Goal: Task Accomplishment & Management: Manage account settings

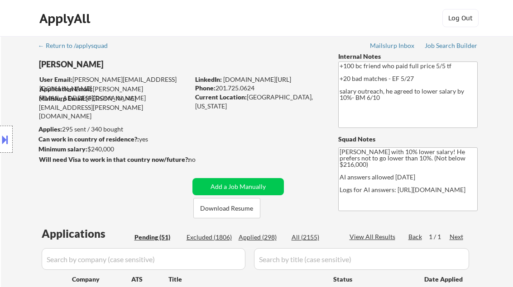
select select ""pending""
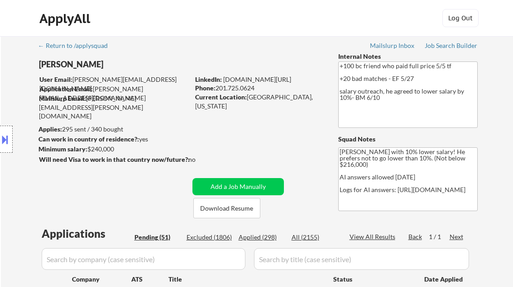
select select ""pending""
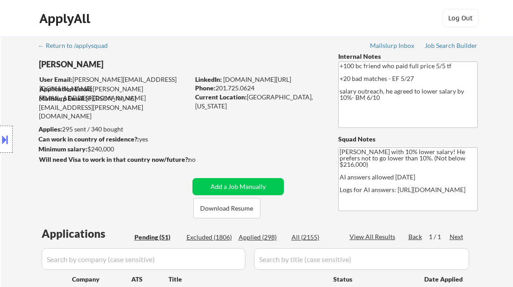
select select ""pending""
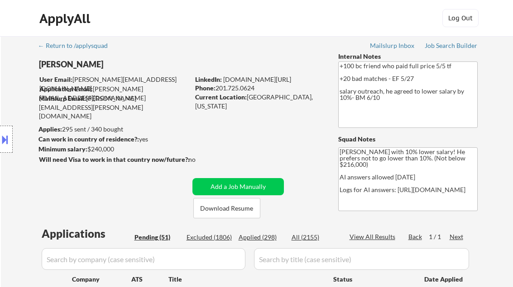
select select ""pending""
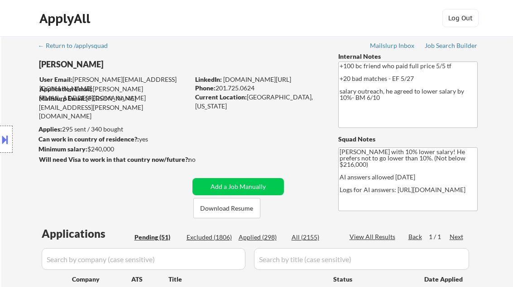
select select ""pending""
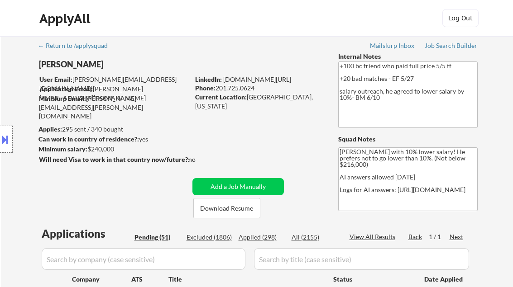
select select ""pending""
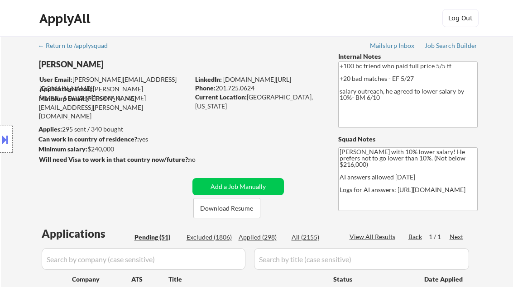
select select ""pending""
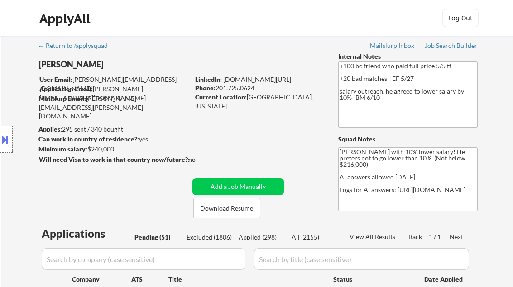
select select ""pending""
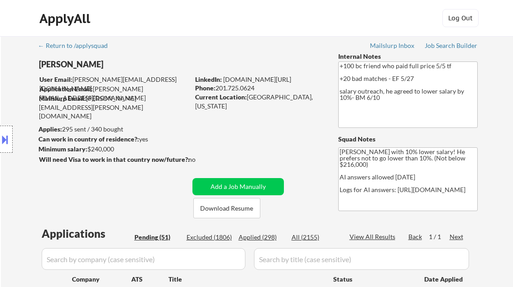
select select ""pending""
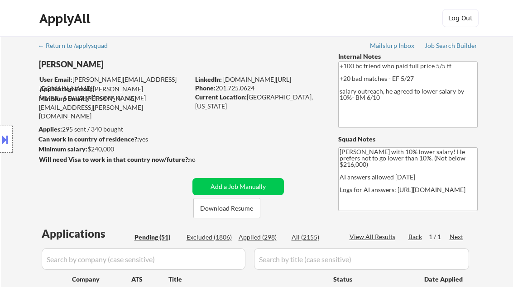
select select ""pending""
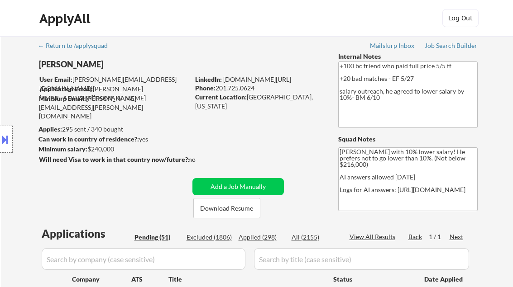
select select ""pending""
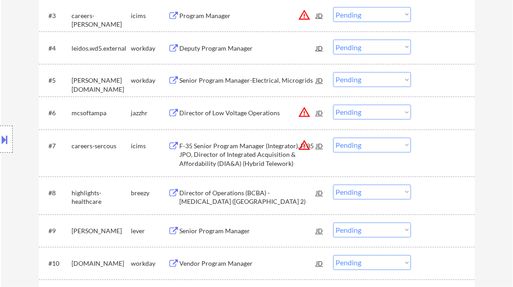
scroll to position [362, 0]
click at [227, 233] on div "Senior Program Manager" at bounding box center [248, 231] width 137 height 9
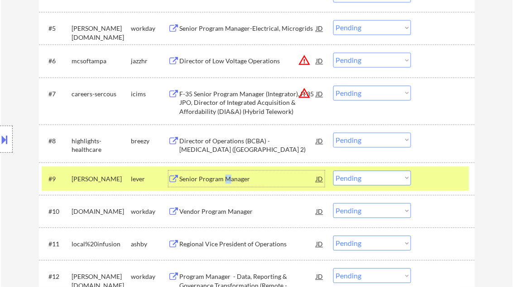
scroll to position [434, 0]
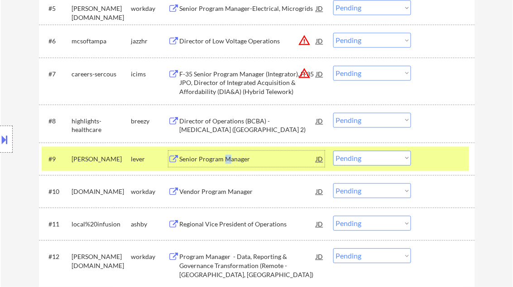
drag, startPoint x: 355, startPoint y: 156, endPoint x: 361, endPoint y: 166, distance: 11.6
click at [355, 156] on select "Choose an option... Pending Applied Excluded (Questions) Excluded (Expired) Exc…" at bounding box center [372, 158] width 78 height 15
click at [333, 151] on select "Choose an option... Pending Applied Excluded (Questions) Excluded (Expired) Exc…" at bounding box center [372, 158] width 78 height 15
select select ""pending""
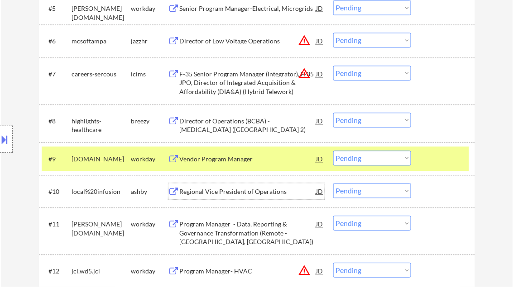
click at [257, 190] on div "Regional Vice President of Operations" at bounding box center [248, 191] width 137 height 9
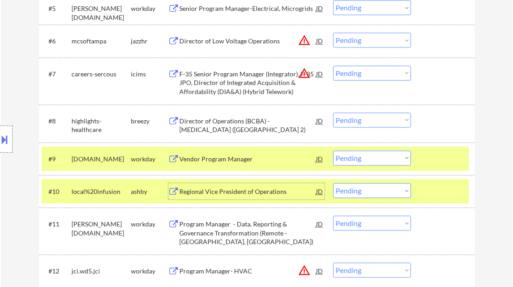
click at [356, 192] on select "Choose an option... Pending Applied Excluded (Questions) Excluded (Expired) Exc…" at bounding box center [372, 190] width 78 height 15
click at [333, 183] on select "Choose an option... Pending Applied Excluded (Questions) Excluded (Expired) Exc…" at bounding box center [372, 190] width 78 height 15
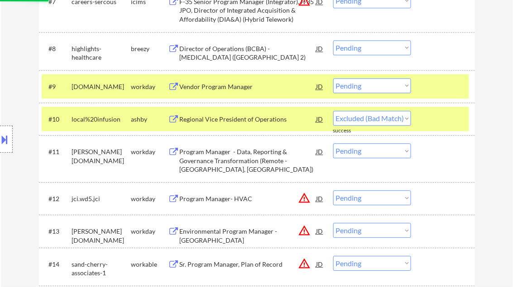
select select ""pending""
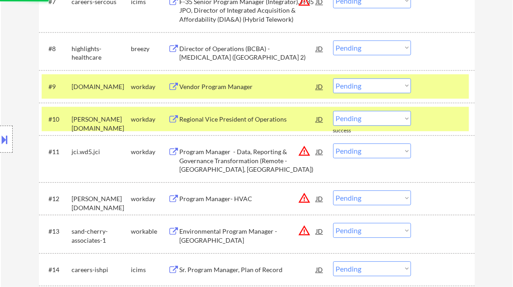
scroll to position [652, 0]
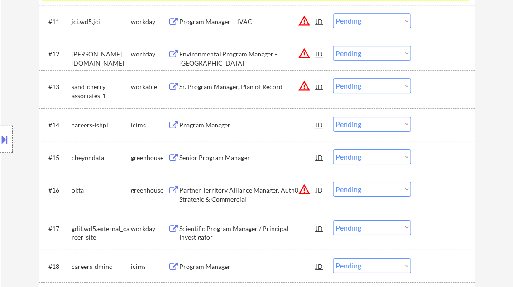
click at [243, 89] on div "Sr. Program Manager, Plan of Record" at bounding box center [248, 86] width 137 height 9
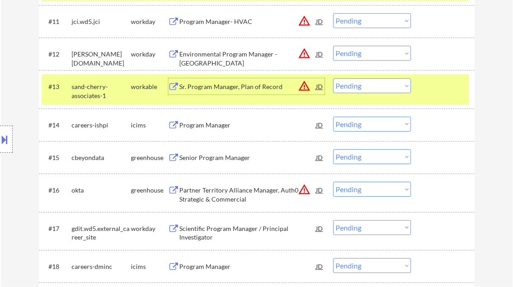
drag, startPoint x: 366, startPoint y: 87, endPoint x: 375, endPoint y: 93, distance: 11.4
click at [366, 87] on select "Choose an option... Pending Applied Excluded (Questions) Excluded (Expired) Exc…" at bounding box center [372, 85] width 78 height 15
click at [333, 78] on select "Choose an option... Pending Applied Excluded (Questions) Excluded (Expired) Exc…" at bounding box center [372, 85] width 78 height 15
select select ""pending""
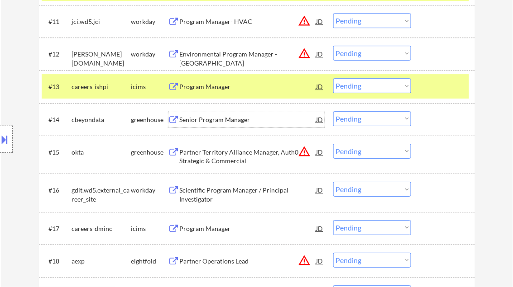
click at [210, 117] on div "Senior Program Manager" at bounding box center [248, 119] width 137 height 9
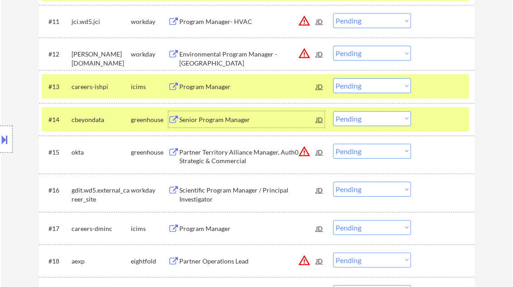
click at [387, 123] on select "Choose an option... Pending Applied Excluded (Questions) Excluded (Expired) Exc…" at bounding box center [372, 118] width 78 height 15
click at [333, 111] on select "Choose an option... Pending Applied Excluded (Questions) Excluded (Expired) Exc…" at bounding box center [372, 118] width 78 height 15
click at [439, 98] on div "#13 careers-ishpi icims Program Manager JD warning_amber Choose an option... Pe…" at bounding box center [255, 86] width 427 height 24
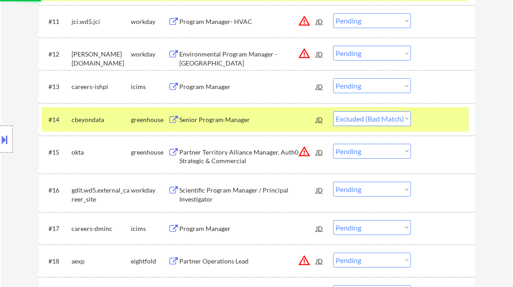
click at [440, 117] on div at bounding box center [444, 119] width 40 height 16
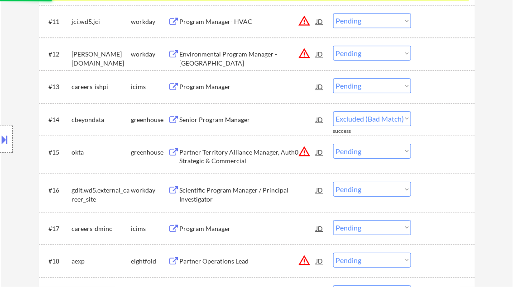
select select ""pending""
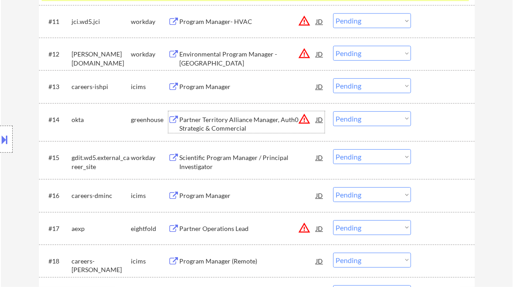
click at [247, 124] on div "Partner Territory Alliance Manager, Auth0 Strategic & Commercial" at bounding box center [248, 124] width 137 height 18
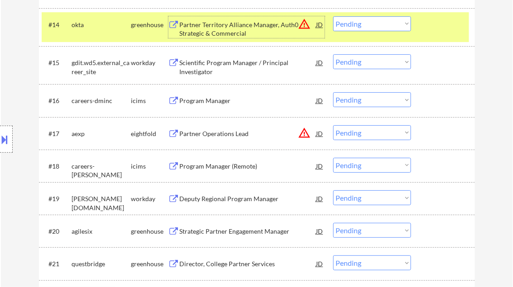
scroll to position [760, 0]
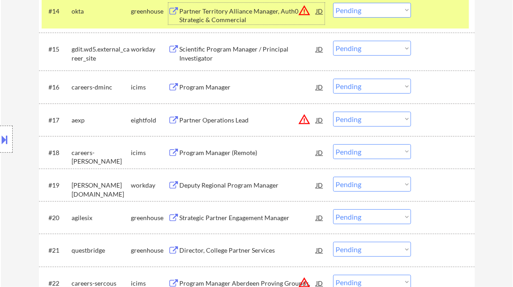
click at [244, 223] on div "Strategic Partner Engagement Manager" at bounding box center [248, 218] width 137 height 16
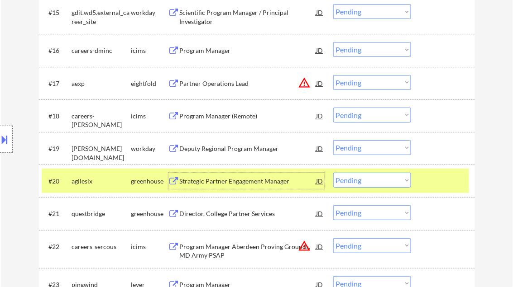
scroll to position [869, 0]
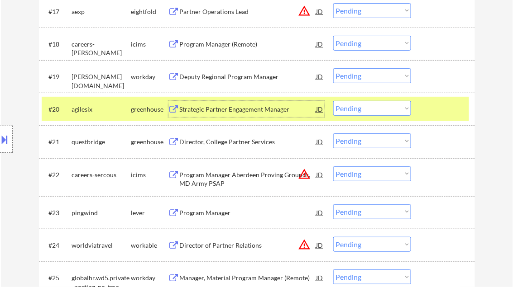
drag, startPoint x: 351, startPoint y: 111, endPoint x: 357, endPoint y: 111, distance: 5.4
click at [351, 111] on select "Choose an option... Pending Applied Excluded (Questions) Excluded (Expired) Exc…" at bounding box center [372, 108] width 78 height 15
click at [333, 101] on select "Choose an option... Pending Applied Excluded (Questions) Excluded (Expired) Exc…" at bounding box center [372, 108] width 78 height 15
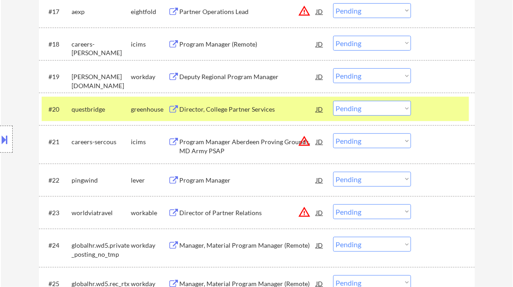
click at [452, 105] on div at bounding box center [444, 109] width 40 height 16
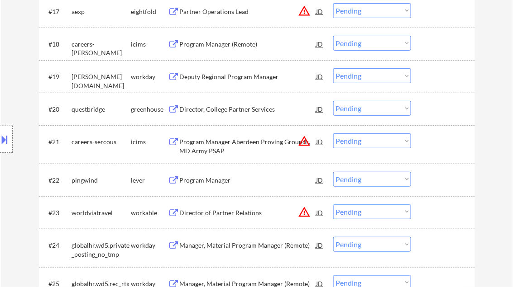
click at [235, 114] on div "Director, College Partner Services" at bounding box center [248, 109] width 137 height 9
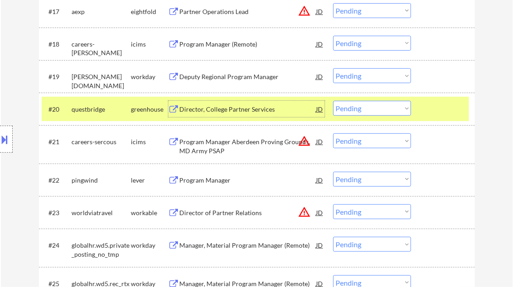
drag, startPoint x: 368, startPoint y: 110, endPoint x: 372, endPoint y: 115, distance: 7.1
click at [368, 110] on select "Choose an option... Pending Applied Excluded (Questions) Excluded (Expired) Exc…" at bounding box center [372, 108] width 78 height 15
click at [333, 101] on select "Choose an option... Pending Applied Excluded (Questions) Excluded (Expired) Exc…" at bounding box center [372, 108] width 78 height 15
select select ""pending""
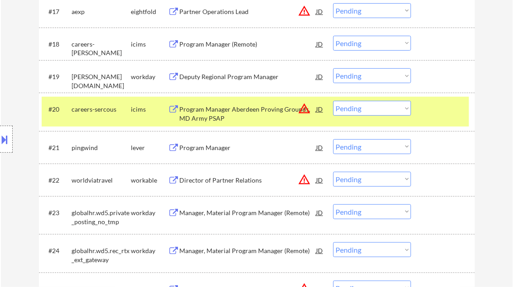
click at [213, 152] on div "Program Manager" at bounding box center [248, 147] width 137 height 16
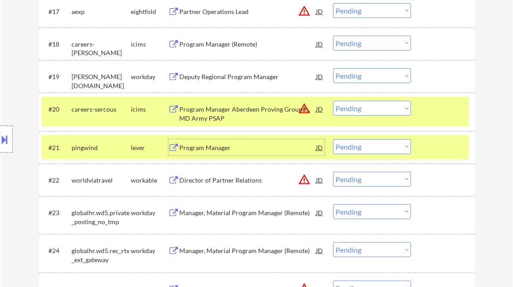
click at [234, 185] on div "Director of Partner Relations" at bounding box center [248, 180] width 137 height 16
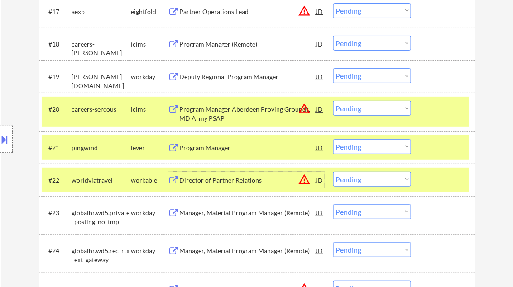
click at [369, 149] on select "Choose an option... Pending Applied Excluded (Questions) Excluded (Expired) Exc…" at bounding box center [372, 146] width 78 height 15
click at [333, 139] on select "Choose an option... Pending Applied Excluded (Questions) Excluded (Expired) Exc…" at bounding box center [372, 146] width 78 height 15
click at [426, 115] on div at bounding box center [444, 109] width 40 height 16
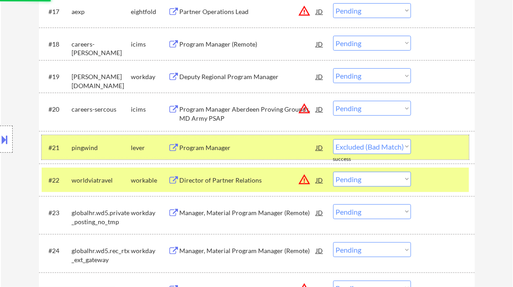
click at [434, 139] on div at bounding box center [444, 147] width 40 height 16
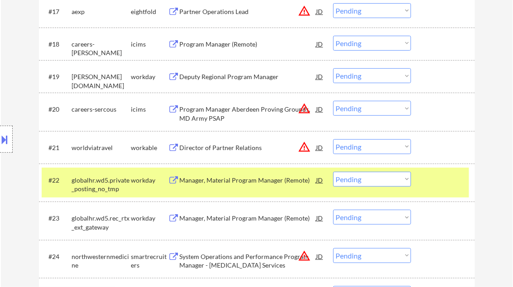
click at [441, 174] on div at bounding box center [444, 180] width 40 height 16
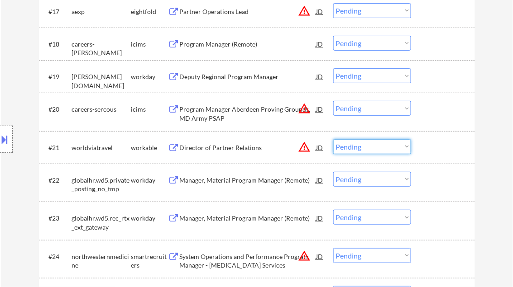
drag, startPoint x: 377, startPoint y: 145, endPoint x: 381, endPoint y: 155, distance: 10.2
click at [377, 145] on select "Choose an option... Pending Applied Excluded (Questions) Excluded (Expired) Exc…" at bounding box center [372, 146] width 78 height 15
click at [333, 139] on select "Choose an option... Pending Applied Excluded (Questions) Excluded (Expired) Exc…" at bounding box center [372, 146] width 78 height 15
select select ""pending""
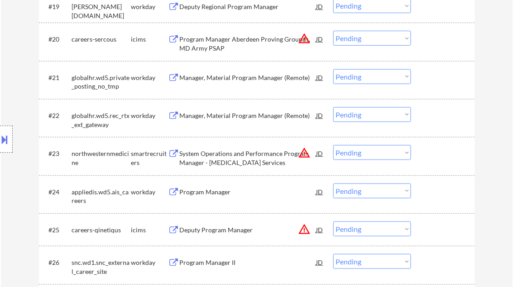
scroll to position [978, 0]
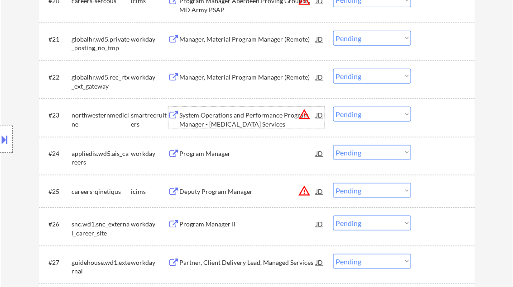
click at [232, 121] on div "System Operations and Performance Program Manager - [MEDICAL_DATA] Services" at bounding box center [248, 120] width 137 height 18
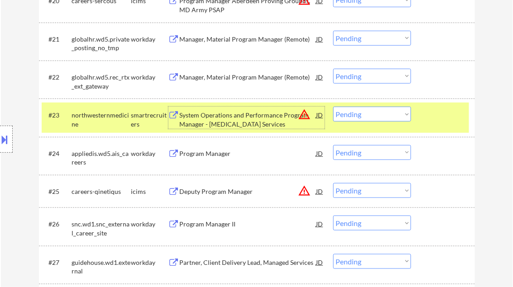
drag, startPoint x: 367, startPoint y: 112, endPoint x: 371, endPoint y: 122, distance: 11.0
click at [367, 112] on select "Choose an option... Pending Applied Excluded (Questions) Excluded (Expired) Exc…" at bounding box center [372, 114] width 78 height 15
click at [333, 107] on select "Choose an option... Pending Applied Excluded (Questions) Excluded (Expired) Exc…" at bounding box center [372, 114] width 78 height 15
select select ""pending""
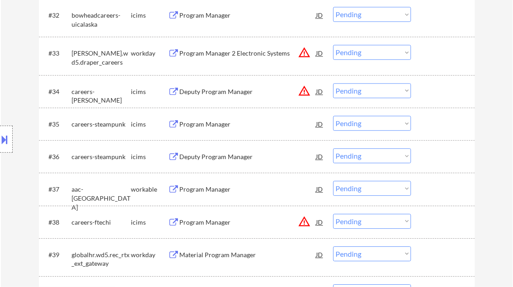
scroll to position [1412, 0]
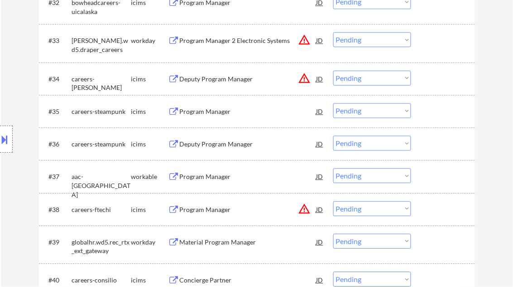
click at [214, 177] on div "Program Manager" at bounding box center [248, 176] width 137 height 9
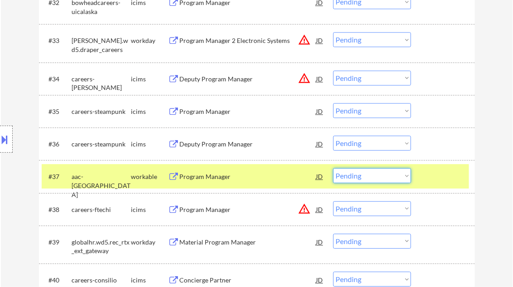
drag, startPoint x: 371, startPoint y: 174, endPoint x: 383, endPoint y: 183, distance: 14.9
click at [371, 174] on select "Choose an option... Pending Applied Excluded (Questions) Excluded (Expired) Exc…" at bounding box center [372, 175] width 78 height 15
click at [333, 168] on select "Choose an option... Pending Applied Excluded (Questions) Excluded (Expired) Exc…" at bounding box center [372, 175] width 78 height 15
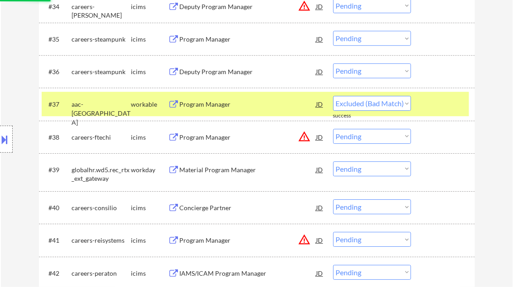
select select ""pending""
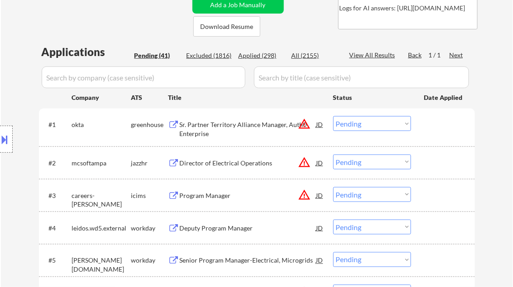
scroll to position [217, 0]
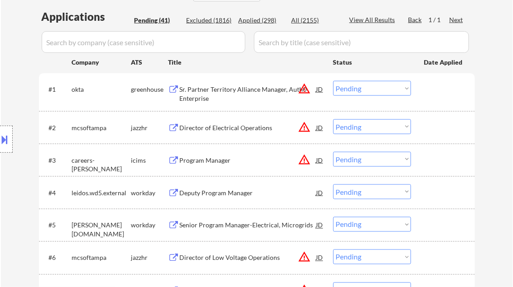
click at [220, 90] on div "Sr. Partner Territory Alliance Manager, Auth0 Enterprise" at bounding box center [248, 94] width 137 height 18
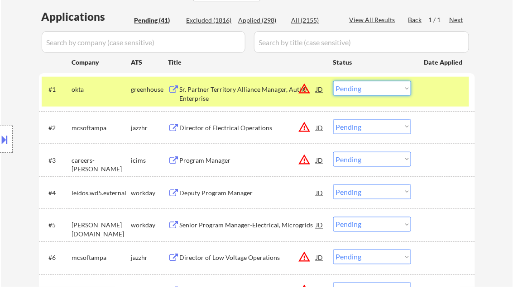
click at [358, 92] on select "Choose an option... Pending Applied Excluded (Questions) Excluded (Expired) Exc…" at bounding box center [372, 88] width 78 height 15
click at [368, 86] on select "Choose an option... Pending Applied Excluded (Questions) Excluded (Expired) Exc…" at bounding box center [372, 88] width 78 height 15
click at [218, 100] on div "Sr. Partner Territory Alliance Manager, Auth0 Enterprise" at bounding box center [248, 94] width 137 height 18
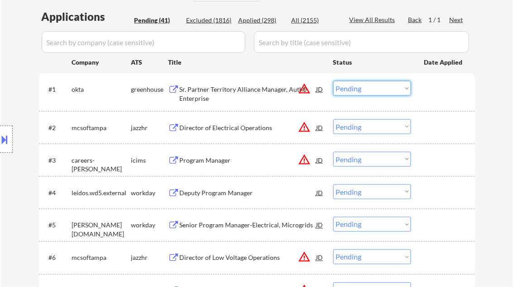
click at [367, 90] on select "Choose an option... Pending Applied Excluded (Questions) Excluded (Expired) Exc…" at bounding box center [372, 88] width 78 height 15
click at [333, 81] on select "Choose an option... Pending Applied Excluded (Questions) Excluded (Expired) Exc…" at bounding box center [372, 88] width 78 height 15
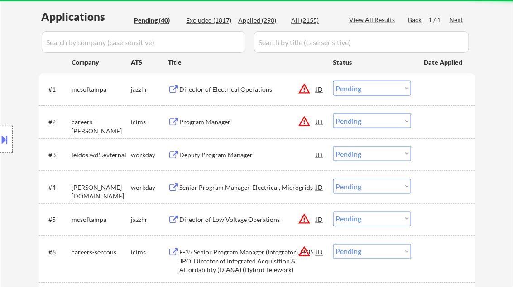
drag, startPoint x: 220, startPoint y: 97, endPoint x: 226, endPoint y: 97, distance: 5.4
click at [221, 97] on div "#1 mcsoftampa jazzhr Director of Electrical Operations JD warning_amber Choose …" at bounding box center [255, 89] width 427 height 24
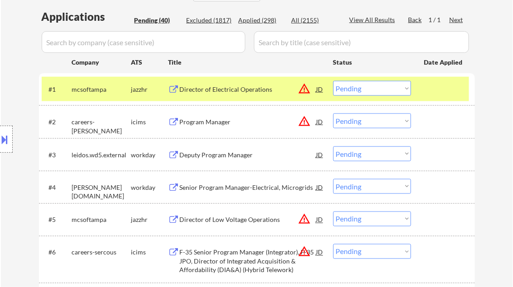
click at [220, 88] on div "Director of Electrical Operations" at bounding box center [248, 89] width 137 height 9
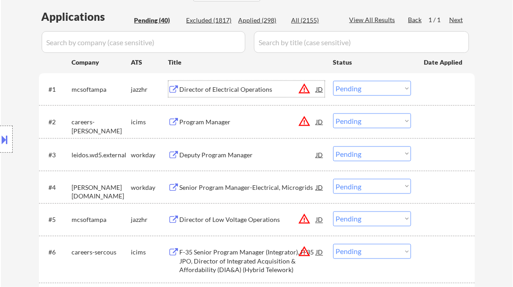
drag, startPoint x: 366, startPoint y: 86, endPoint x: 368, endPoint y: 94, distance: 7.9
click at [366, 86] on select "Choose an option... Pending Applied Excluded (Questions) Excluded (Expired) Exc…" at bounding box center [372, 88] width 78 height 15
click at [333, 81] on select "Choose an option... Pending Applied Excluded (Questions) Excluded (Expired) Exc…" at bounding box center [372, 88] width 78 height 15
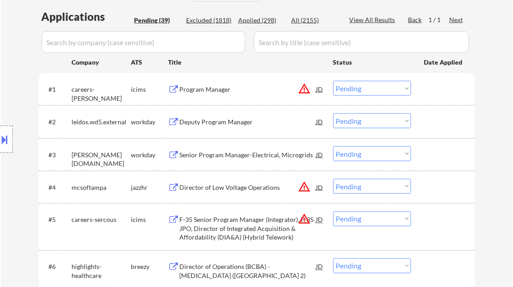
click at [217, 88] on div "Program Manager" at bounding box center [248, 89] width 137 height 9
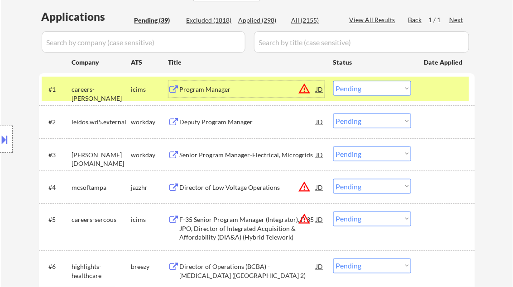
click at [368, 93] on select "Choose an option... Pending Applied Excluded (Questions) Excluded (Expired) Exc…" at bounding box center [372, 88] width 78 height 15
click at [333, 81] on select "Choose an option... Pending Applied Excluded (Questions) Excluded (Expired) Exc…" at bounding box center [372, 88] width 78 height 15
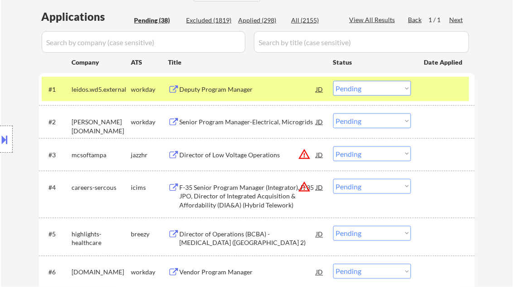
click at [218, 91] on div "​​Deputy Program Manager" at bounding box center [248, 89] width 137 height 9
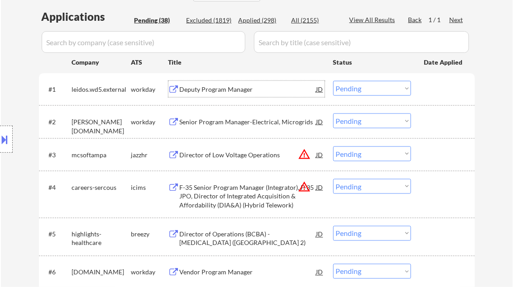
click at [361, 91] on select "Choose an option... Pending Applied Excluded (Questions) Excluded (Expired) Exc…" at bounding box center [372, 88] width 78 height 15
click at [333, 81] on select "Choose an option... Pending Applied Excluded (Questions) Excluded (Expired) Exc…" at bounding box center [372, 88] width 78 height 15
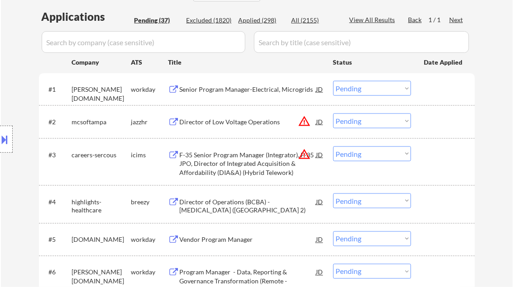
click at [228, 89] on div "Senior Program Manager-Electrical, Microgrids" at bounding box center [248, 89] width 137 height 9
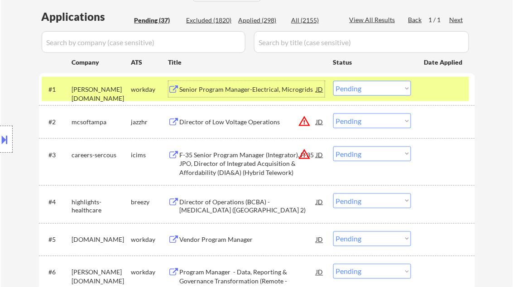
click at [224, 93] on div "Senior Program Manager-Electrical, Microgrids" at bounding box center [248, 89] width 137 height 9
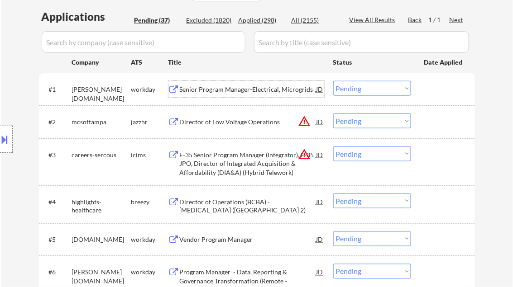
drag, startPoint x: 360, startPoint y: 87, endPoint x: 371, endPoint y: 96, distance: 13.8
click at [360, 87] on select "Choose an option... Pending Applied Excluded (Questions) Excluded (Expired) Exc…" at bounding box center [372, 88] width 78 height 15
click at [333, 81] on select "Choose an option... Pending Applied Excluded (Questions) Excluded (Expired) Exc…" at bounding box center [372, 88] width 78 height 15
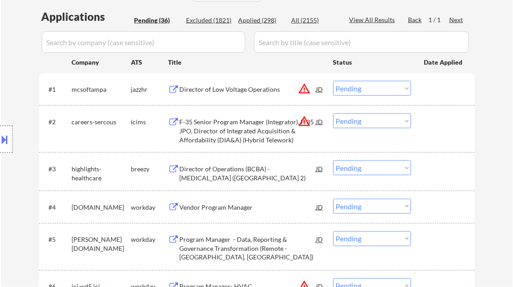
click at [209, 85] on div "Director of Low Voltage Operations" at bounding box center [248, 89] width 137 height 16
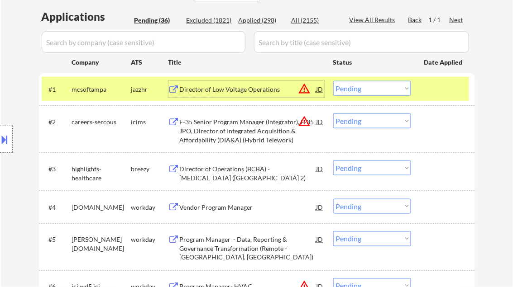
click at [374, 84] on select "Choose an option... Pending Applied Excluded (Questions) Excluded (Expired) Exc…" at bounding box center [372, 88] width 78 height 15
click at [333, 81] on select "Choose an option... Pending Applied Excluded (Questions) Excluded (Expired) Exc…" at bounding box center [372, 88] width 78 height 15
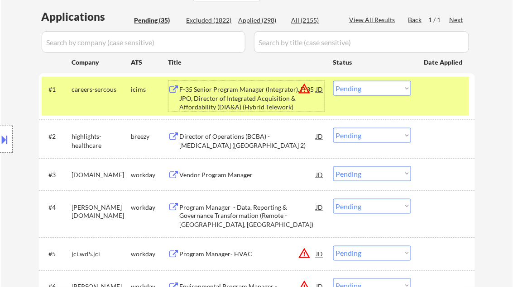
click at [236, 96] on div "F-35 Senior Program Manager (Integrator), F-35 JPO, Director of Integrated Acqu…" at bounding box center [248, 98] width 137 height 27
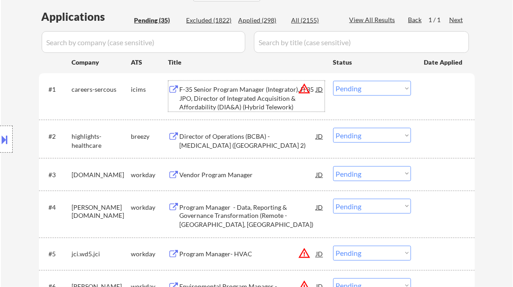
click at [367, 86] on select "Choose an option... Pending Applied Excluded (Questions) Excluded (Expired) Exc…" at bounding box center [372, 88] width 78 height 15
click at [333, 81] on select "Choose an option... Pending Applied Excluded (Questions) Excluded (Expired) Exc…" at bounding box center [372, 88] width 78 height 15
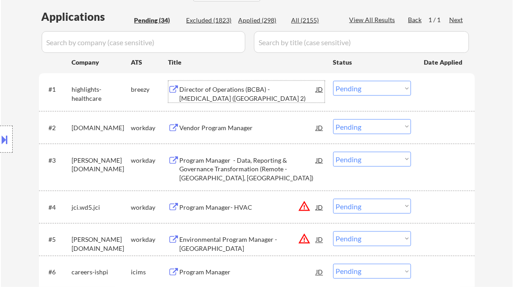
click at [219, 96] on div "Director of Operations (BCBA) - [MEDICAL_DATA] ([GEOGRAPHIC_DATA] 2)" at bounding box center [248, 94] width 137 height 18
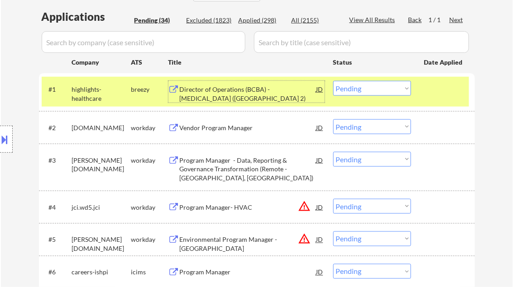
drag, startPoint x: 366, startPoint y: 85, endPoint x: 378, endPoint y: 96, distance: 17.0
click at [366, 85] on select "Choose an option... Pending Applied Excluded (Questions) Excluded (Expired) Exc…" at bounding box center [372, 88] width 78 height 15
click at [222, 95] on div "Director of Operations (BCBA) - [MEDICAL_DATA] ([GEOGRAPHIC_DATA] 2)" at bounding box center [248, 94] width 137 height 18
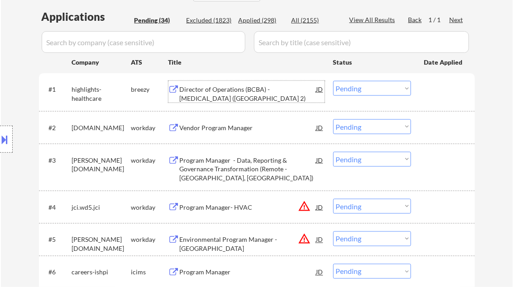
click at [351, 89] on select "Choose an option... Pending Applied Excluded (Questions) Excluded (Expired) Exc…" at bounding box center [372, 88] width 78 height 15
click at [333, 81] on select "Choose an option... Pending Applied Excluded (Questions) Excluded (Expired) Exc…" at bounding box center [372, 88] width 78 height 15
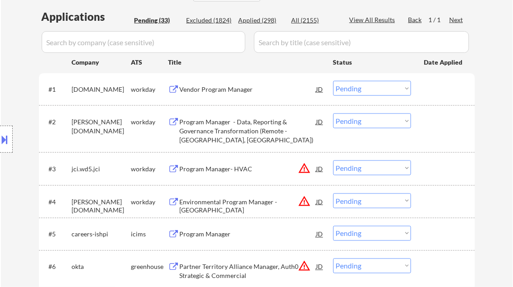
click at [210, 91] on div "Vendor Program Manager" at bounding box center [248, 89] width 137 height 9
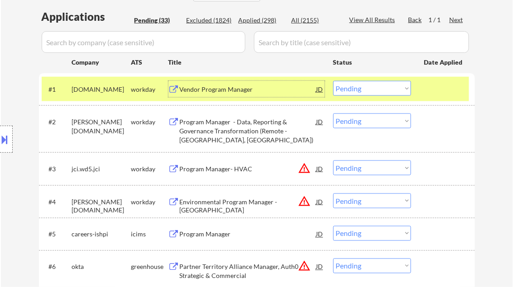
click at [365, 88] on select "Choose an option... Pending Applied Excluded (Questions) Excluded (Expired) Exc…" at bounding box center [372, 88] width 78 height 15
click at [333, 81] on select "Choose an option... Pending Applied Excluded (Questions) Excluded (Expired) Exc…" at bounding box center [372, 88] width 78 height 15
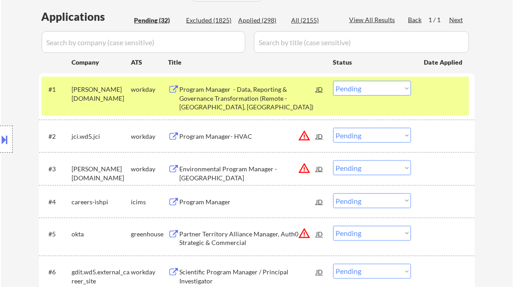
click at [252, 90] on div "Program Manager - Data, Reporting & Governance Transformation (Remote - [GEOGRA…" at bounding box center [248, 98] width 137 height 27
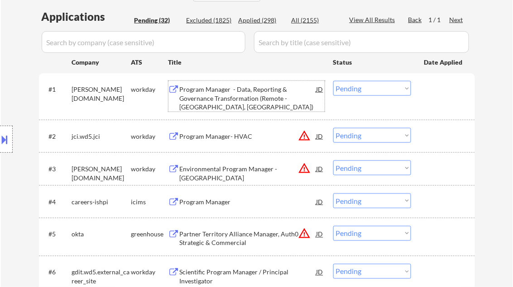
click at [363, 90] on select "Choose an option... Pending Applied Excluded (Questions) Excluded (Expired) Exc…" at bounding box center [372, 88] width 78 height 15
click at [333, 81] on select "Choose an option... Pending Applied Excluded (Questions) Excluded (Expired) Exc…" at bounding box center [372, 88] width 78 height 15
click at [225, 137] on div "Program Manager- HVAC" at bounding box center [248, 136] width 137 height 9
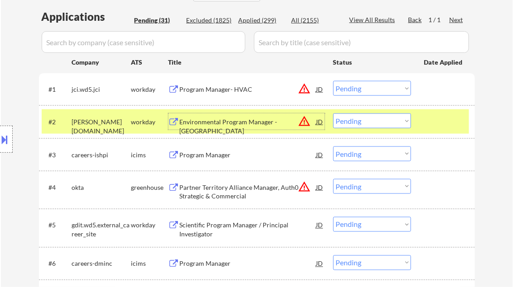
drag, startPoint x: 373, startPoint y: 85, endPoint x: 391, endPoint y: 97, distance: 22.0
click at [373, 85] on select "Choose an option... Pending Applied Excluded (Questions) Excluded (Expired) Exc…" at bounding box center [372, 88] width 78 height 15
click at [333, 81] on select "Choose an option... Pending Applied Excluded (Questions) Excluded (Expired) Exc…" at bounding box center [372, 88] width 78 height 15
click at [436, 119] on div at bounding box center [444, 122] width 40 height 16
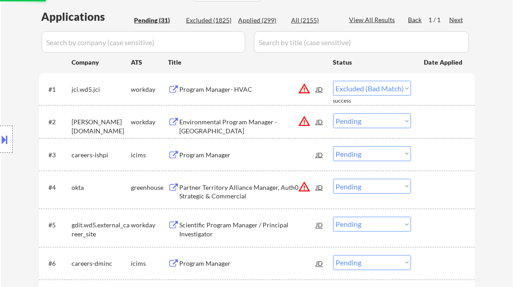
select select ""pending""
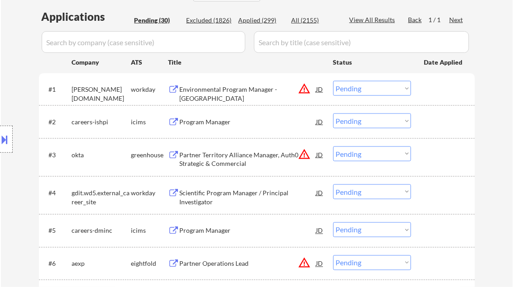
drag, startPoint x: 197, startPoint y: 122, endPoint x: 201, endPoint y: 120, distance: 4.7
click at [197, 122] on div "Program Manager" at bounding box center [248, 122] width 137 height 9
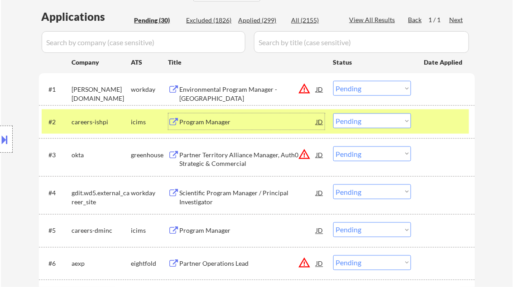
drag, startPoint x: 367, startPoint y: 123, endPoint x: 367, endPoint y: 129, distance: 6.8
click at [367, 123] on select "Choose an option... Pending Applied Excluded (Questions) Excluded (Expired) Exc…" at bounding box center [372, 121] width 78 height 15
click at [333, 114] on select "Choose an option... Pending Applied Excluded (Questions) Excluded (Expired) Exc…" at bounding box center [372, 121] width 78 height 15
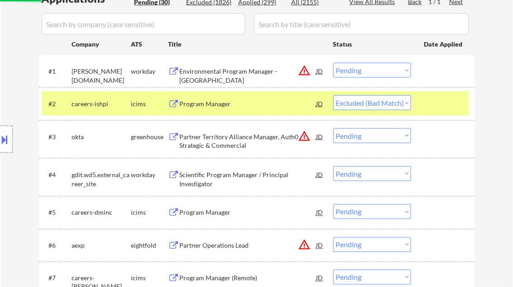
scroll to position [290, 0]
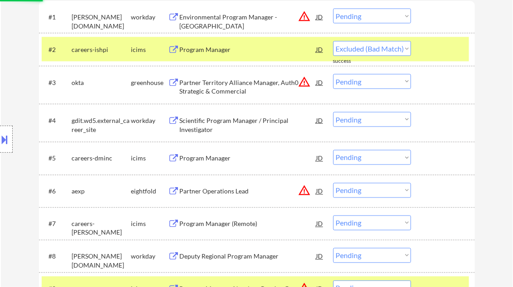
select select ""pending""
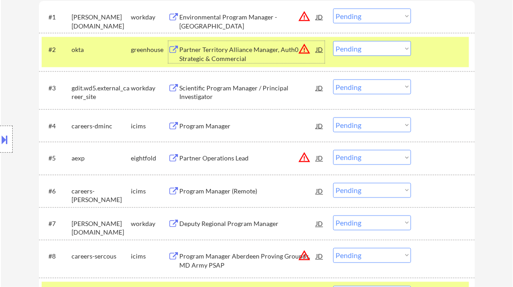
click at [216, 56] on div "Partner Territory Alliance Manager, Auth0 Strategic & Commercial" at bounding box center [248, 54] width 137 height 18
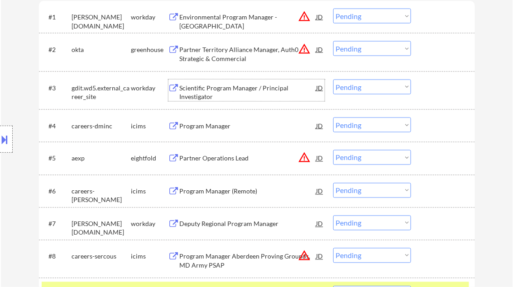
click at [241, 91] on div "Scientific Program Manager / Principal Investigator" at bounding box center [248, 93] width 137 height 18
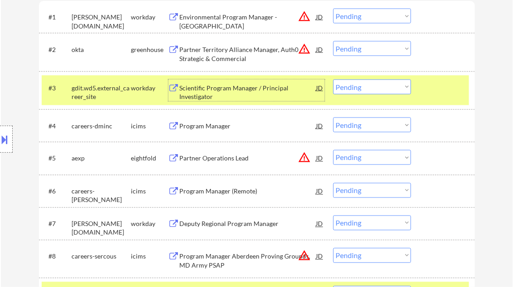
drag, startPoint x: 368, startPoint y: 89, endPoint x: 373, endPoint y: 94, distance: 6.7
click at [368, 89] on select "Choose an option... Pending Applied Excluded (Questions) Excluded (Expired) Exc…" at bounding box center [372, 87] width 78 height 15
click at [333, 80] on select "Choose an option... Pending Applied Excluded (Questions) Excluded (Expired) Exc…" at bounding box center [372, 87] width 78 height 15
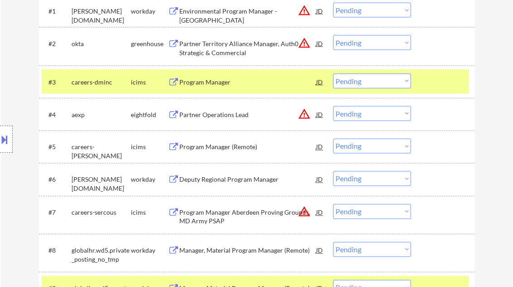
scroll to position [326, 0]
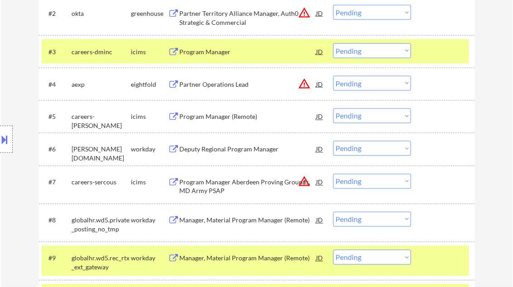
drag, startPoint x: 439, startPoint y: 255, endPoint x: 432, endPoint y: 258, distance: 7.3
click at [439, 255] on div at bounding box center [444, 258] width 40 height 16
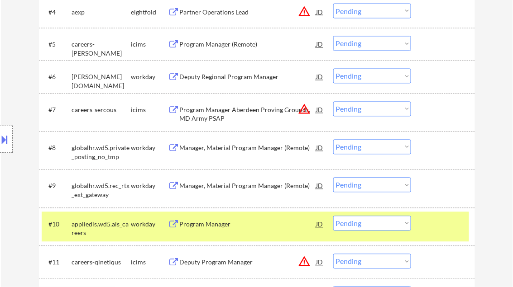
click at [432, 229] on div at bounding box center [444, 224] width 40 height 16
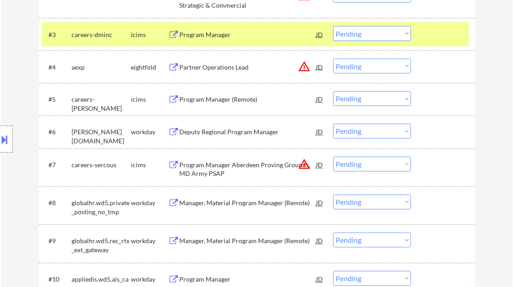
scroll to position [290, 0]
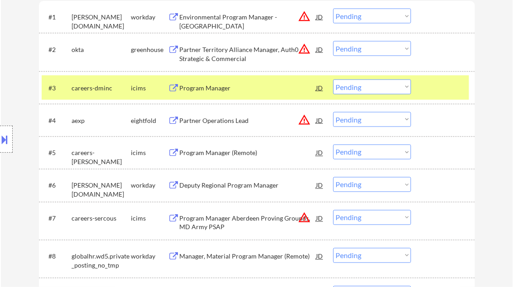
click at [216, 91] on div "Program Manager" at bounding box center [248, 88] width 137 height 9
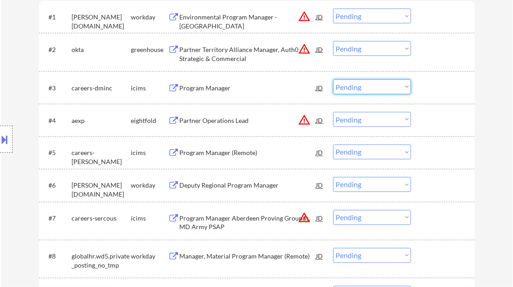
click at [374, 85] on select "Choose an option... Pending Applied Excluded (Questions) Excluded (Expired) Exc…" at bounding box center [372, 87] width 78 height 15
click at [333, 80] on select "Choose an option... Pending Applied Excluded (Questions) Excluded (Expired) Exc…" at bounding box center [372, 87] width 78 height 15
select select ""pending""
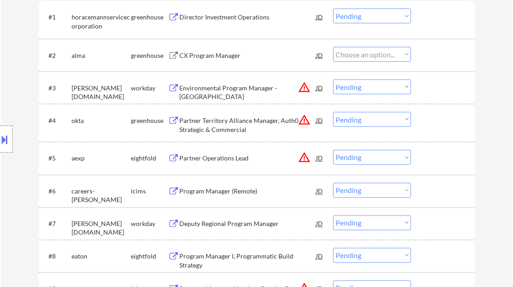
select select ""pending""
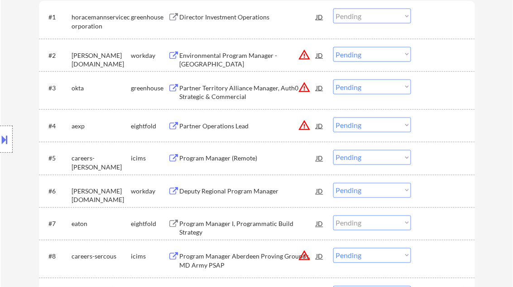
select select ""PLACEHOLDER_1427118222253""
select select ""pending""
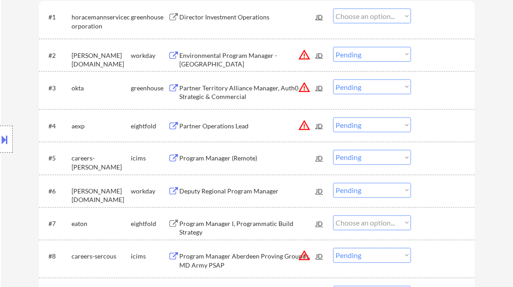
select select ""pending""
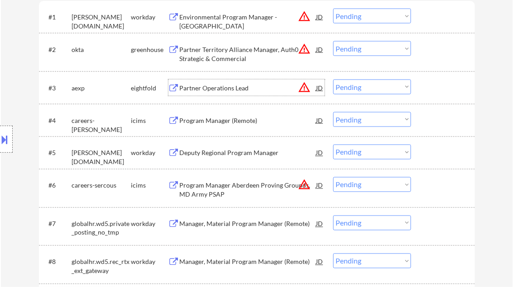
click at [220, 86] on div "Partner Operations Lead" at bounding box center [248, 88] width 137 height 9
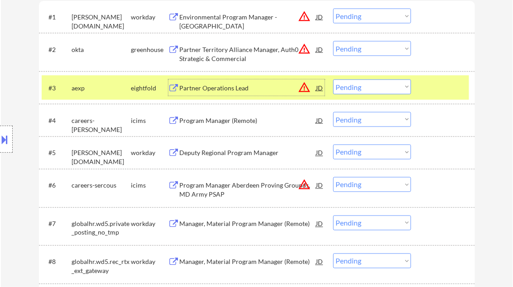
drag, startPoint x: 361, startPoint y: 87, endPoint x: 368, endPoint y: 95, distance: 10.6
click at [361, 87] on select "Choose an option... Pending Applied Excluded (Questions) Excluded (Expired) Exc…" at bounding box center [372, 87] width 78 height 15
click at [333, 80] on select "Choose an option... Pending Applied Excluded (Questions) Excluded (Expired) Exc…" at bounding box center [372, 87] width 78 height 15
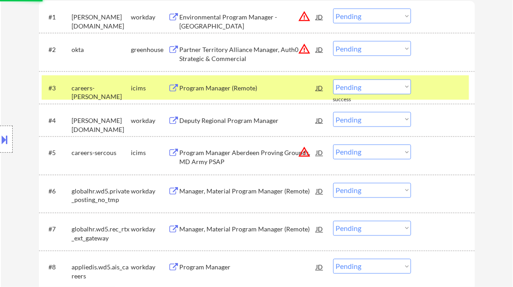
click at [232, 87] on div "Program Manager (Remote)" at bounding box center [248, 88] width 137 height 9
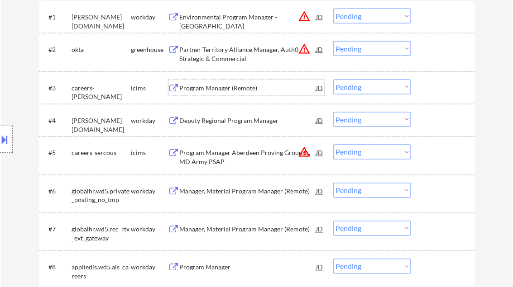
drag, startPoint x: 376, startPoint y: 90, endPoint x: 377, endPoint y: 95, distance: 5.0
click at [376, 90] on select "Choose an option... Pending Applied Excluded (Questions) Excluded (Expired) Exc…" at bounding box center [372, 87] width 78 height 15
click at [333, 80] on select "Choose an option... Pending Applied Excluded (Questions) Excluded (Expired) Exc…" at bounding box center [372, 87] width 78 height 15
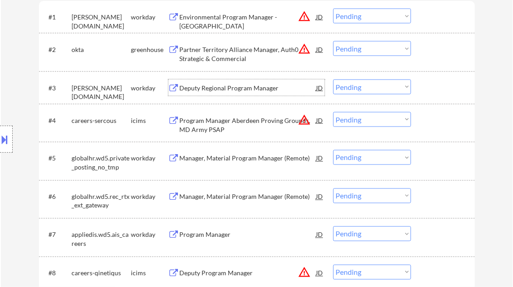
click at [220, 91] on div "Deputy Regional Program Manager" at bounding box center [248, 88] width 137 height 9
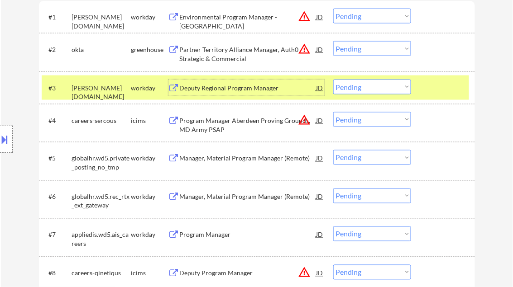
drag, startPoint x: 353, startPoint y: 85, endPoint x: 362, endPoint y: 94, distance: 12.2
click at [353, 85] on select "Choose an option... Pending Applied Excluded (Questions) Excluded (Expired) Exc…" at bounding box center [372, 87] width 78 height 15
click at [333, 80] on select "Choose an option... Pending Applied Excluded (Questions) Excluded (Expired) Exc…" at bounding box center [372, 87] width 78 height 15
select select ""pending""
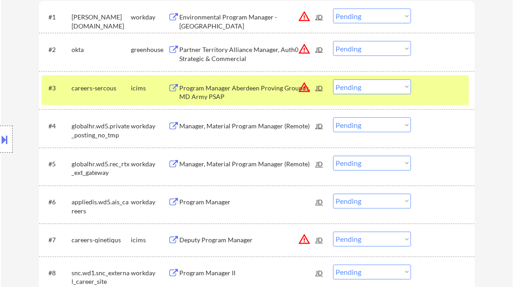
click at [222, 98] on div "Program Manager Aberdeen Proving Grounds, MD Army PSAP" at bounding box center [248, 93] width 137 height 18
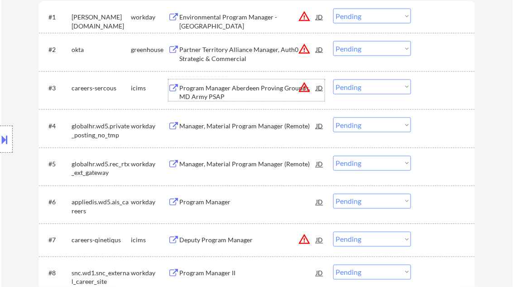
click at [243, 131] on div "Manager, Material Program Manager (Remote)" at bounding box center [248, 126] width 137 height 16
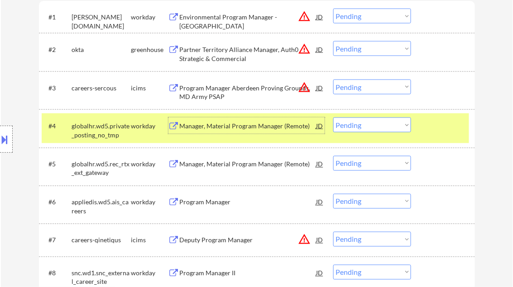
drag, startPoint x: 350, startPoint y: 128, endPoint x: 360, endPoint y: 131, distance: 10.6
click at [350, 128] on select "Choose an option... Pending Applied Excluded (Questions) Excluded (Expired) Exc…" at bounding box center [372, 125] width 78 height 15
click at [333, 118] on select "Choose an option... Pending Applied Excluded (Questions) Excluded (Expired) Exc…" at bounding box center [372, 125] width 78 height 15
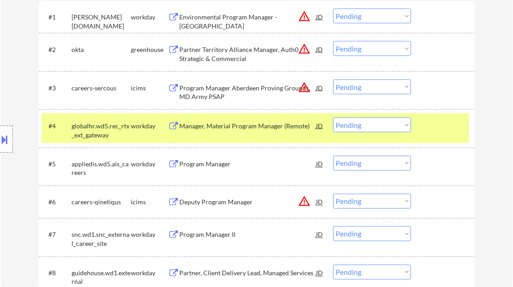
click at [377, 127] on select "Choose an option... Pending Applied Excluded (Questions) Excluded (Expired) Exc…" at bounding box center [372, 125] width 78 height 15
click at [333, 118] on select "Choose an option... Pending Applied Excluded (Questions) Excluded (Expired) Exc…" at bounding box center [372, 125] width 78 height 15
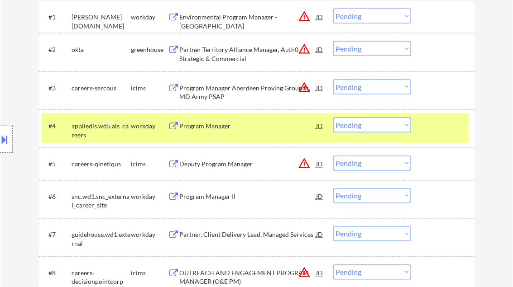
click at [227, 125] on div "Program Manager" at bounding box center [248, 126] width 137 height 9
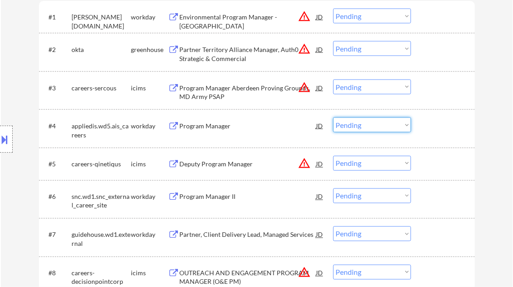
click at [373, 129] on select "Choose an option... Pending Applied Excluded (Questions) Excluded (Expired) Exc…" at bounding box center [372, 125] width 78 height 15
click at [333, 118] on select "Choose an option... Pending Applied Excluded (Questions) Excluded (Expired) Exc…" at bounding box center [372, 125] width 78 height 15
select select ""pending""
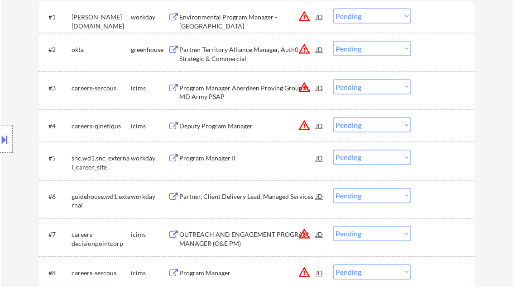
click at [231, 92] on div "Program Manager Aberdeen Proving Grounds, MD Army PSAP" at bounding box center [248, 93] width 137 height 18
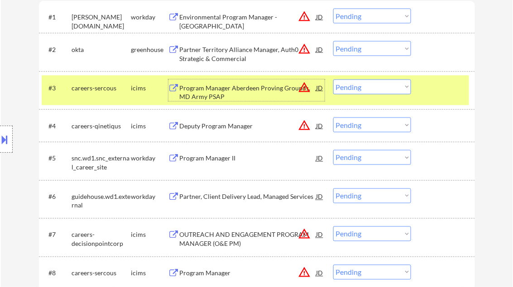
drag, startPoint x: 375, startPoint y: 86, endPoint x: 381, endPoint y: 89, distance: 6.1
click at [375, 86] on select "Choose an option... Pending Applied Excluded (Questions) Excluded (Expired) Exc…" at bounding box center [372, 87] width 78 height 15
click at [333, 80] on select "Choose an option... Pending Applied Excluded (Questions) Excluded (Expired) Exc…" at bounding box center [372, 87] width 78 height 15
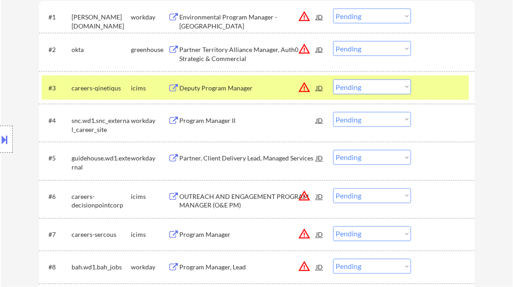
click at [218, 95] on div "Deputy Program Manager" at bounding box center [248, 88] width 137 height 16
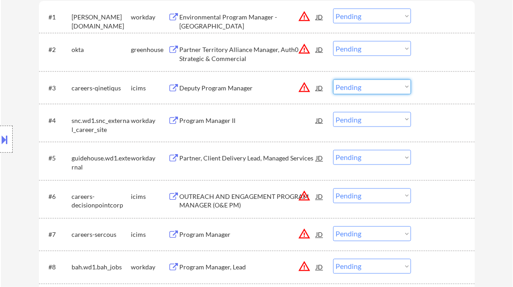
drag, startPoint x: 358, startPoint y: 87, endPoint x: 372, endPoint y: 93, distance: 15.2
click at [359, 87] on select "Choose an option... Pending Applied Excluded (Questions) Excluded (Expired) Exc…" at bounding box center [372, 87] width 78 height 15
click at [333, 80] on select "Choose an option... Pending Applied Excluded (Questions) Excluded (Expired) Exc…" at bounding box center [372, 87] width 78 height 15
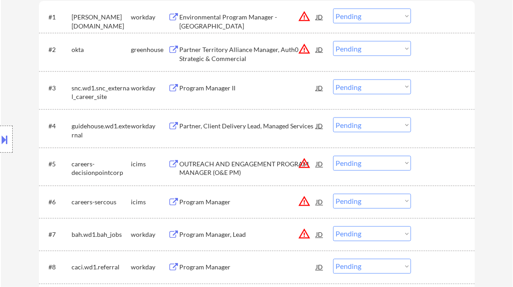
click at [220, 87] on div "Program Manager II" at bounding box center [248, 88] width 137 height 9
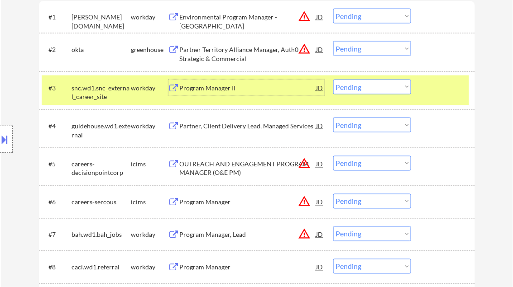
click at [222, 86] on div "Program Manager II" at bounding box center [248, 88] width 137 height 9
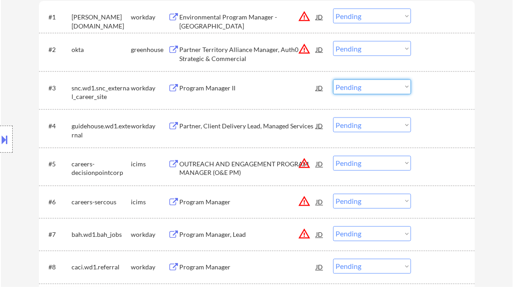
drag, startPoint x: 368, startPoint y: 82, endPoint x: 380, endPoint y: 92, distance: 16.4
click at [368, 82] on select "Choose an option... Pending Applied Excluded (Questions) Excluded (Expired) Exc…" at bounding box center [372, 87] width 78 height 15
click at [333, 80] on select "Choose an option... Pending Applied Excluded (Questions) Excluded (Expired) Exc…" at bounding box center [372, 87] width 78 height 15
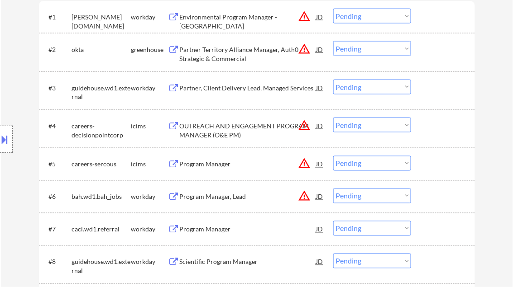
click at [229, 90] on div "Partner, Client Delivery Lead, Managed Services" at bounding box center [248, 88] width 137 height 9
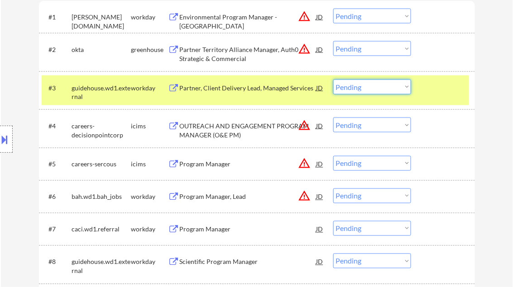
click at [358, 88] on select "Choose an option... Pending Applied Excluded (Questions) Excluded (Expired) Exc…" at bounding box center [372, 87] width 78 height 15
click at [333, 80] on select "Choose an option... Pending Applied Excluded (Questions) Excluded (Expired) Exc…" at bounding box center [372, 87] width 78 height 15
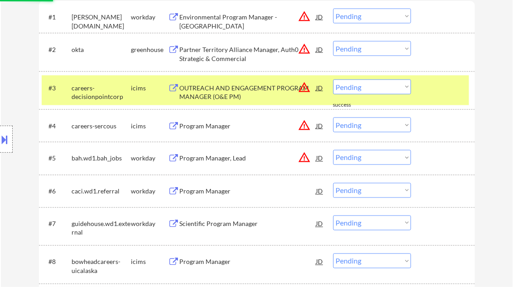
click at [215, 93] on div "OUTREACH AND ENGAGEMENT PROGRAM MANAGER (O&E PM)" at bounding box center [248, 93] width 137 height 18
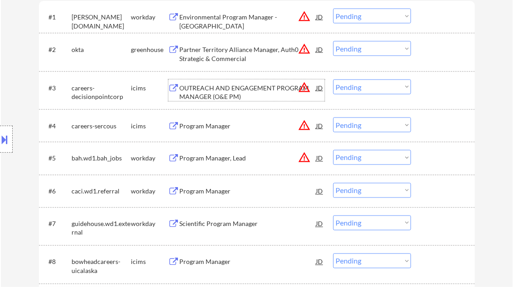
click at [357, 84] on select "Choose an option... Pending Applied Excluded (Questions) Excluded (Expired) Exc…" at bounding box center [372, 87] width 78 height 15
click at [333, 80] on select "Choose an option... Pending Applied Excluded (Questions) Excluded (Expired) Exc…" at bounding box center [372, 87] width 78 height 15
select select ""pending""
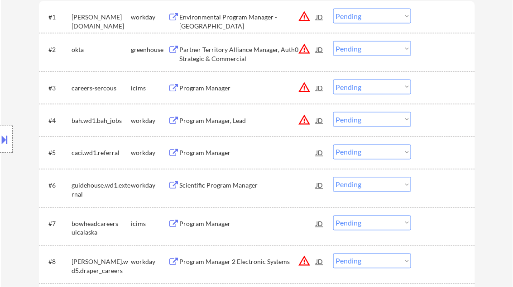
click at [215, 155] on div "Program Manager" at bounding box center [248, 153] width 137 height 9
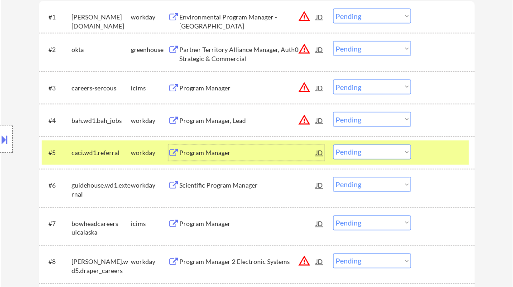
click at [240, 184] on div "Scientific Program Manager" at bounding box center [248, 185] width 137 height 9
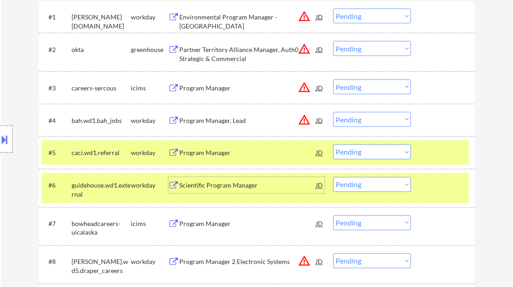
click at [384, 185] on select "Choose an option... Pending Applied Excluded (Questions) Excluded (Expired) Exc…" at bounding box center [372, 184] width 78 height 15
click at [333, 177] on select "Choose an option... Pending Applied Excluded (Questions) Excluded (Expired) Exc…" at bounding box center [372, 184] width 78 height 15
click at [446, 181] on div at bounding box center [444, 185] width 40 height 16
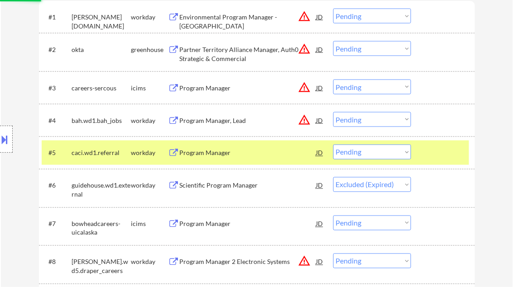
click at [440, 155] on div at bounding box center [444, 153] width 40 height 16
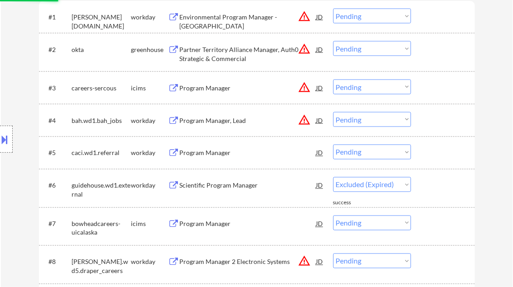
select select ""pending""
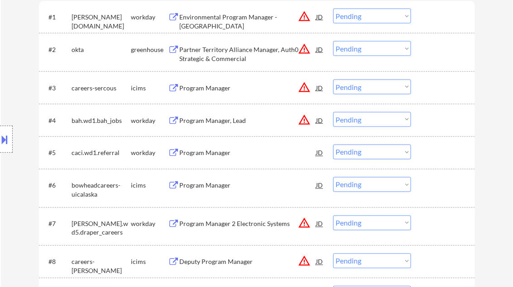
drag, startPoint x: 208, startPoint y: 124, endPoint x: 215, endPoint y: 122, distance: 7.6
click at [209, 124] on div "Program Manager, Lead" at bounding box center [248, 120] width 137 height 9
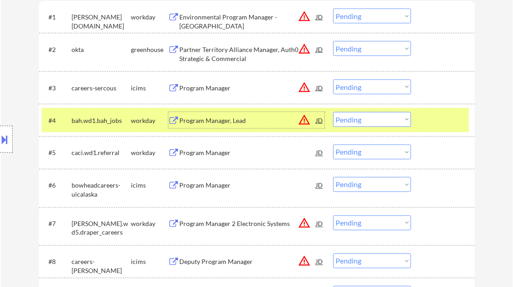
click at [383, 115] on select "Choose an option... Pending Applied Excluded (Questions) Excluded (Expired) Exc…" at bounding box center [372, 119] width 78 height 15
click at [215, 127] on div "Program Manager, Lead" at bounding box center [248, 120] width 137 height 16
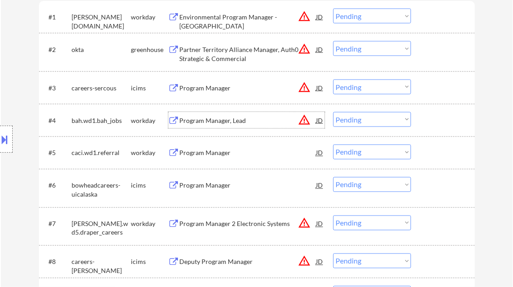
click at [368, 121] on select "Choose an option... Pending Applied Excluded (Questions) Excluded (Expired) Exc…" at bounding box center [372, 119] width 78 height 15
click at [333, 112] on select "Choose an option... Pending Applied Excluded (Questions) Excluded (Expired) Exc…" at bounding box center [372, 119] width 78 height 15
click at [200, 149] on div "Program Manager" at bounding box center [248, 153] width 137 height 9
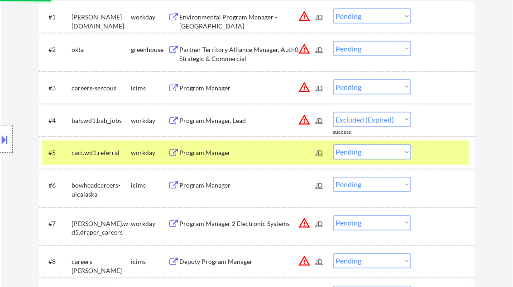
select select ""pending""
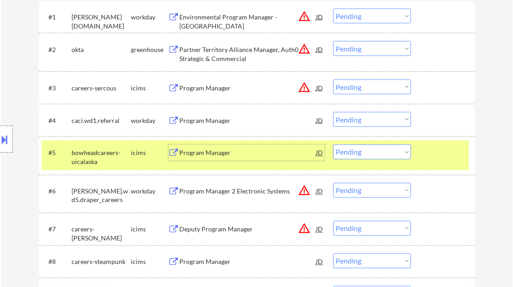
click at [216, 193] on div "Program Manager 2 Electronic Systems" at bounding box center [248, 191] width 137 height 9
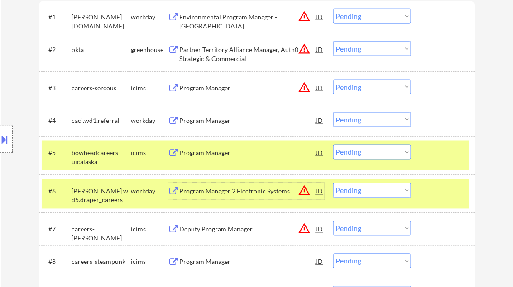
click at [216, 122] on div "Program Manager" at bounding box center [248, 120] width 137 height 9
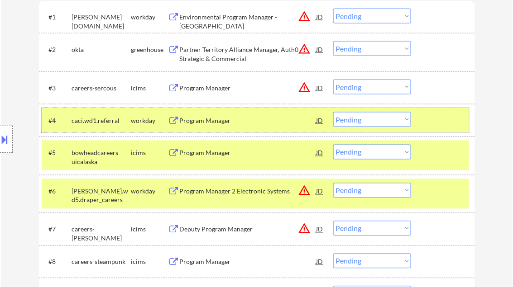
click at [430, 110] on div "#4 caci.wd1.referral workday Program Manager JD warning_amber Choose an option.…" at bounding box center [255, 120] width 427 height 24
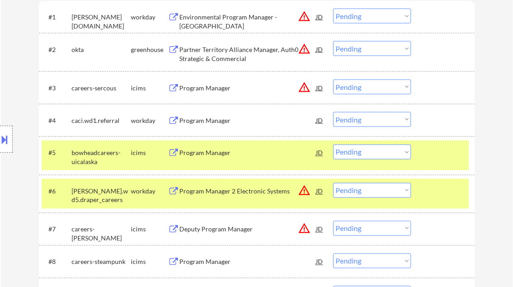
click at [434, 156] on div at bounding box center [444, 153] width 40 height 16
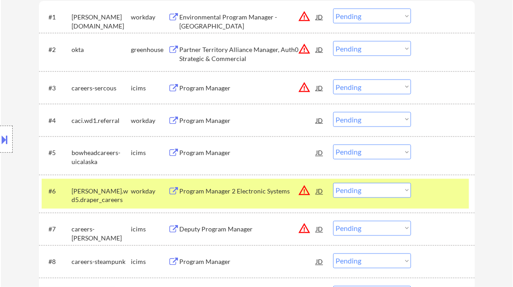
click at [433, 195] on div at bounding box center [444, 191] width 40 height 16
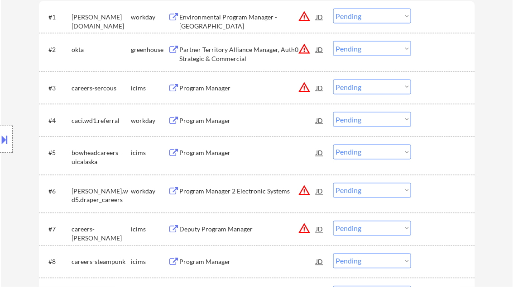
click at [234, 189] on div "Program Manager 2 Electronic Systems" at bounding box center [248, 191] width 137 height 9
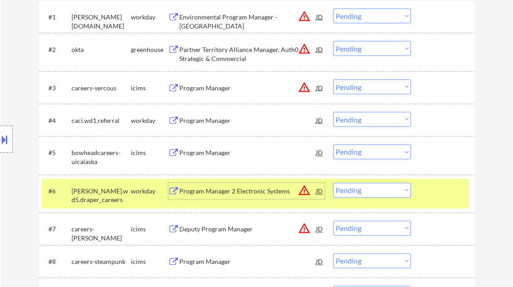
click at [385, 188] on select "Choose an option... Pending Applied Excluded (Questions) Excluded (Expired) Exc…" at bounding box center [372, 190] width 78 height 15
click at [333, 183] on select "Choose an option... Pending Applied Excluded (Questions) Excluded (Expired) Exc…" at bounding box center [372, 190] width 78 height 15
select select ""pending""
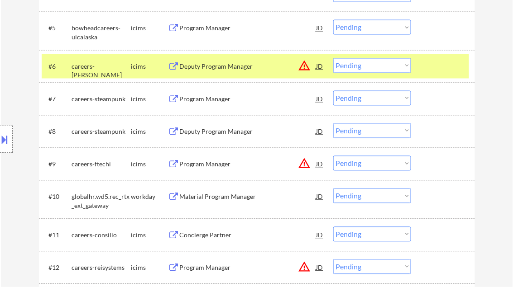
scroll to position [434, 0]
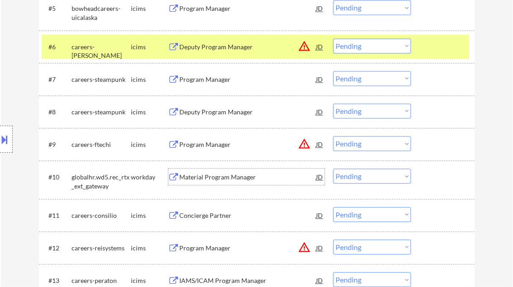
click at [209, 177] on div "Material Program Manager" at bounding box center [248, 177] width 137 height 9
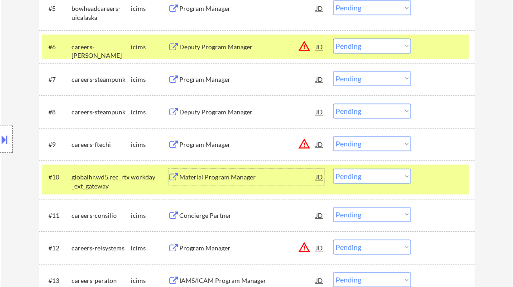
click at [362, 175] on select "Choose an option... Pending Applied Excluded (Questions) Excluded (Expired) Exc…" at bounding box center [372, 176] width 78 height 15
click at [333, 169] on select "Choose an option... Pending Applied Excluded (Questions) Excluded (Expired) Exc…" at bounding box center [372, 176] width 78 height 15
select select ""pending""
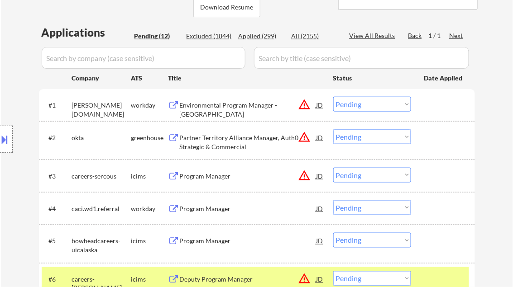
scroll to position [181, 0]
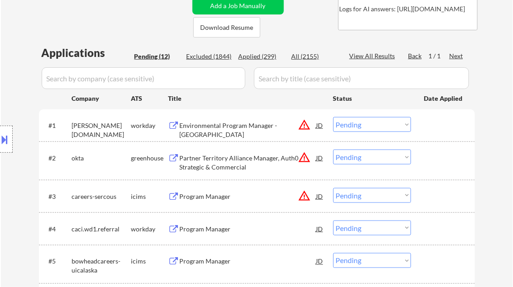
click at [6, 143] on button at bounding box center [5, 139] width 10 height 15
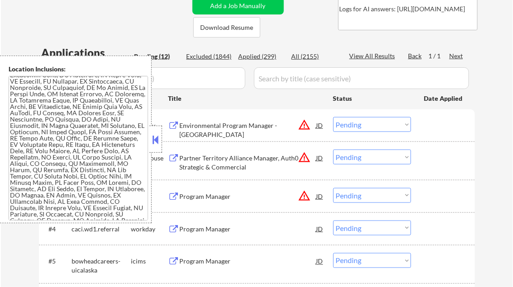
scroll to position [586, 0]
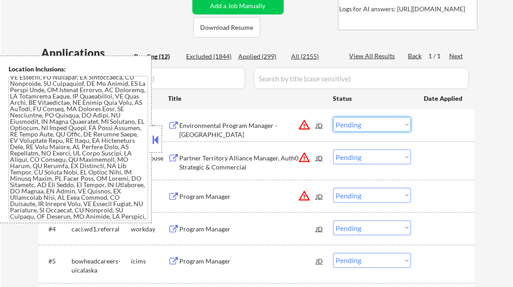
click at [358, 130] on select "Choose an option... Pending Applied Excluded (Questions) Excluded (Expired) Exc…" at bounding box center [372, 124] width 78 height 15
click at [333, 117] on select "Choose an option... Pending Applied Excluded (Questions) Excluded (Expired) Exc…" at bounding box center [372, 124] width 78 height 15
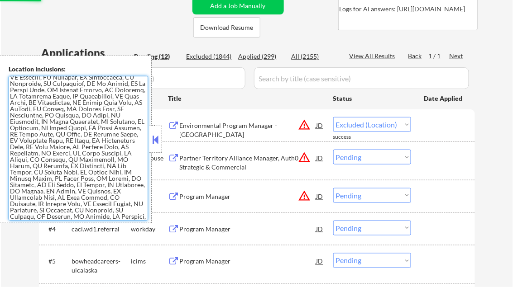
scroll to position [460, 0]
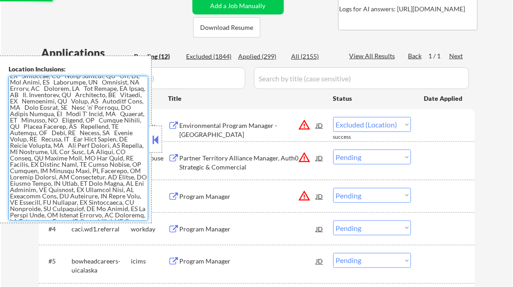
select select ""pending""
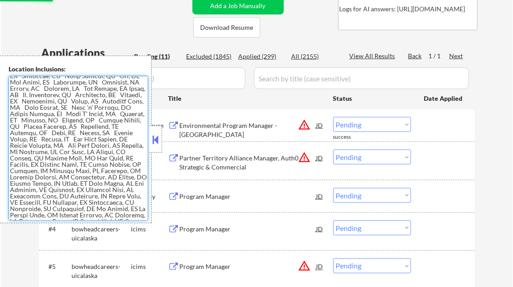
click at [153, 141] on button at bounding box center [156, 140] width 10 height 14
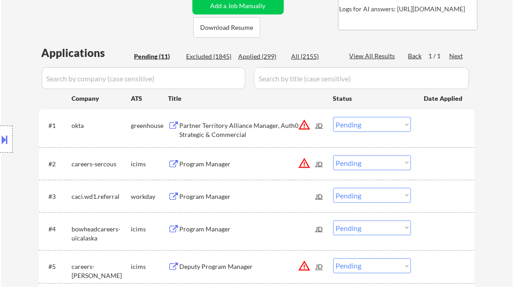
click at [202, 198] on div "Program Manager" at bounding box center [248, 196] width 137 height 9
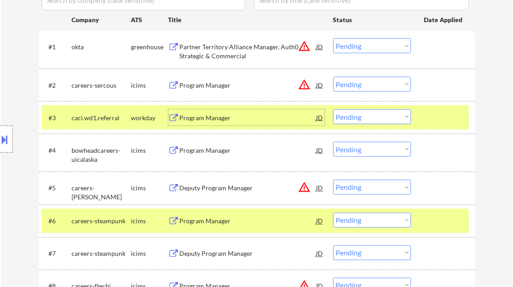
scroll to position [253, 0]
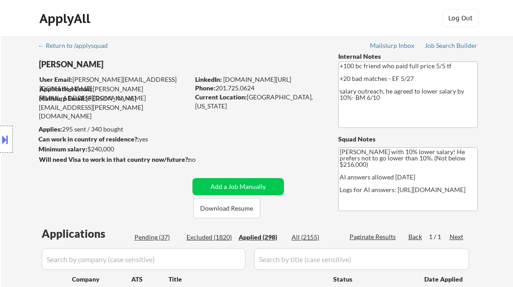
select select ""applied""
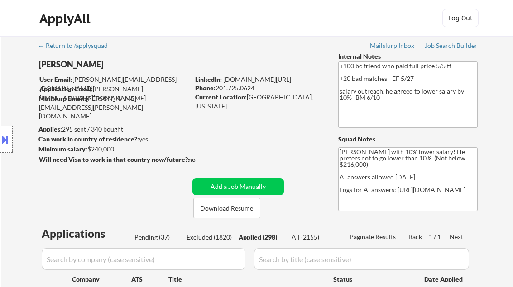
select select ""applied""
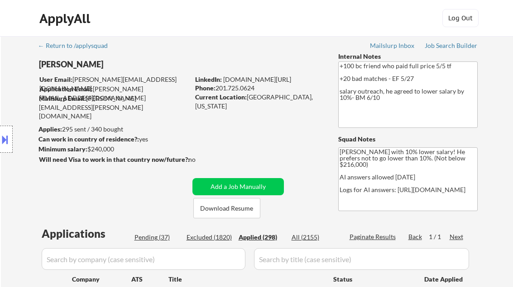
select select ""applied""
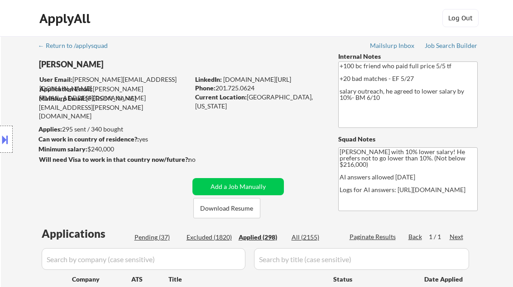
select select ""applied""
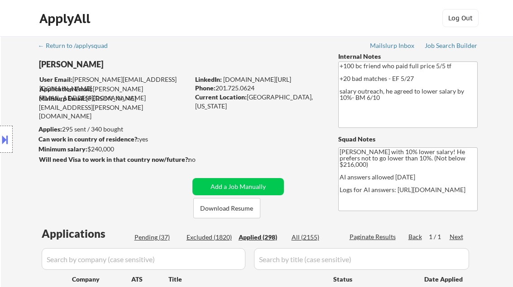
select select ""applied""
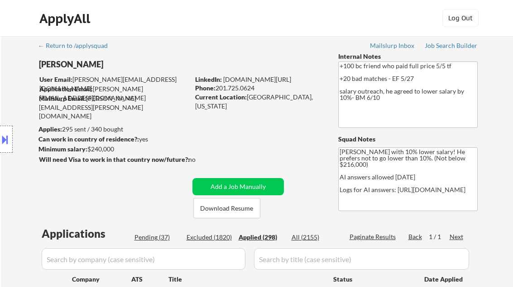
select select ""applied""
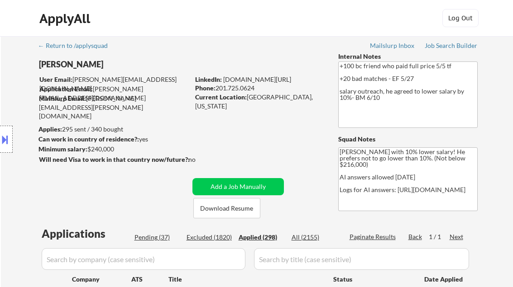
select select ""applied""
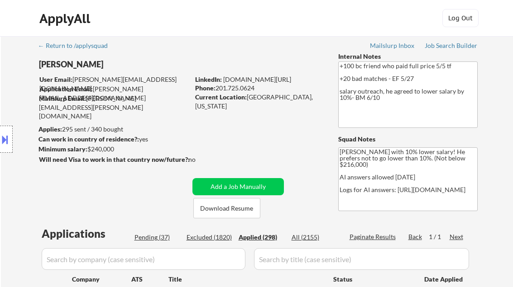
select select ""applied""
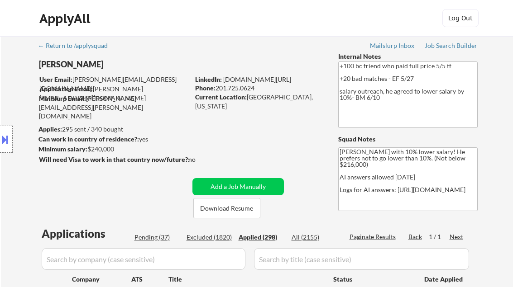
select select ""applied""
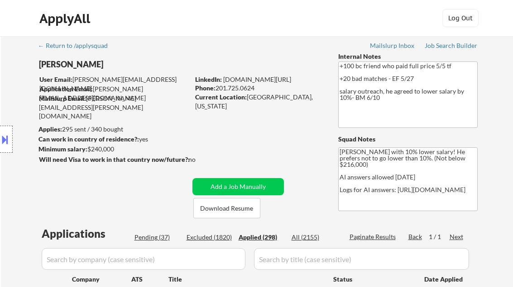
select select ""applied""
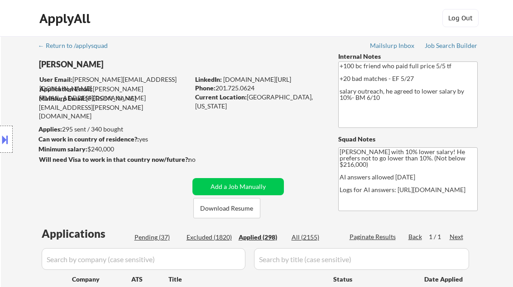
select select ""applied""
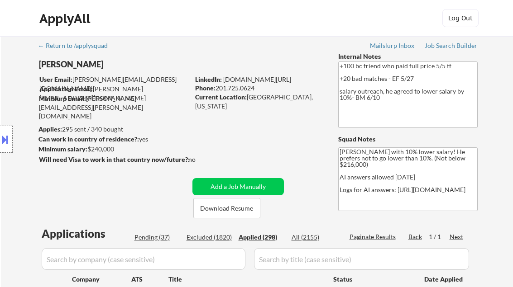
select select ""applied""
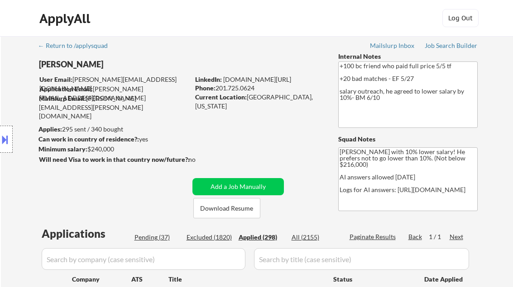
select select ""applied""
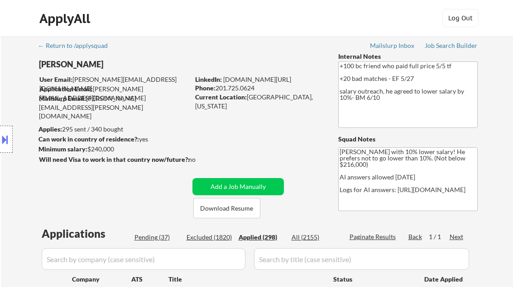
select select ""applied""
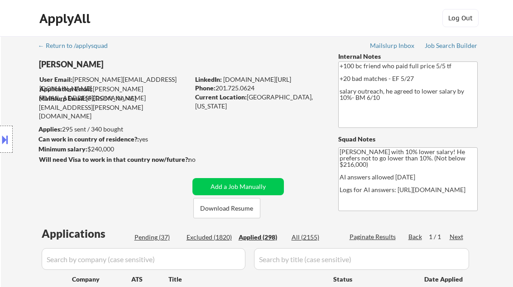
select select ""applied""
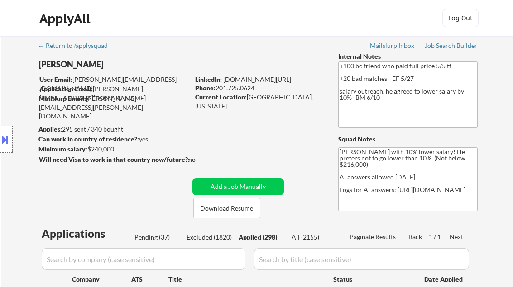
select select ""applied""
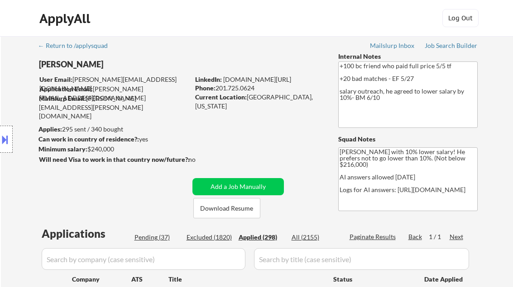
select select ""applied""
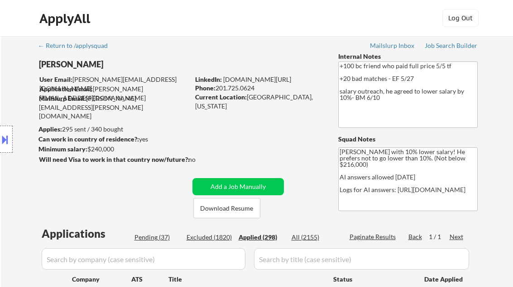
select select ""applied""
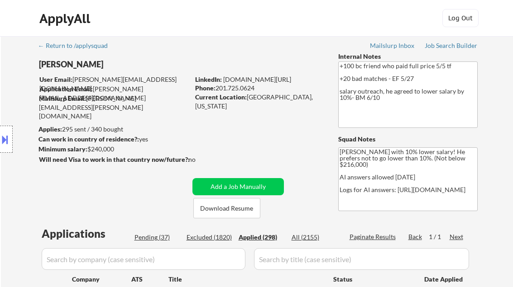
select select ""applied""
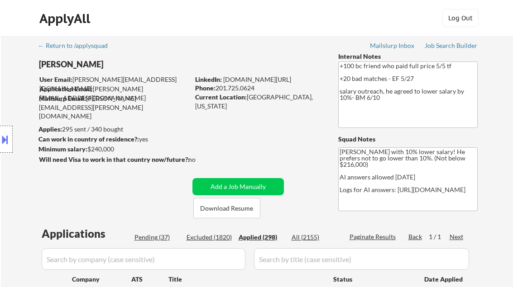
select select ""applied""
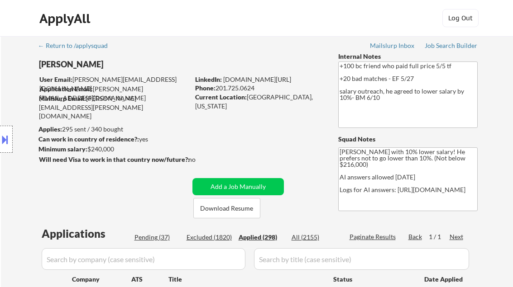
select select ""applied""
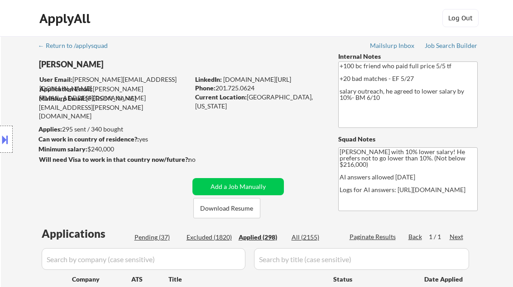
select select ""applied""
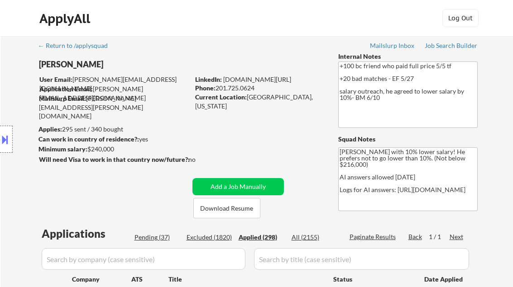
select select ""applied""
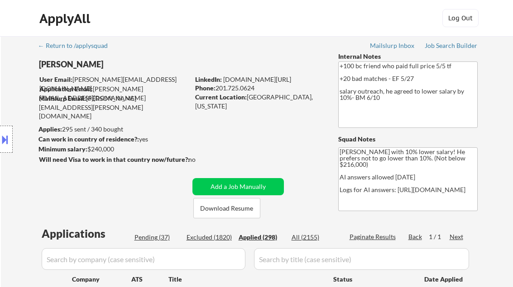
select select ""applied""
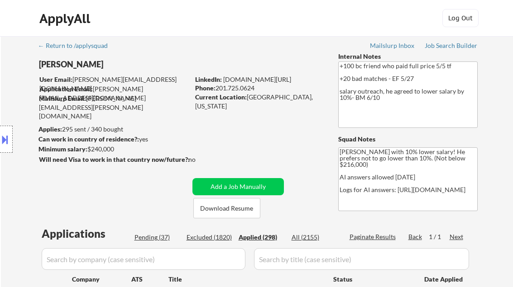
select select ""applied""
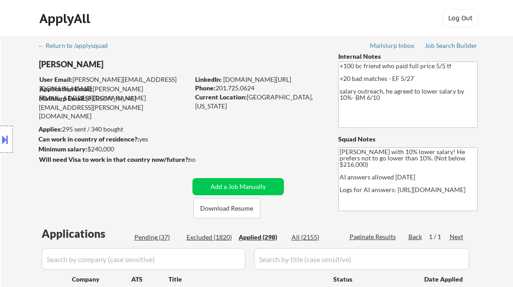
select select ""applied""
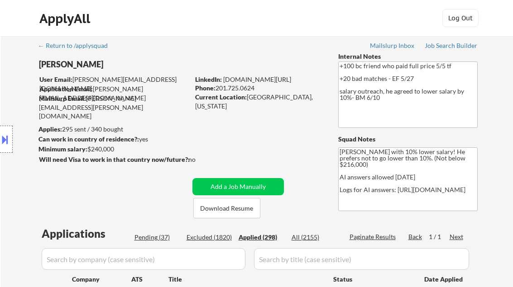
select select ""applied""
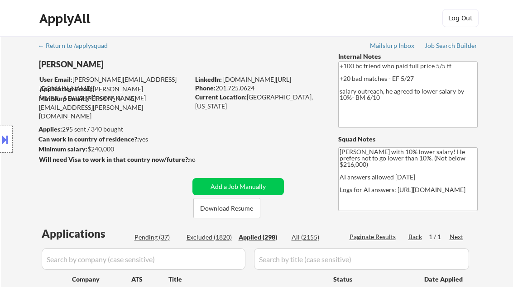
select select ""applied""
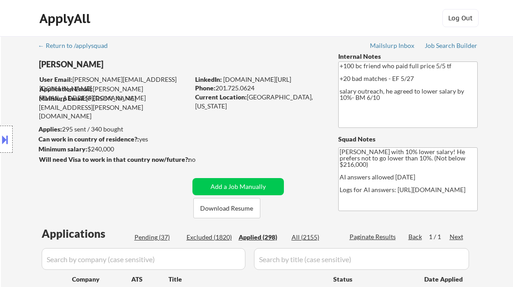
select select ""applied""
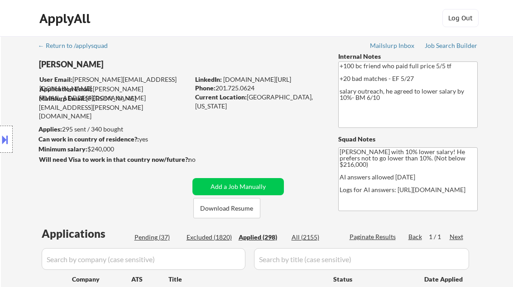
select select ""applied""
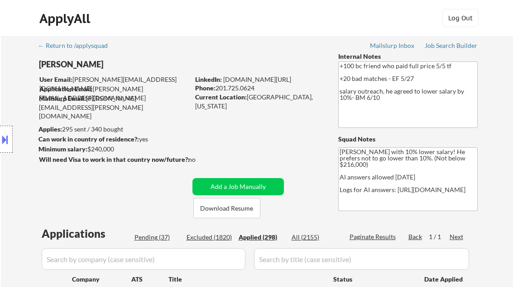
select select ""applied""
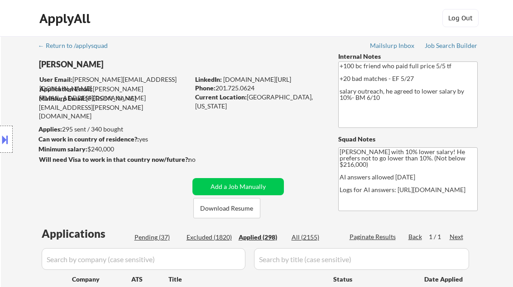
select select ""applied""
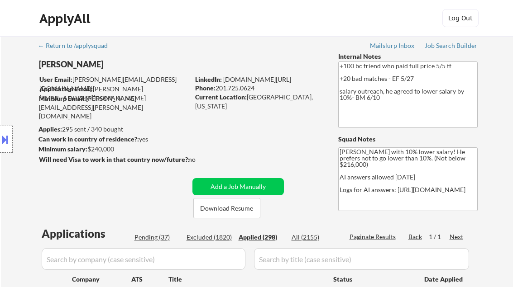
select select ""applied""
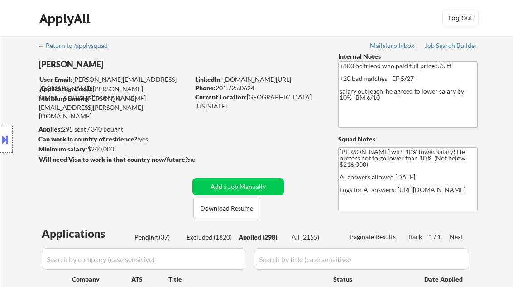
select select ""applied""
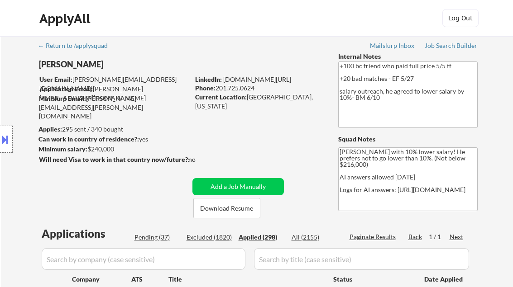
select select ""applied""
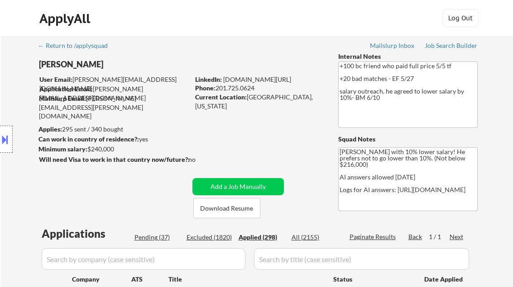
select select ""applied""
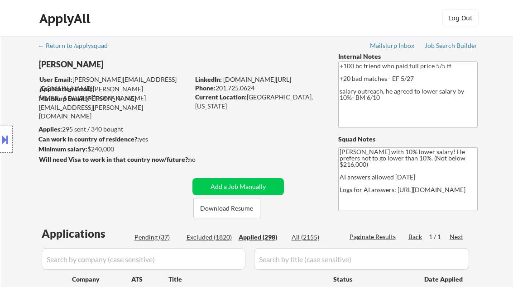
select select ""applied""
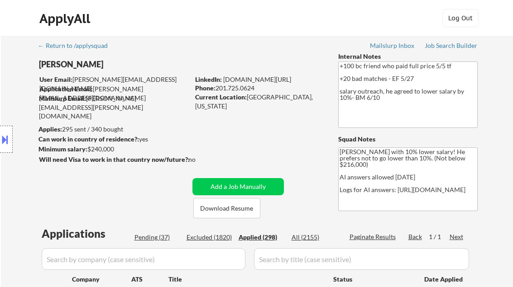
select select ""applied""
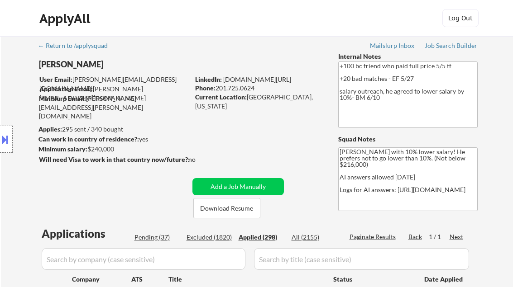
select select ""applied""
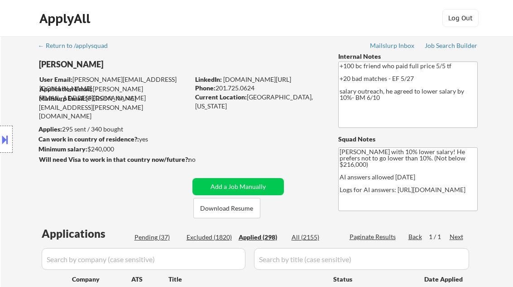
select select ""applied""
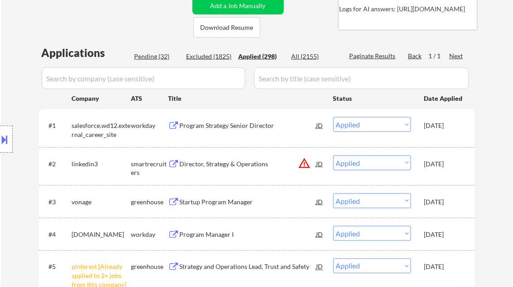
scroll to position [2, 0]
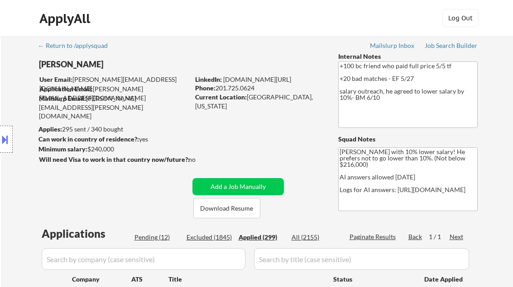
select select ""applied""
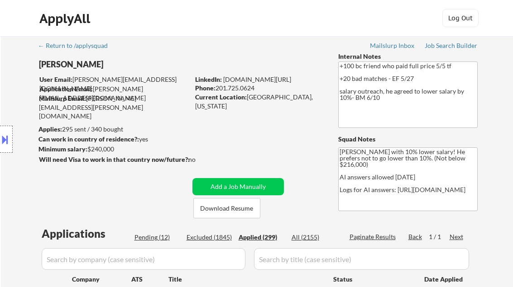
select select ""applied""
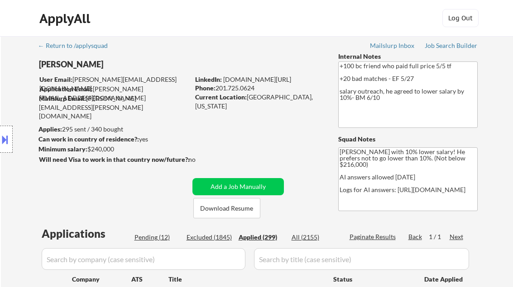
select select ""applied""
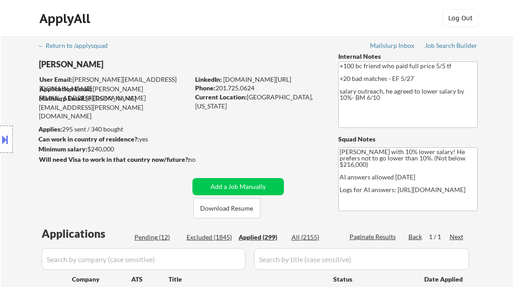
select select ""applied""
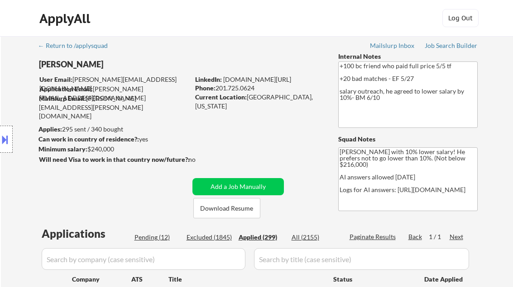
select select ""applied""
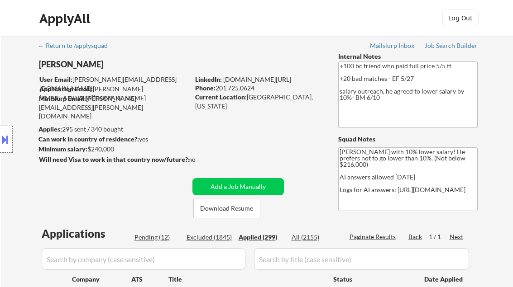
select select ""applied""
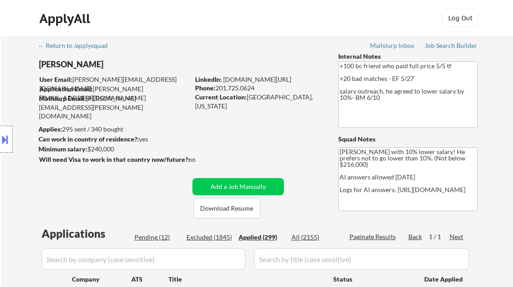
select select ""applied""
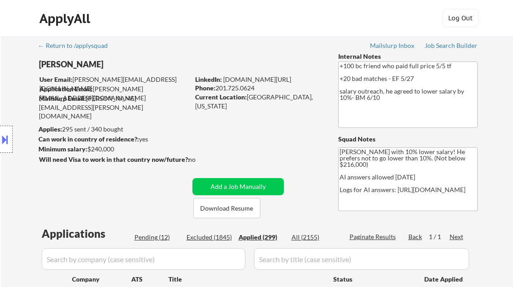
select select ""applied""
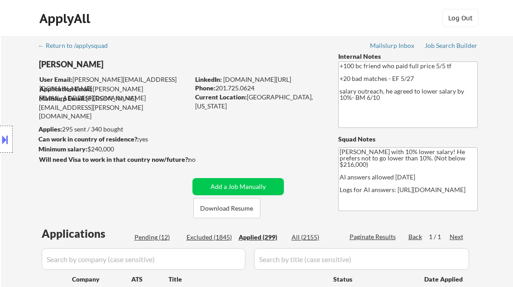
select select ""applied""
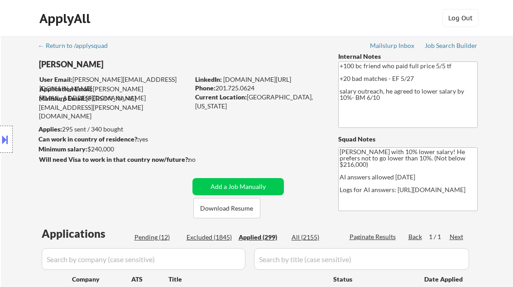
select select ""applied""
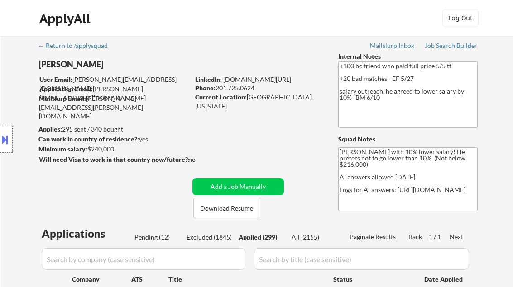
select select ""applied""
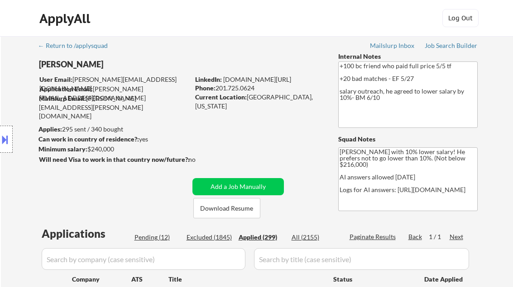
select select ""applied""
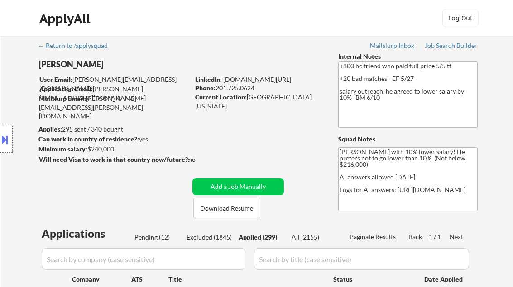
select select ""applied""
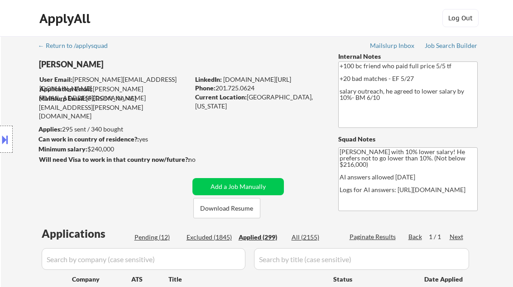
select select ""applied""
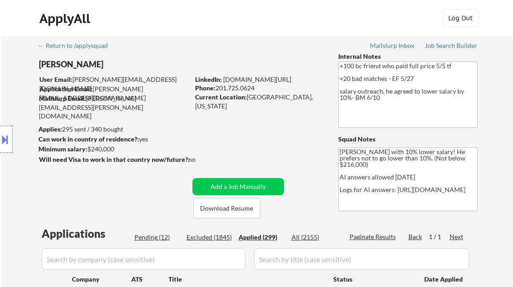
select select ""applied""
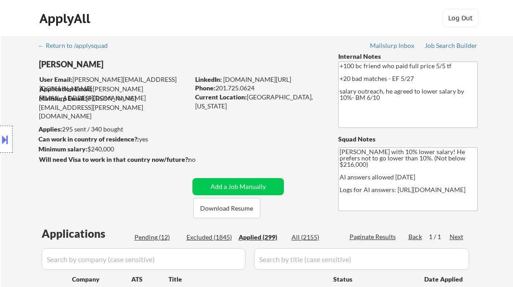
select select ""applied""
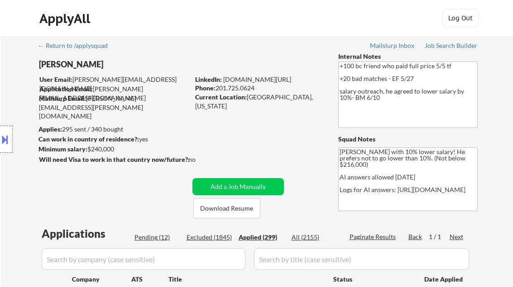
select select ""applied""
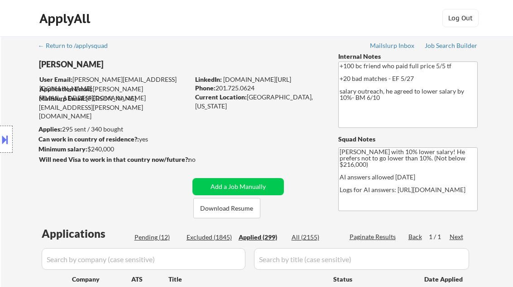
select select ""applied""
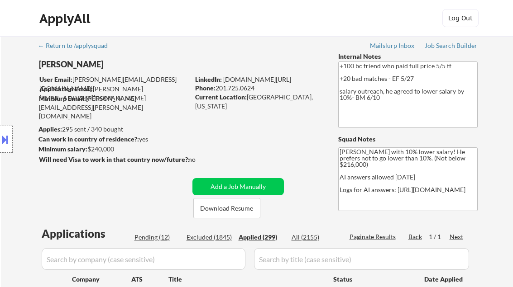
select select ""applied""
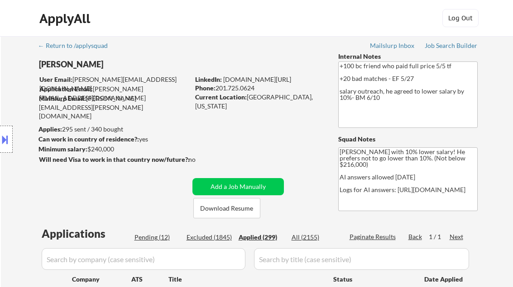
select select ""applied""
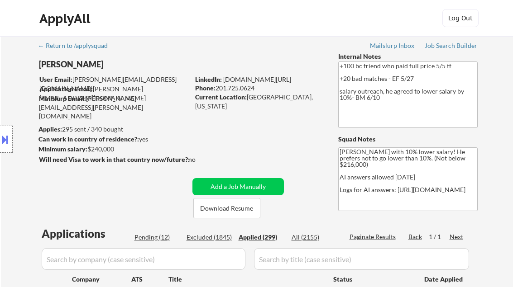
select select ""applied""
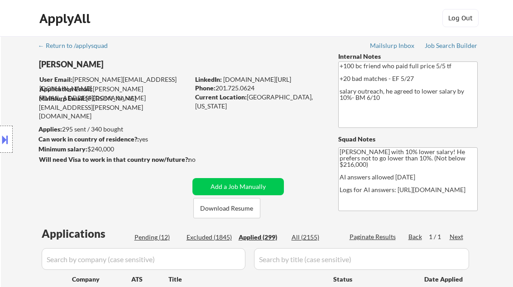
select select ""applied""
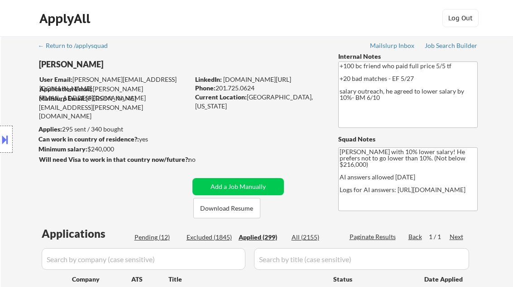
select select ""applied""
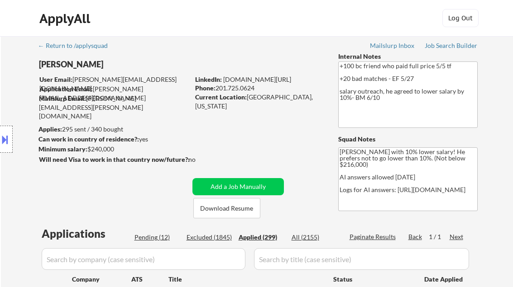
select select ""applied""
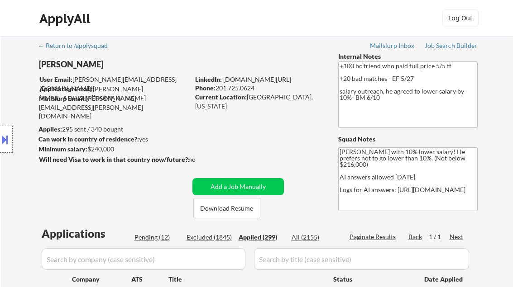
select select ""applied""
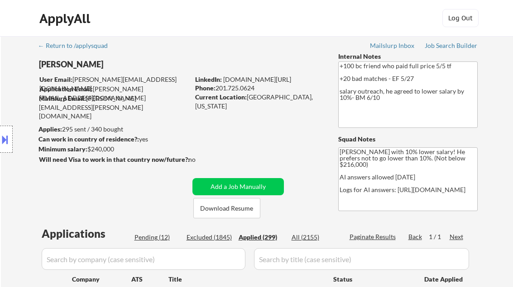
select select ""applied""
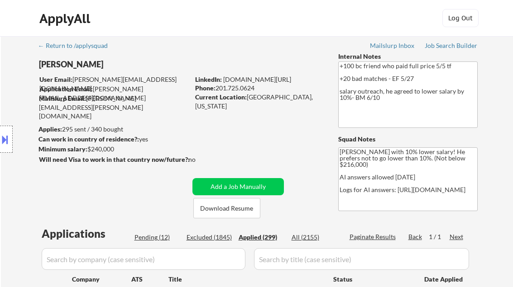
select select ""applied""
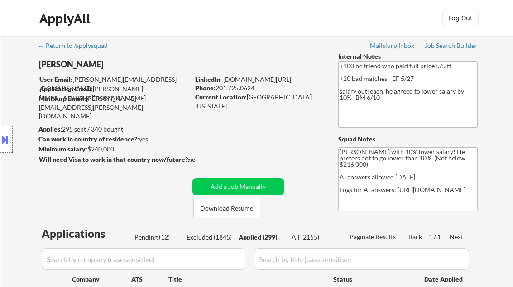
select select ""applied""
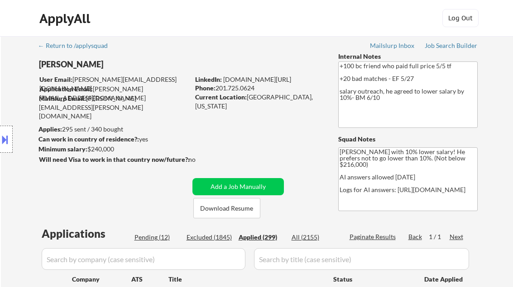
select select ""applied""
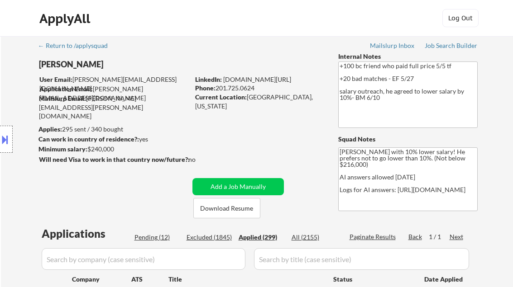
select select ""applied""
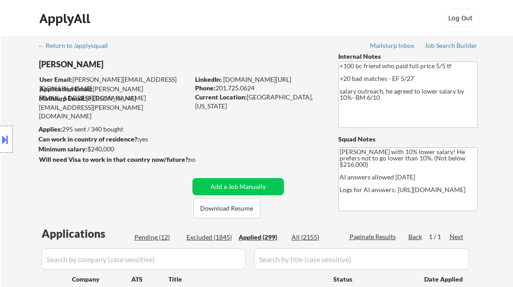
select select ""applied""
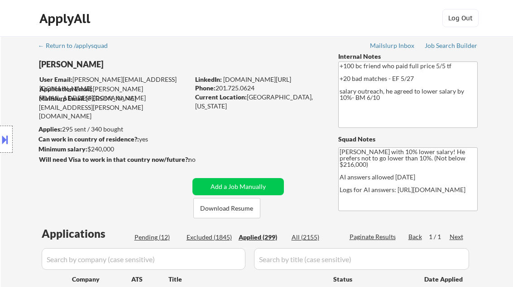
select select ""applied""
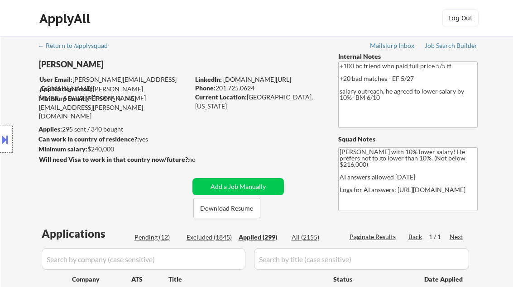
select select ""applied""
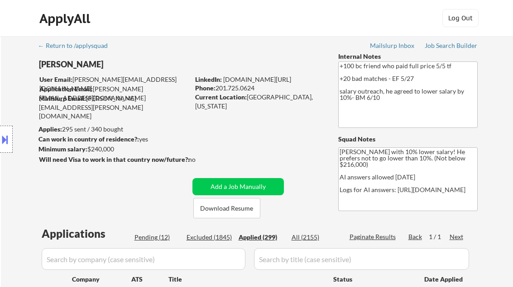
select select ""applied""
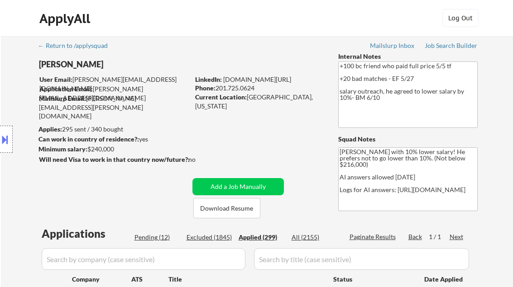
select select ""applied""
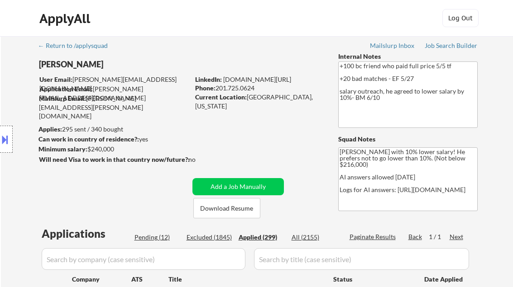
select select ""applied""
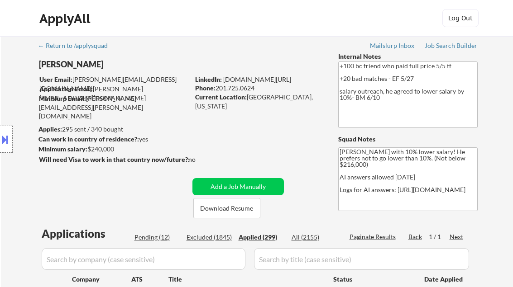
select select ""applied""
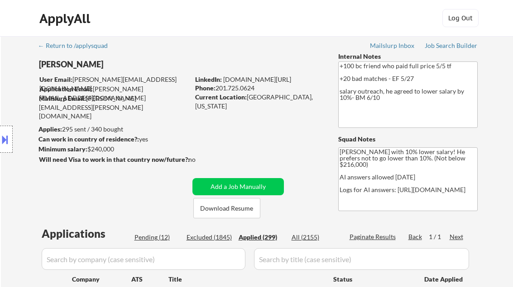
select select ""applied""
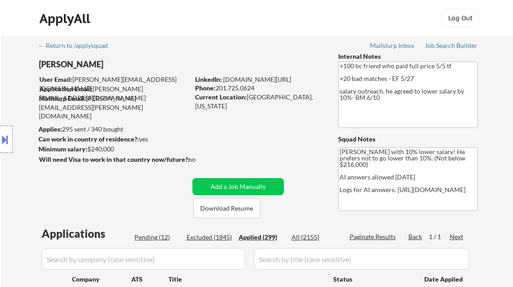
select select ""applied""
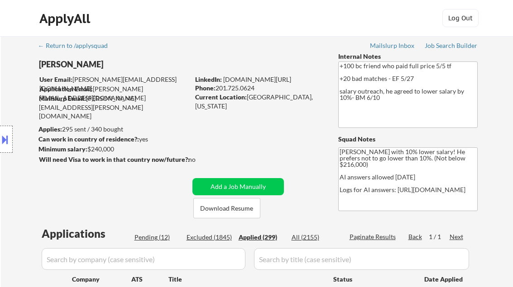
select select ""applied""
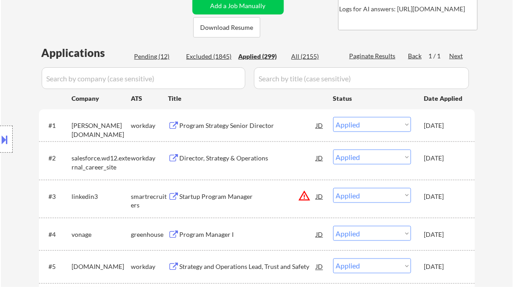
scroll to position [2, 0]
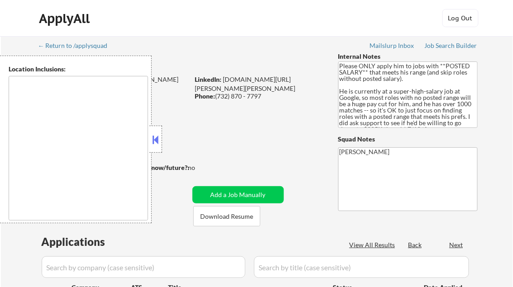
type textarea "Brooklyn, NY New York, NY Queens, NY Manhattan, NY Staten Island, NY Jersey Cit…"
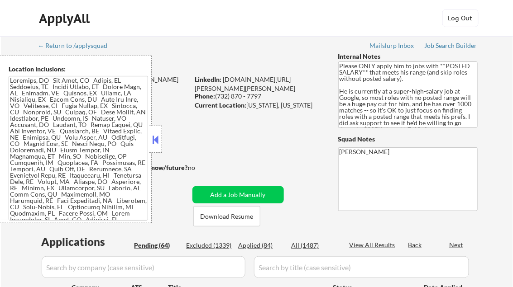
select select ""pending""
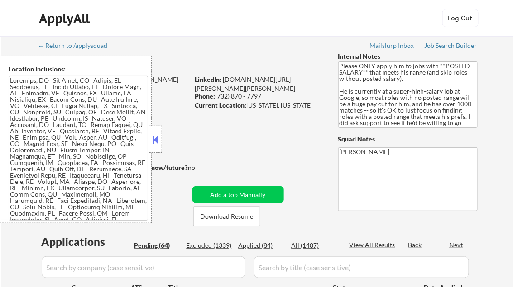
select select ""pending""
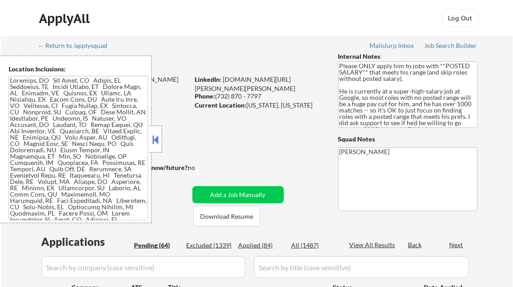
select select ""pending""
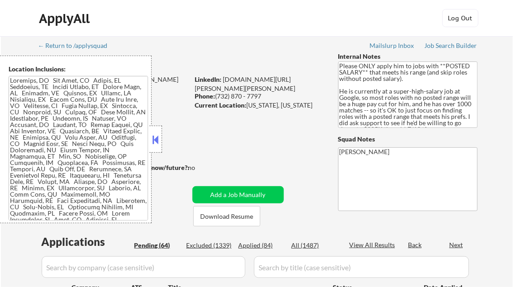
select select ""pending""
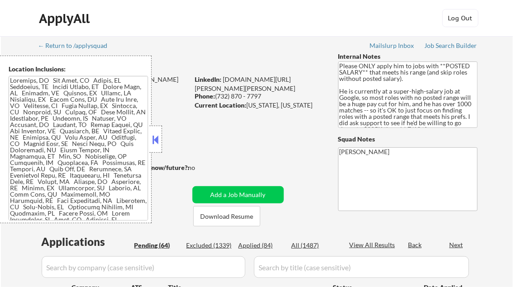
select select ""pending""
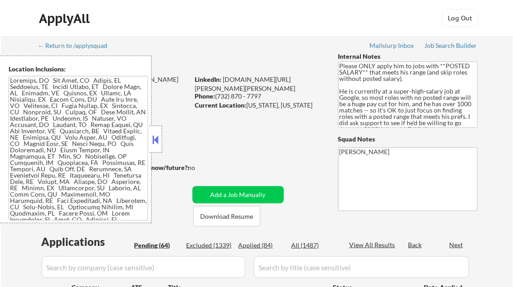
select select ""pending""
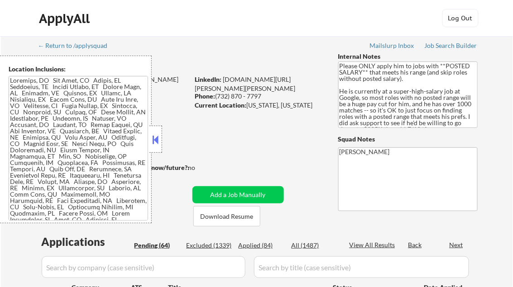
select select ""pending""
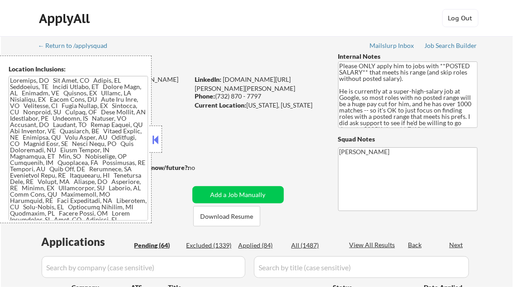
select select ""pending""
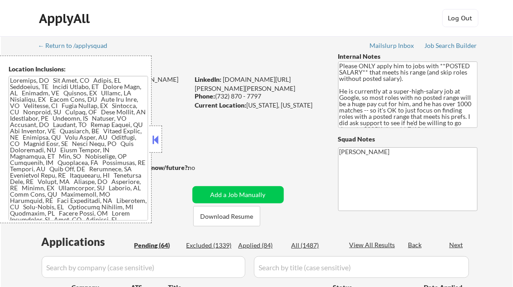
select select ""pending""
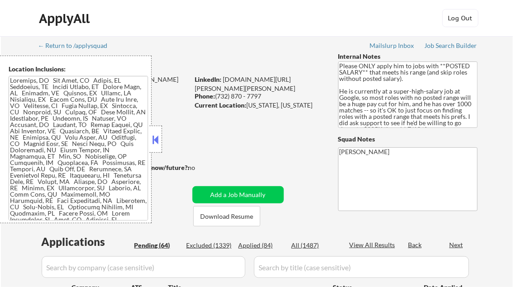
select select ""pending""
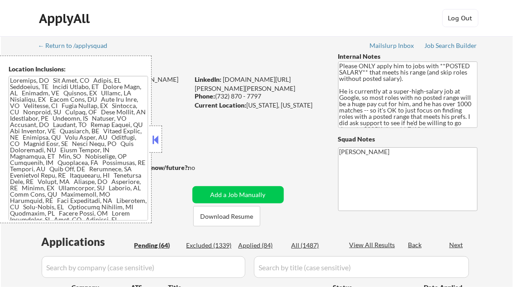
select select ""pending""
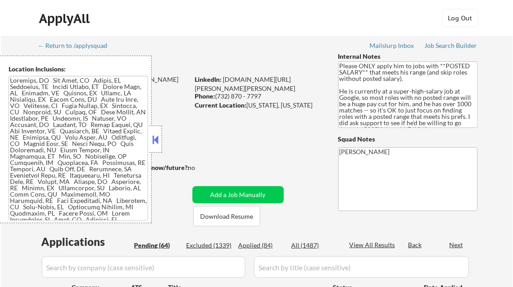
select select ""pending""
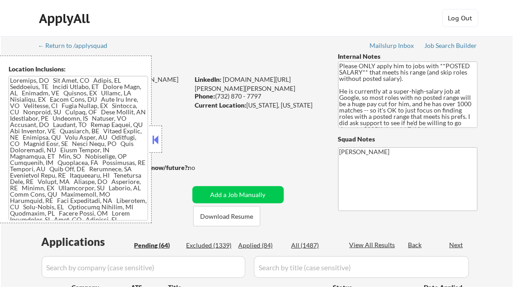
select select ""pending""
click at [154, 142] on button at bounding box center [156, 140] width 10 height 14
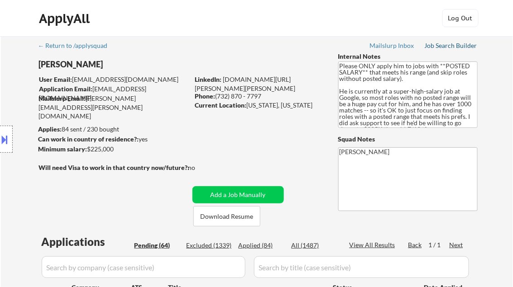
click at [443, 46] on div "Job Search Builder" at bounding box center [451, 46] width 53 height 6
select select ""pending""
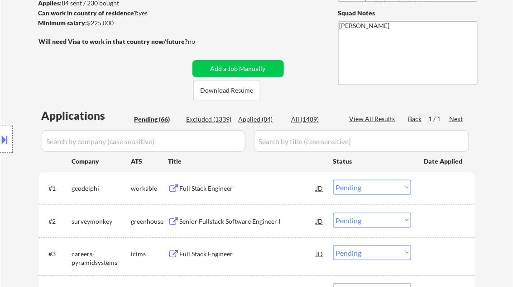
scroll to position [181, 0]
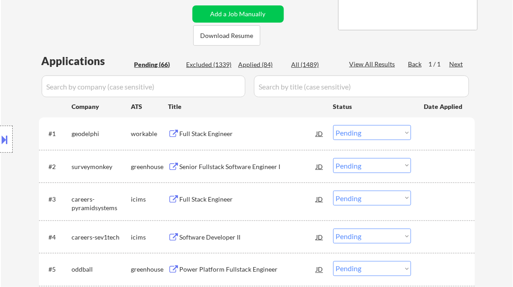
click at [218, 129] on div "Full Stack Engineer" at bounding box center [248, 133] width 137 height 16
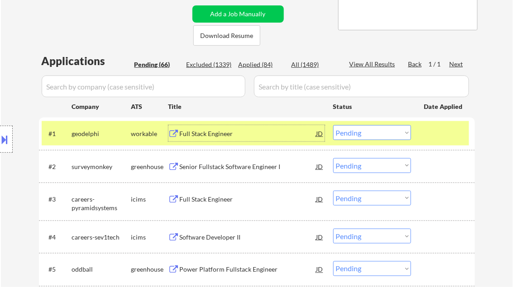
drag, startPoint x: 362, startPoint y: 132, endPoint x: 364, endPoint y: 140, distance: 8.9
click at [362, 132] on select "Choose an option... Pending Applied Excluded (Questions) Excluded (Expired) Exc…" at bounding box center [372, 132] width 78 height 15
click at [333, 125] on select "Choose an option... Pending Applied Excluded (Questions) Excluded (Expired) Exc…" at bounding box center [372, 132] width 78 height 15
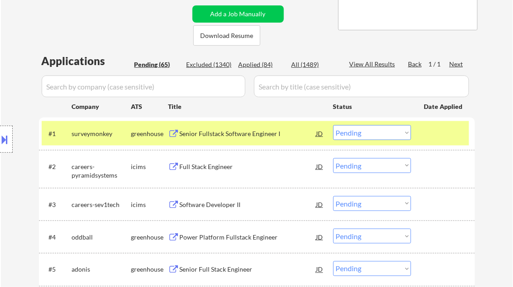
click at [437, 131] on div at bounding box center [444, 133] width 40 height 16
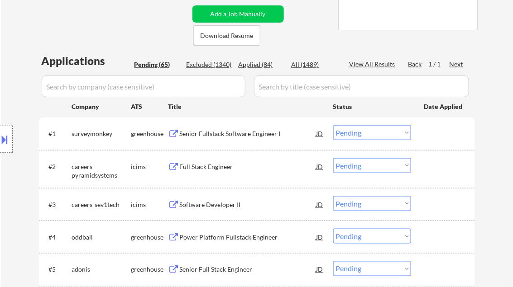
click at [244, 135] on div "Senior Fullstack Software Engineer I" at bounding box center [248, 133] width 137 height 9
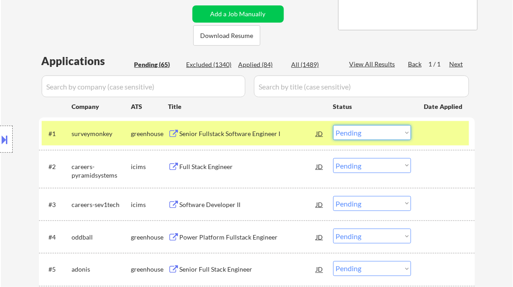
click at [372, 135] on select "Choose an option... Pending Applied Excluded (Questions) Excluded (Expired) Exc…" at bounding box center [372, 132] width 78 height 15
click at [333, 125] on select "Choose an option... Pending Applied Excluded (Questions) Excluded (Expired) Exc…" at bounding box center [372, 132] width 78 height 15
select select ""pending""
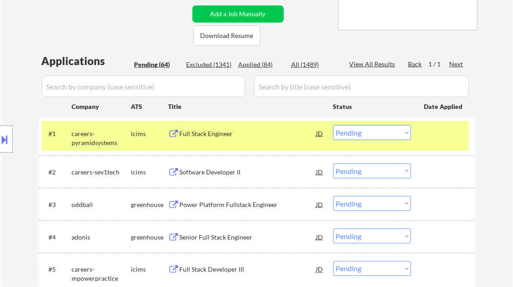
click at [214, 138] on div "Full Stack Engineer" at bounding box center [248, 133] width 137 height 16
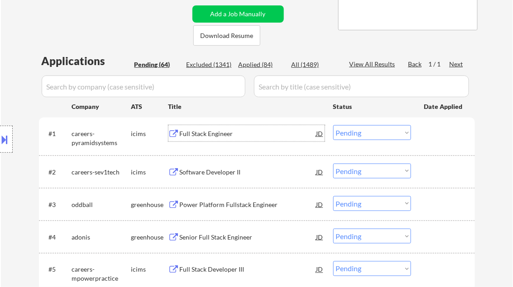
click at [220, 207] on div "Power Platform Fullstack Engineer" at bounding box center [248, 204] width 137 height 9
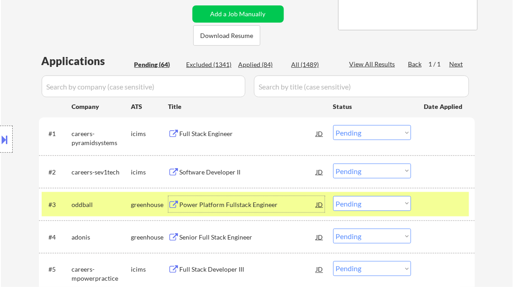
click at [349, 201] on select "Choose an option... Pending Applied Excluded (Questions) Excluded (Expired) Exc…" at bounding box center [372, 203] width 78 height 15
click at [333, 196] on select "Choose an option... Pending Applied Excluded (Questions) Excluded (Expired) Exc…" at bounding box center [372, 203] width 78 height 15
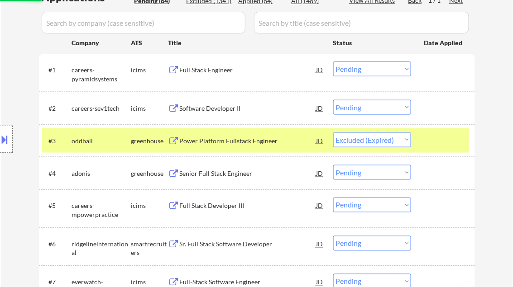
scroll to position [253, 0]
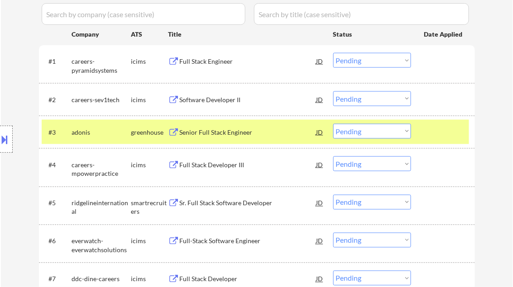
click at [211, 129] on div "Senior Full Stack Engineer" at bounding box center [248, 132] width 137 height 9
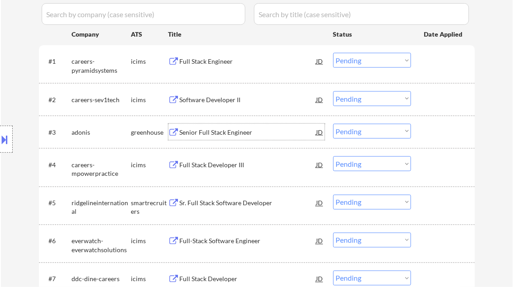
click at [373, 131] on select "Choose an option... Pending Applied Excluded (Questions) Excluded (Expired) Exc…" at bounding box center [372, 131] width 78 height 15
click at [333, 124] on select "Choose an option... Pending Applied Excluded (Questions) Excluded (Expired) Exc…" at bounding box center [372, 131] width 78 height 15
select select ""pending""
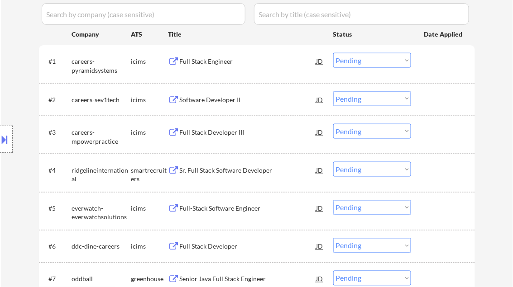
click at [235, 169] on div "Sr. Full Stack Software Developer" at bounding box center [248, 170] width 137 height 9
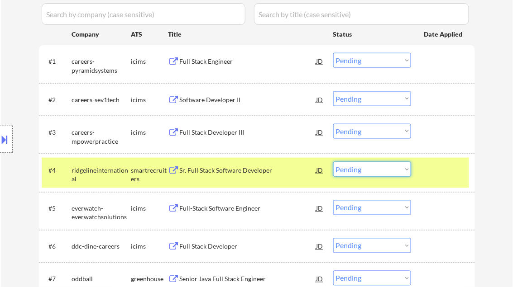
click at [363, 170] on select "Choose an option... Pending Applied Excluded (Questions) Excluded (Expired) Exc…" at bounding box center [372, 169] width 78 height 15
click at [333, 162] on select "Choose an option... Pending Applied Excluded (Questions) Excluded (Expired) Exc…" at bounding box center [372, 169] width 78 height 15
select select ""pending""
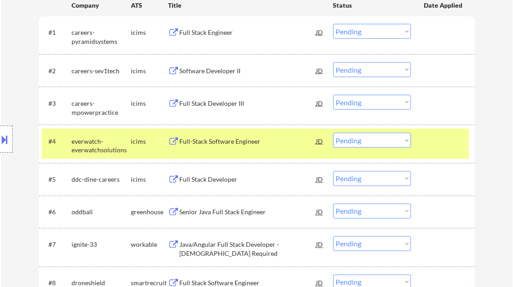
scroll to position [290, 0]
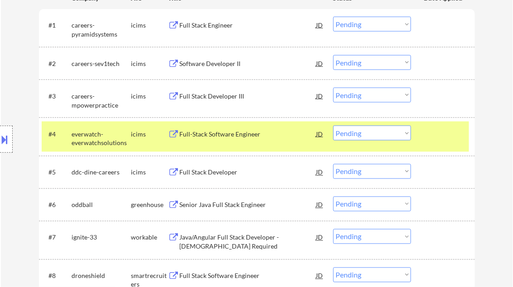
click at [234, 212] on div "Senior Java Full Stack Engineer" at bounding box center [248, 205] width 137 height 16
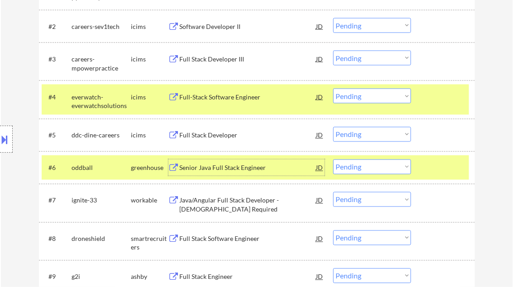
scroll to position [362, 0]
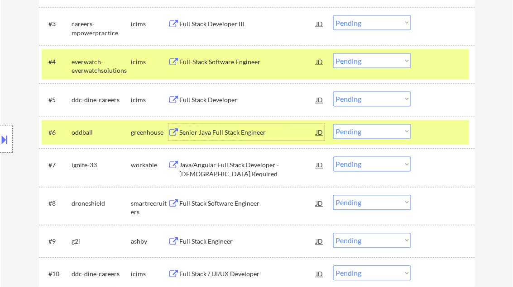
click at [363, 132] on select "Choose an option... Pending Applied Excluded (Questions) Excluded (Expired) Exc…" at bounding box center [372, 131] width 78 height 15
click at [333, 124] on select "Choose an option... Pending Applied Excluded (Questions) Excluded (Expired) Exc…" at bounding box center [372, 131] width 78 height 15
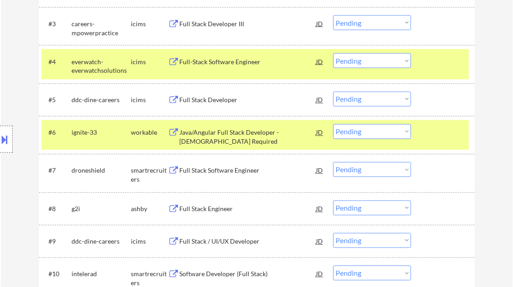
click at [231, 132] on div "Java/Angular Full Stack Developer - US Citizenship Required" at bounding box center [248, 138] width 137 height 18
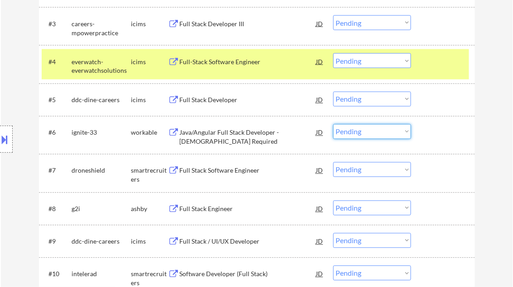
click at [373, 138] on select "Choose an option... Pending Applied Excluded (Questions) Excluded (Expired) Exc…" at bounding box center [372, 131] width 78 height 15
click at [333, 124] on select "Choose an option... Pending Applied Excluded (Questions) Excluded (Expired) Exc…" at bounding box center [372, 131] width 78 height 15
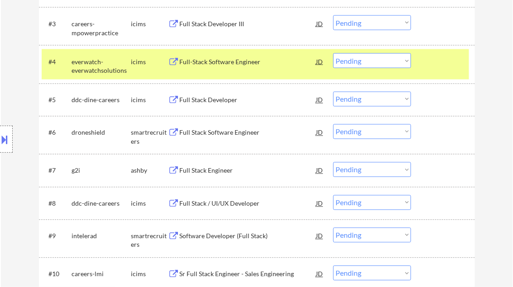
click at [230, 138] on div "Full Stack Software Engineer" at bounding box center [248, 132] width 137 height 16
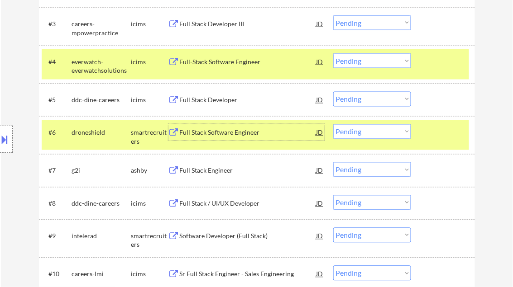
click at [375, 135] on select "Choose an option... Pending Applied Excluded (Questions) Excluded (Expired) Exc…" at bounding box center [372, 131] width 78 height 15
click at [333, 124] on select "Choose an option... Pending Applied Excluded (Questions) Excluded (Expired) Exc…" at bounding box center [372, 131] width 78 height 15
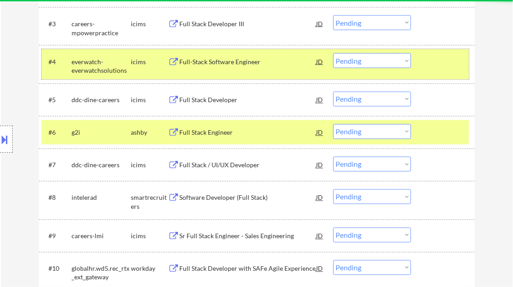
click at [429, 57] on div at bounding box center [444, 61] width 40 height 16
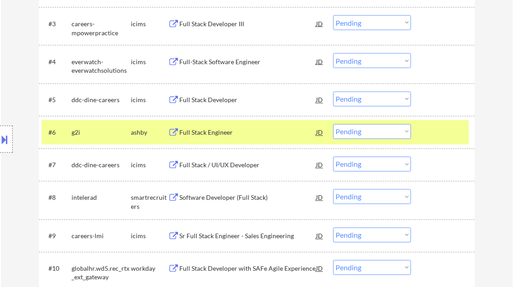
click at [439, 124] on div at bounding box center [444, 132] width 40 height 16
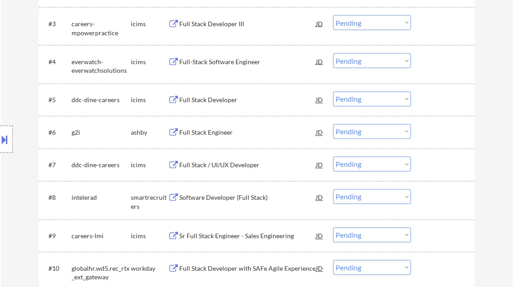
click at [213, 134] on div "Full Stack Engineer" at bounding box center [248, 133] width 137 height 9
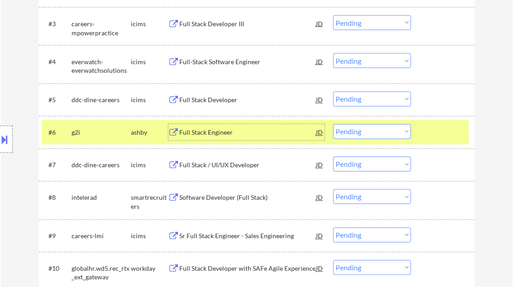
click at [377, 135] on select "Choose an option... Pending Applied Excluded (Questions) Excluded (Expired) Exc…" at bounding box center [372, 131] width 78 height 15
click at [333, 124] on select "Choose an option... Pending Applied Excluded (Questions) Excluded (Expired) Exc…" at bounding box center [372, 131] width 78 height 15
select select ""pending""
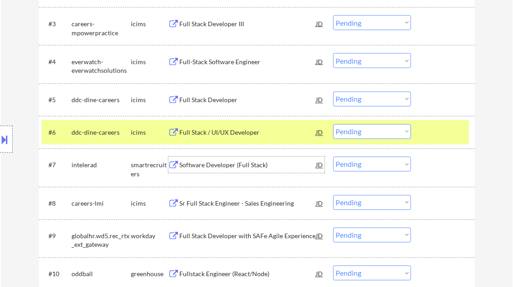
click at [224, 165] on div "Software Developer (Full Stack)" at bounding box center [248, 165] width 137 height 9
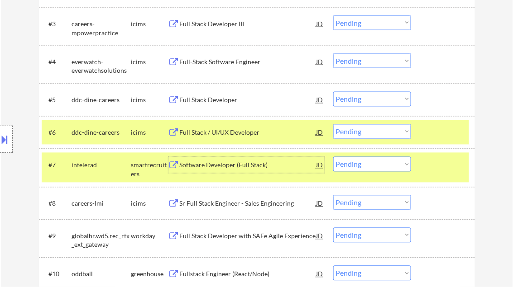
click at [385, 171] on select "Choose an option... Pending Applied Excluded (Questions) Excluded (Expired) Exc…" at bounding box center [372, 164] width 78 height 15
click at [333, 157] on select "Choose an option... Pending Applied Excluded (Questions) Excluded (Expired) Exc…" at bounding box center [372, 164] width 78 height 15
select select ""pending""
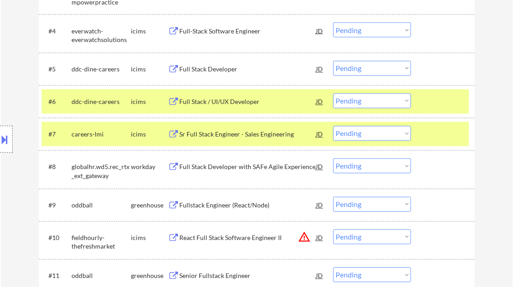
scroll to position [398, 0]
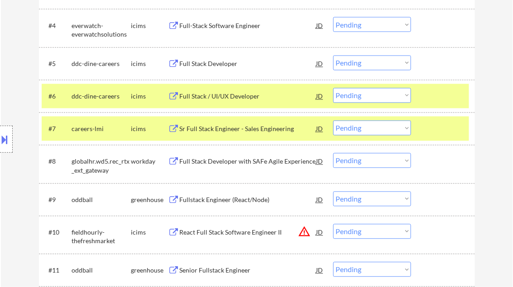
click at [223, 163] on div "Full Stack Developer with SAFe Agile Experience" at bounding box center [248, 162] width 137 height 9
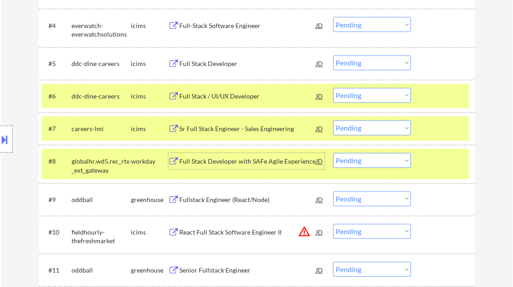
click at [453, 158] on div at bounding box center [444, 161] width 40 height 16
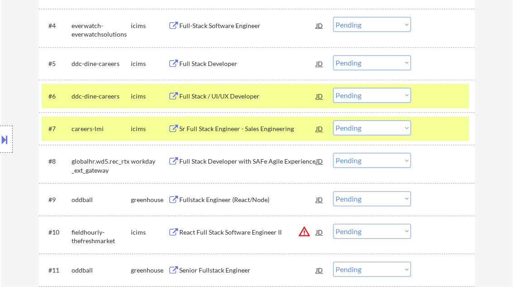
click at [453, 132] on div at bounding box center [444, 129] width 40 height 16
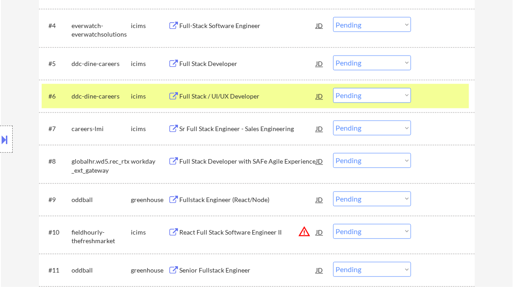
click at [449, 91] on div at bounding box center [444, 96] width 40 height 16
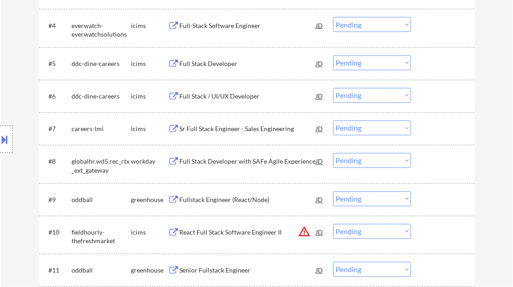
click at [371, 162] on select "Choose an option... Pending Applied Excluded (Questions) Excluded (Expired) Exc…" at bounding box center [372, 160] width 78 height 15
click at [333, 153] on select "Choose an option... Pending Applied Excluded (Questions) Excluded (Expired) Exc…" at bounding box center [372, 160] width 78 height 15
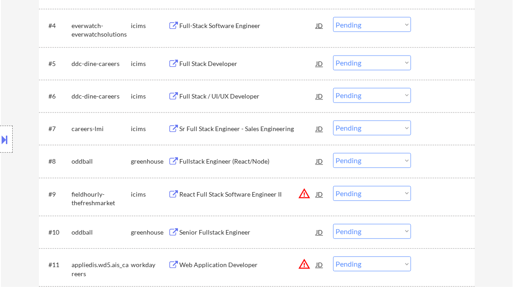
click at [208, 162] on div "Fullstack Engineer (React/Node)" at bounding box center [248, 162] width 137 height 9
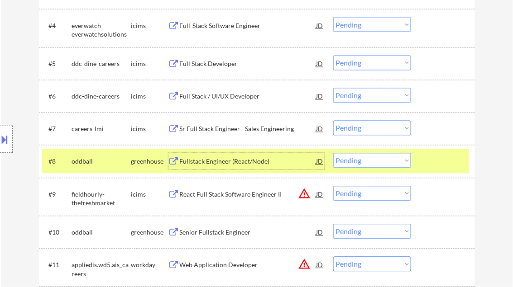
click at [360, 159] on select "Choose an option... Pending Applied Excluded (Questions) Excluded (Expired) Exc…" at bounding box center [372, 160] width 78 height 15
click at [267, 167] on div "Fullstack Engineer (React/Node)" at bounding box center [248, 161] width 137 height 16
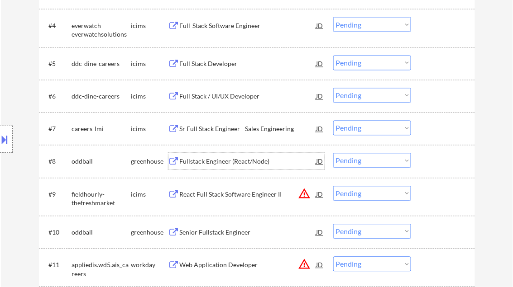
click at [368, 165] on select "Choose an option... Pending Applied Excluded (Questions) Excluded (Expired) Exc…" at bounding box center [372, 160] width 78 height 15
click at [333, 153] on select "Choose an option... Pending Applied Excluded (Questions) Excluded (Expired) Exc…" at bounding box center [372, 160] width 78 height 15
select select ""pending""
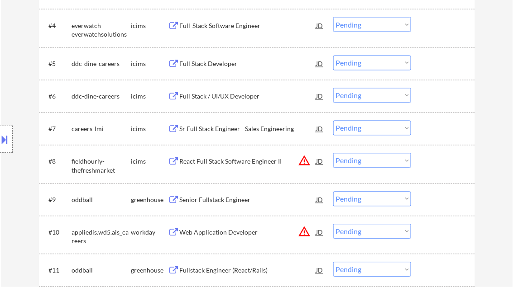
click at [209, 196] on div "Senior Fullstack Engineer" at bounding box center [248, 200] width 137 height 9
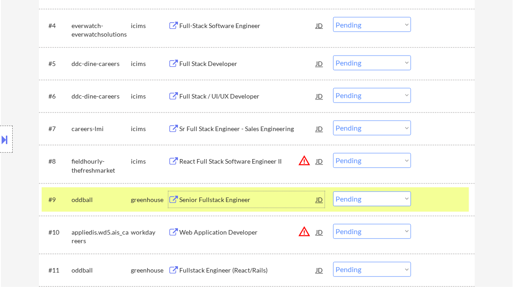
drag, startPoint x: 365, startPoint y: 200, endPoint x: 376, endPoint y: 202, distance: 10.6
click at [365, 200] on select "Choose an option... Pending Applied Excluded (Questions) Excluded (Expired) Exc…" at bounding box center [372, 199] width 78 height 15
click at [333, 192] on select "Choose an option... Pending Applied Excluded (Questions) Excluded (Expired) Exc…" at bounding box center [372, 199] width 78 height 15
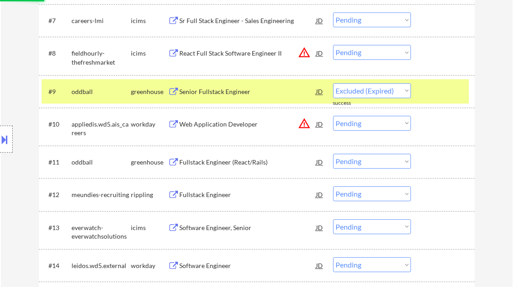
select select ""pending""
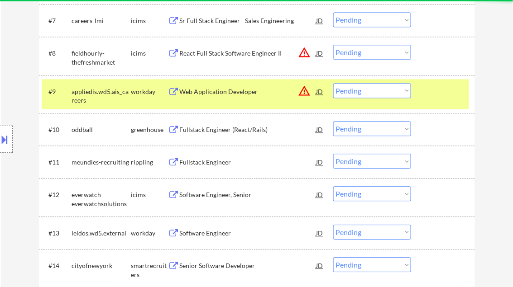
click at [234, 130] on div "Fullstack Engineer (React/Rails)" at bounding box center [248, 129] width 137 height 9
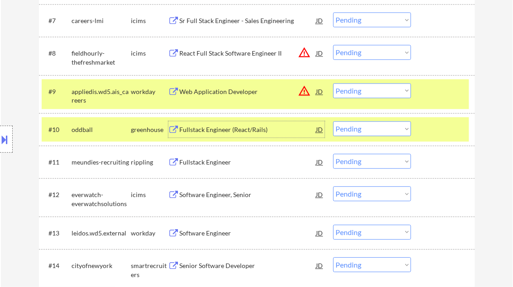
click at [374, 133] on select "Choose an option... Pending Applied Excluded (Questions) Excluded (Expired) Exc…" at bounding box center [372, 128] width 78 height 15
click at [333, 121] on select "Choose an option... Pending Applied Excluded (Questions) Excluded (Expired) Exc…" at bounding box center [372, 128] width 78 height 15
click at [434, 94] on div at bounding box center [444, 91] width 40 height 16
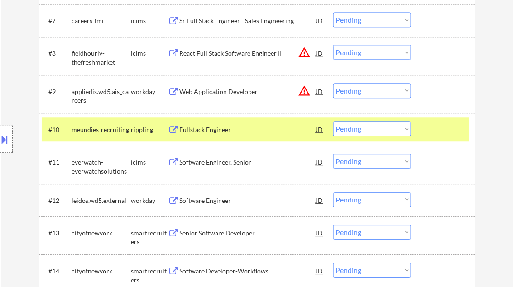
click at [217, 132] on div "Fullstack Engineer" at bounding box center [248, 129] width 137 height 9
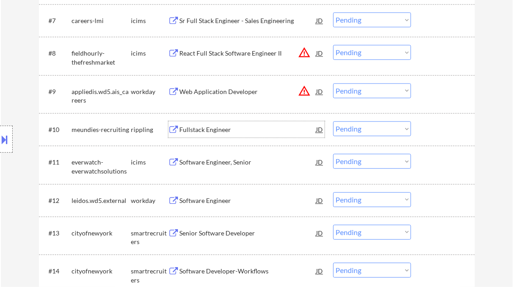
drag, startPoint x: 356, startPoint y: 127, endPoint x: 376, endPoint y: 137, distance: 22.3
click at [357, 126] on select "Choose an option... Pending Applied Excluded (Questions) Excluded (Expired) Exc…" at bounding box center [372, 128] width 78 height 15
click at [333, 121] on select "Choose an option... Pending Applied Excluded (Questions) Excluded (Expired) Exc…" at bounding box center [372, 128] width 78 height 15
select select ""pending""
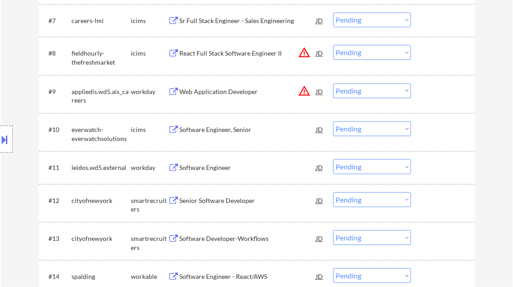
click at [221, 166] on div "Software Engineer" at bounding box center [248, 167] width 137 height 9
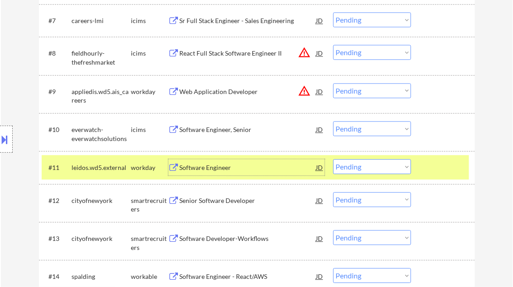
click at [231, 169] on div "Software Engineer" at bounding box center [248, 167] width 137 height 9
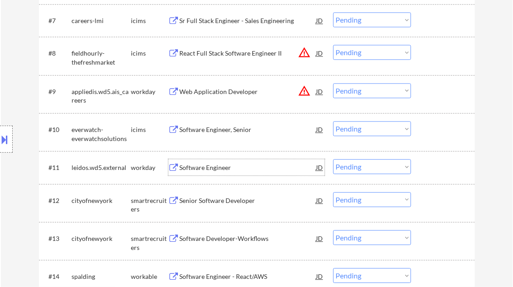
click at [361, 164] on select "Choose an option... Pending Applied Excluded (Questions) Excluded (Expired) Exc…" at bounding box center [372, 166] width 78 height 15
click at [333, 159] on select "Choose an option... Pending Applied Excluded (Questions) Excluded (Expired) Exc…" at bounding box center [372, 166] width 78 height 15
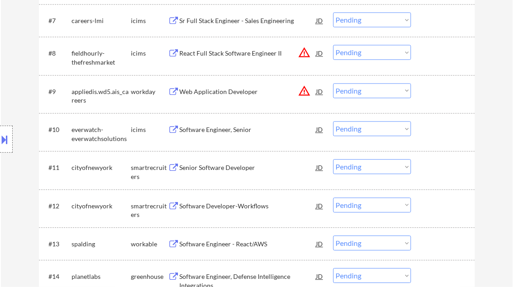
click at [212, 170] on div "Senior Software Developer" at bounding box center [248, 167] width 137 height 9
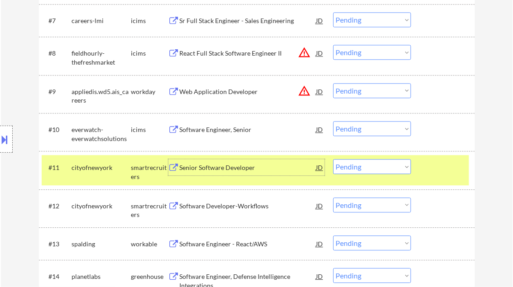
click at [346, 169] on select "Choose an option... Pending Applied Excluded (Questions) Excluded (Expired) Exc…" at bounding box center [372, 166] width 78 height 15
click at [333, 159] on select "Choose an option... Pending Applied Excluded (Questions) Excluded (Expired) Exc…" at bounding box center [372, 166] width 78 height 15
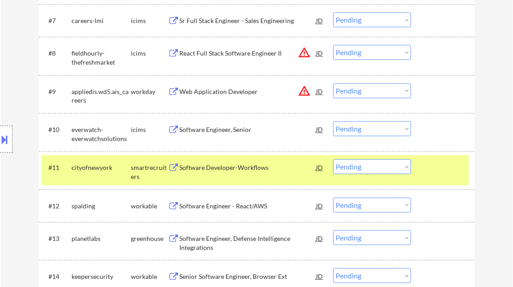
click at [231, 172] on div "Software Developer-Workflows" at bounding box center [248, 167] width 137 height 16
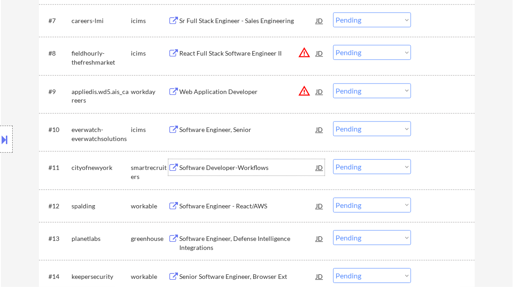
click at [363, 167] on select "Choose an option... Pending Applied Excluded (Questions) Excluded (Expired) Exc…" at bounding box center [372, 166] width 78 height 15
click at [333, 159] on select "Choose an option... Pending Applied Excluded (Questions) Excluded (Expired) Exc…" at bounding box center [372, 166] width 78 height 15
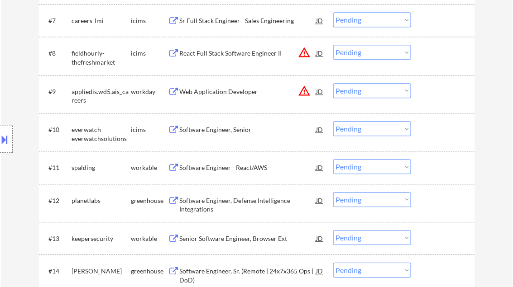
click at [229, 170] on div "Software Engineer - React/AWS" at bounding box center [248, 167] width 137 height 9
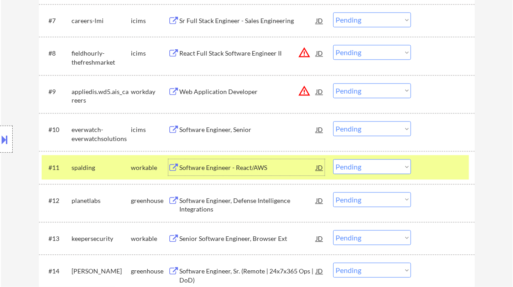
click at [358, 167] on select "Choose an option... Pending Applied Excluded (Questions) Excluded (Expired) Exc…" at bounding box center [372, 166] width 78 height 15
click at [333, 159] on select "Choose an option... Pending Applied Excluded (Questions) Excluded (Expired) Exc…" at bounding box center [372, 166] width 78 height 15
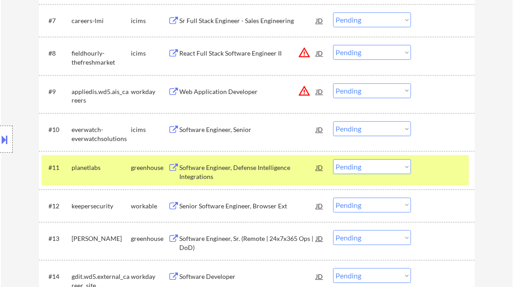
click at [220, 170] on div "Software Engineer, Defense Intelligence Integrations" at bounding box center [248, 172] width 137 height 18
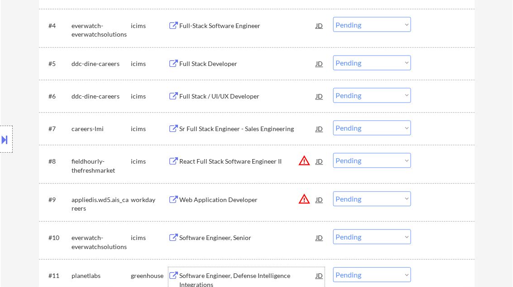
scroll to position [471, 0]
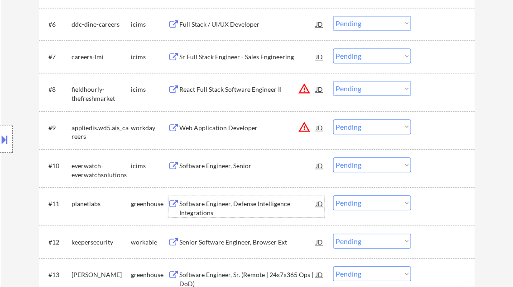
click at [212, 205] on div "Software Engineer, Defense Intelligence Integrations" at bounding box center [248, 209] width 137 height 18
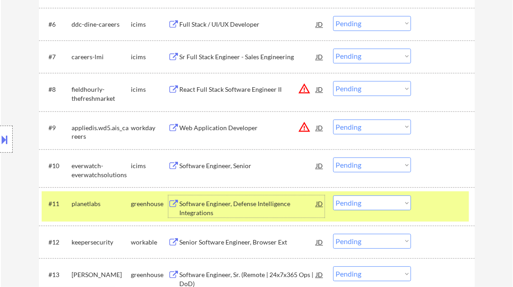
scroll to position [579, 0]
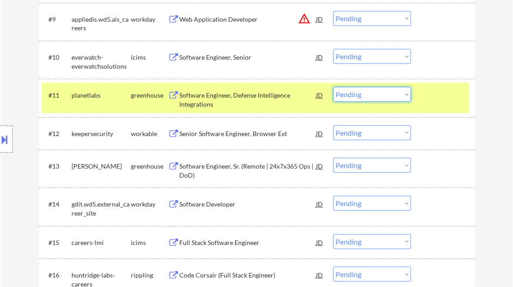
click at [368, 97] on select "Choose an option... Pending Applied Excluded (Questions) Excluded (Expired) Exc…" at bounding box center [372, 94] width 78 height 15
click at [333, 87] on select "Choose an option... Pending Applied Excluded (Questions) Excluded (Expired) Exc…" at bounding box center [372, 94] width 78 height 15
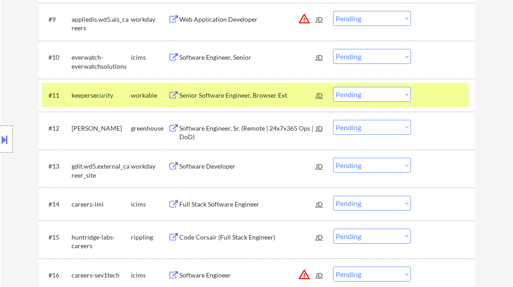
click at [237, 98] on div "Senior Software Engineer, Browser Ext" at bounding box center [248, 95] width 137 height 9
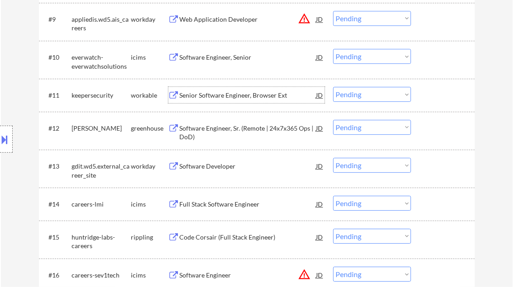
drag, startPoint x: 355, startPoint y: 95, endPoint x: 366, endPoint y: 102, distance: 12.8
click at [355, 95] on select "Choose an option... Pending Applied Excluded (Questions) Excluded (Expired) Exc…" at bounding box center [372, 94] width 78 height 15
click at [333, 87] on select "Choose an option... Pending Applied Excluded (Questions) Excluded (Expired) Exc…" at bounding box center [372, 94] width 78 height 15
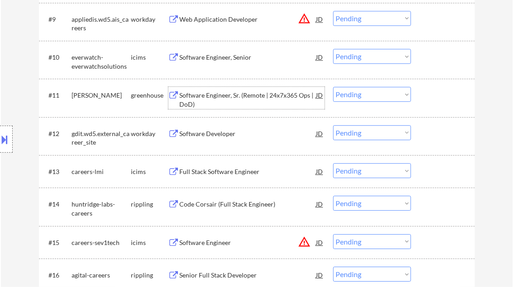
click at [217, 94] on div "Software Engineer, Sr. (Remote | 24x7x365 Ops | DoD)" at bounding box center [248, 100] width 137 height 18
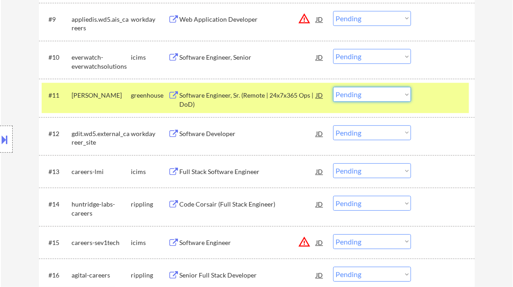
drag, startPoint x: 360, startPoint y: 94, endPoint x: 360, endPoint y: 101, distance: 7.7
click at [360, 94] on select "Choose an option... Pending Applied Excluded (Questions) Excluded (Expired) Exc…" at bounding box center [372, 94] width 78 height 15
click at [333, 87] on select "Choose an option... Pending Applied Excluded (Questions) Excluded (Expired) Exc…" at bounding box center [372, 94] width 78 height 15
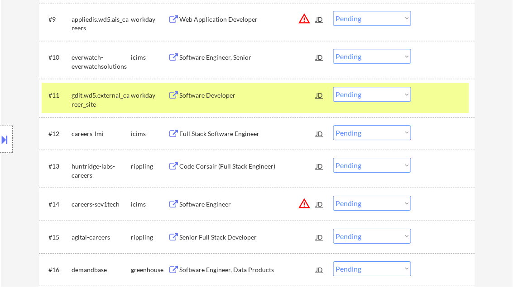
click at [216, 91] on div "Software Developer" at bounding box center [248, 95] width 137 height 9
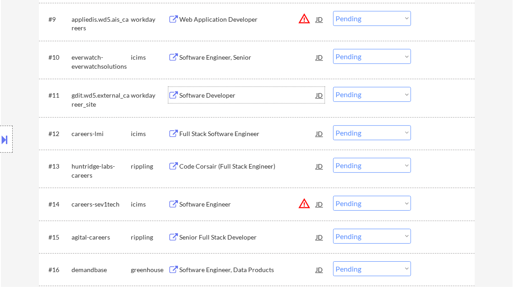
click at [358, 98] on select "Choose an option... Pending Applied Excluded (Questions) Excluded (Expired) Exc…" at bounding box center [372, 94] width 78 height 15
click at [333, 87] on select "Choose an option... Pending Applied Excluded (Questions) Excluded (Expired) Exc…" at bounding box center [372, 94] width 78 height 15
select select ""pending""
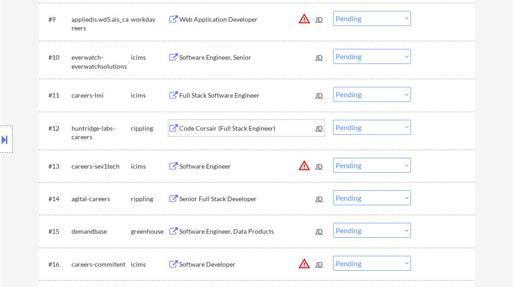
click at [224, 131] on div "Code Corsair (Full Stack Engineer)" at bounding box center [248, 128] width 137 height 9
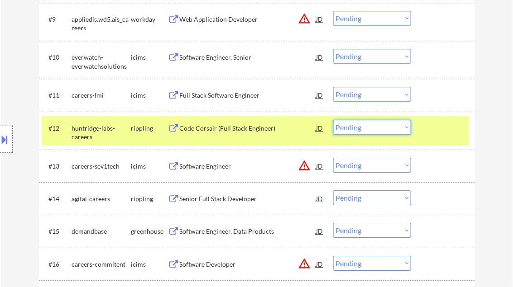
drag, startPoint x: 363, startPoint y: 121, endPoint x: 364, endPoint y: 129, distance: 7.7
click at [363, 121] on select "Choose an option... Pending Applied Excluded (Questions) Excluded (Expired) Exc…" at bounding box center [372, 127] width 78 height 15
click at [333, 120] on select "Choose an option... Pending Applied Excluded (Questions) Excluded (Expired) Exc…" at bounding box center [372, 127] width 78 height 15
select select ""pending""
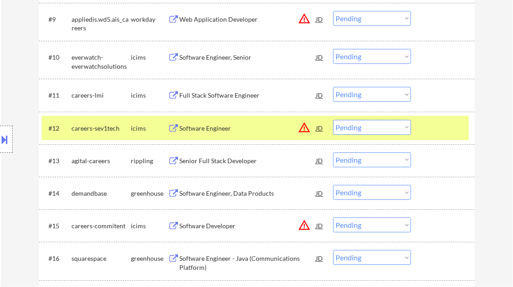
click at [228, 163] on div "Senior Full Stack Developer" at bounding box center [248, 161] width 137 height 9
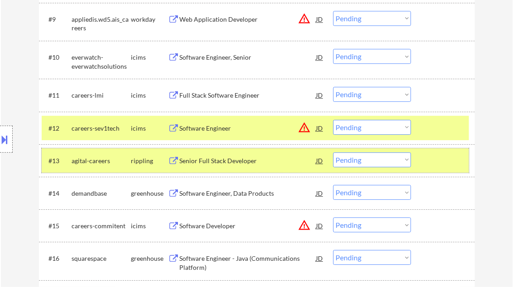
drag, startPoint x: 459, startPoint y: 162, endPoint x: 453, endPoint y: 135, distance: 27.9
click at [459, 162] on div at bounding box center [444, 161] width 40 height 16
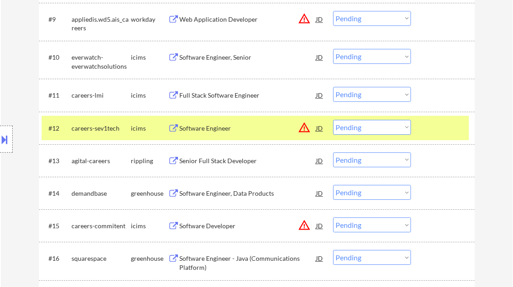
click at [449, 116] on div "#12 careers-sev1tech icims Software Engineer JD warning_amber Choose an option.…" at bounding box center [255, 128] width 427 height 24
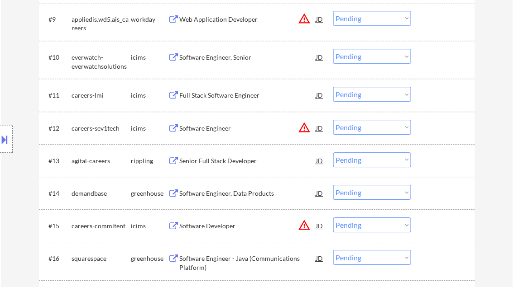
drag, startPoint x: 405, startPoint y: 160, endPoint x: 406, endPoint y: 166, distance: 6.6
click at [405, 160] on select "Choose an option... Pending Applied Excluded (Questions) Excluded (Expired) Exc…" at bounding box center [372, 160] width 78 height 15
click at [333, 153] on select "Choose an option... Pending Applied Excluded (Questions) Excluded (Expired) Exc…" at bounding box center [372, 160] width 78 height 15
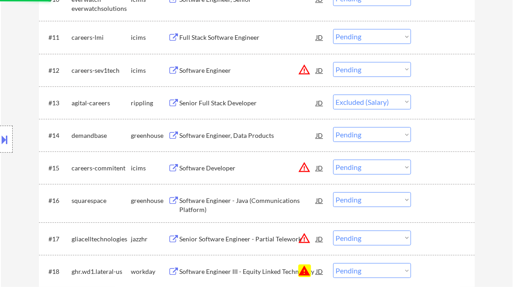
scroll to position [652, 0]
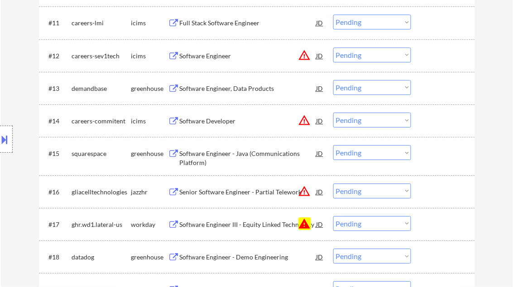
click at [234, 84] on div "Software Engineer, Data Products" at bounding box center [248, 88] width 137 height 9
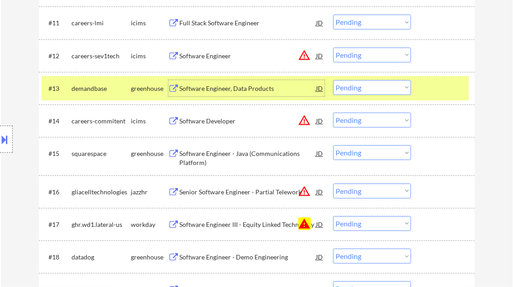
drag, startPoint x: 344, startPoint y: 86, endPoint x: 359, endPoint y: 94, distance: 17.4
click at [344, 86] on select "Choose an option... Pending Applied Excluded (Questions) Excluded (Expired) Exc…" at bounding box center [372, 87] width 78 height 15
click at [333, 80] on select "Choose an option... Pending Applied Excluded (Questions) Excluded (Expired) Exc…" at bounding box center [372, 87] width 78 height 15
select select ""pending""
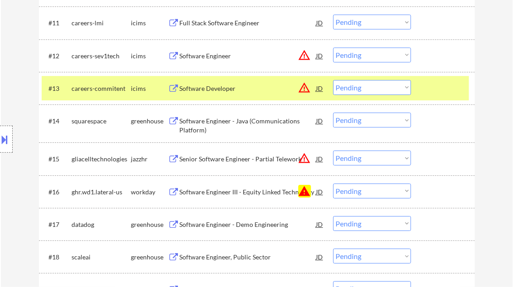
click at [230, 122] on div "Software Engineer - Java (Communications Platform)" at bounding box center [248, 126] width 137 height 18
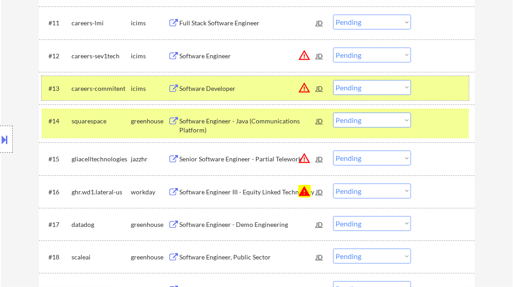
click at [443, 90] on div at bounding box center [444, 88] width 40 height 16
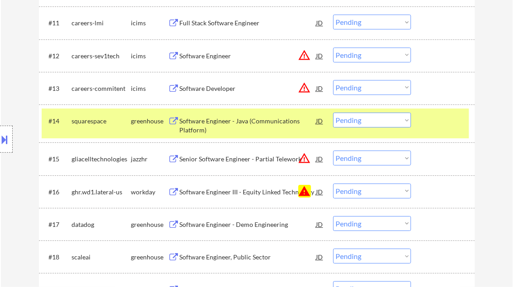
click at [431, 123] on div at bounding box center [444, 121] width 40 height 16
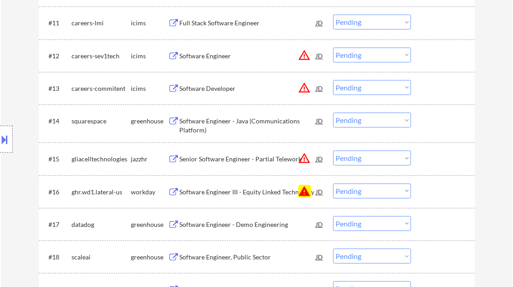
click at [402, 119] on select "Choose an option... Pending Applied Excluded (Questions) Excluded (Expired) Exc…" at bounding box center [372, 120] width 78 height 15
click at [333, 113] on select "Choose an option... Pending Applied Excluded (Questions) Excluded (Expired) Exc…" at bounding box center [372, 120] width 78 height 15
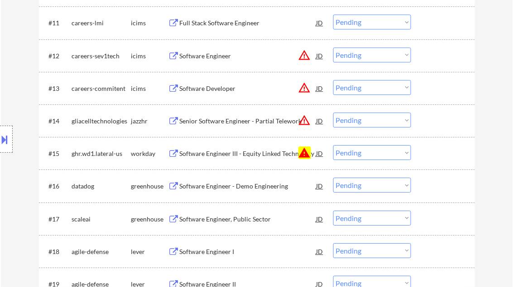
click at [221, 120] on div "Senior Software Engineer - Partial Telework" at bounding box center [248, 121] width 137 height 9
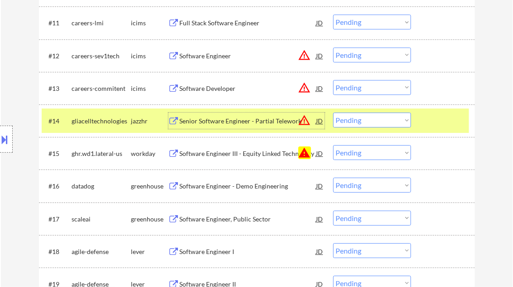
click at [356, 116] on select "Choose an option... Pending Applied Excluded (Questions) Excluded (Expired) Exc…" at bounding box center [372, 120] width 78 height 15
click at [333, 113] on select "Choose an option... Pending Applied Excluded (Questions) Excluded (Expired) Exc…" at bounding box center [372, 120] width 78 height 15
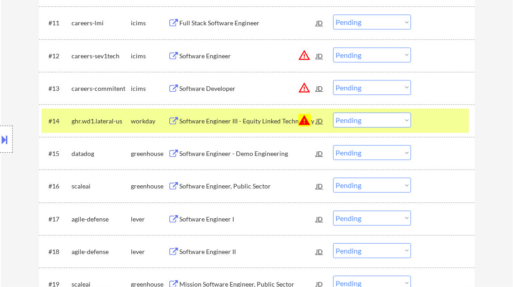
drag, startPoint x: 398, startPoint y: 120, endPoint x: 399, endPoint y: 127, distance: 6.5
click at [398, 120] on select "Choose an option... Pending Applied Excluded (Questions) Excluded (Expired) Exc…" at bounding box center [372, 120] width 78 height 15
click at [333, 113] on select "Choose an option... Pending Applied Excluded (Questions) Excluded (Expired) Exc…" at bounding box center [372, 120] width 78 height 15
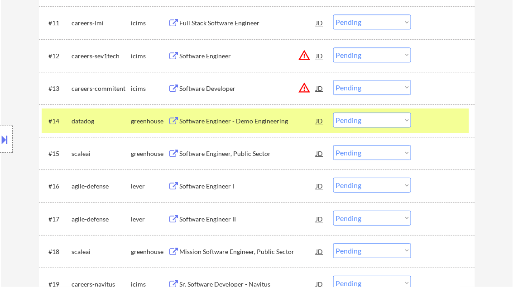
click at [243, 121] on div "Software Engineer - Demo Engineering" at bounding box center [248, 121] width 137 height 9
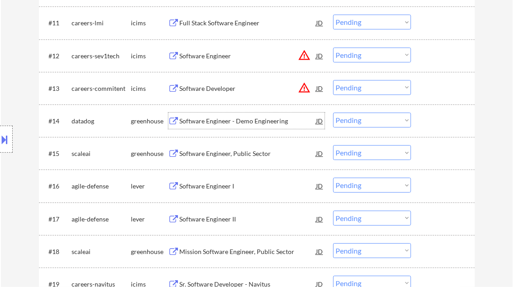
drag, startPoint x: 380, startPoint y: 118, endPoint x: 385, endPoint y: 126, distance: 9.2
click at [380, 118] on select "Choose an option... Pending Applied Excluded (Questions) Excluded (Expired) Exc…" at bounding box center [372, 120] width 78 height 15
click at [333, 113] on select "Choose an option... Pending Applied Excluded (Questions) Excluded (Expired) Exc…" at bounding box center [372, 120] width 78 height 15
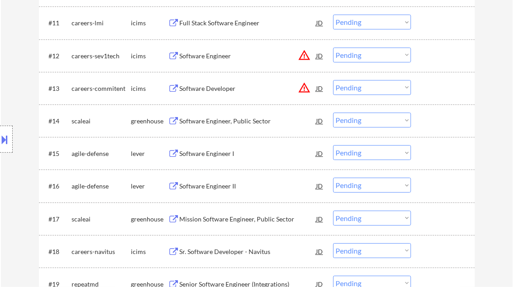
click at [217, 118] on div "Software Engineer, Public Sector" at bounding box center [248, 121] width 137 height 9
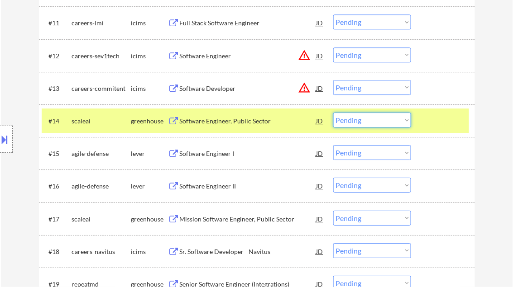
drag, startPoint x: 363, startPoint y: 121, endPoint x: 380, endPoint y: 125, distance: 18.2
click at [363, 121] on select "Choose an option... Pending Applied Excluded (Questions) Excluded (Expired) Exc…" at bounding box center [372, 120] width 78 height 15
click at [333, 113] on select "Choose an option... Pending Applied Excluded (Questions) Excluded (Expired) Exc…" at bounding box center [372, 120] width 78 height 15
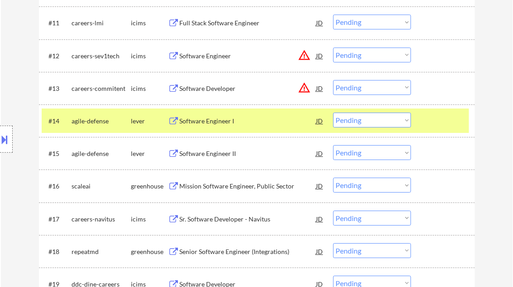
click at [217, 124] on div "Software Engineer I" at bounding box center [248, 121] width 137 height 9
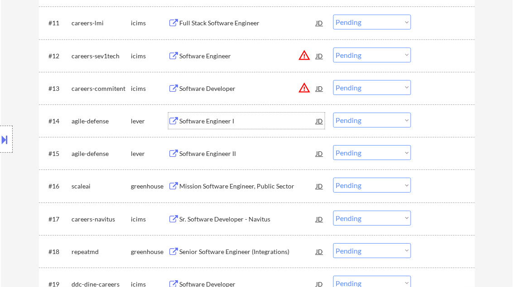
click at [350, 120] on select "Choose an option... Pending Applied Excluded (Questions) Excluded (Expired) Exc…" at bounding box center [372, 120] width 78 height 15
click at [333, 113] on select "Choose an option... Pending Applied Excluded (Questions) Excluded (Expired) Exc…" at bounding box center [372, 120] width 78 height 15
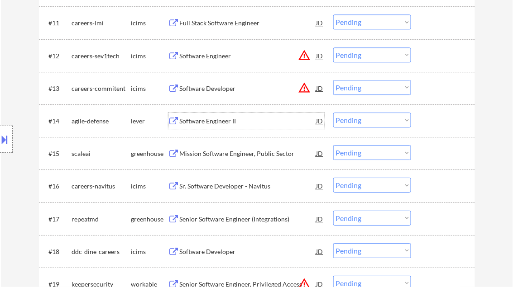
click at [205, 121] on div "Software Engineer II" at bounding box center [248, 121] width 137 height 9
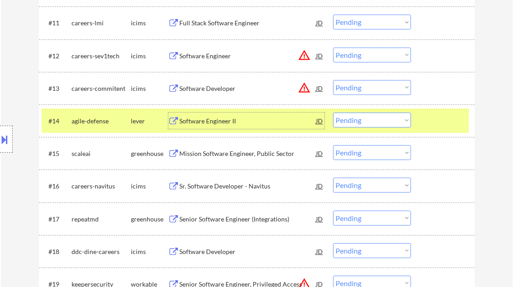
click at [359, 124] on select "Choose an option... Pending Applied Excluded (Questions) Excluded (Expired) Exc…" at bounding box center [372, 120] width 78 height 15
click at [333, 113] on select "Choose an option... Pending Applied Excluded (Questions) Excluded (Expired) Exc…" at bounding box center [372, 120] width 78 height 15
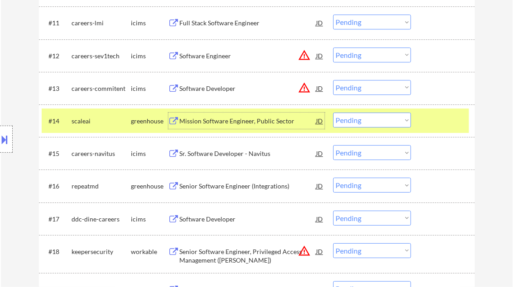
click at [214, 124] on div "Mission Software Engineer, Public Sector" at bounding box center [248, 121] width 137 height 9
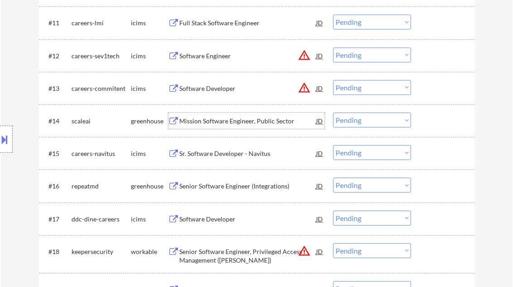
click at [355, 119] on select "Choose an option... Pending Applied Excluded (Questions) Excluded (Expired) Exc…" at bounding box center [372, 120] width 78 height 15
click at [333, 113] on select "Choose an option... Pending Applied Excluded (Questions) Excluded (Expired) Exc…" at bounding box center [372, 120] width 78 height 15
select select ""pending""
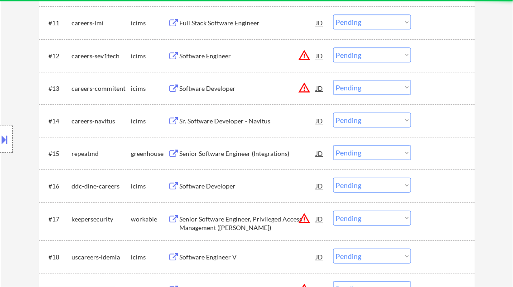
click at [209, 154] on div "Senior Software Engineer (Integrations)" at bounding box center [248, 153] width 137 height 9
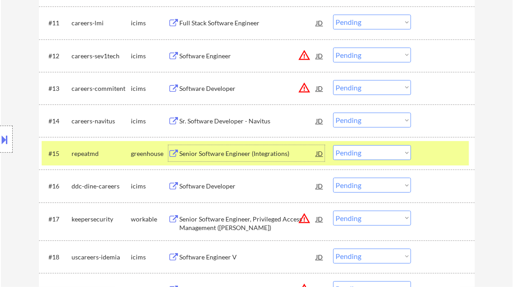
click at [370, 152] on select "Choose an option... Pending Applied Excluded (Questions) Excluded (Expired) Exc…" at bounding box center [372, 152] width 78 height 15
click at [333, 145] on select "Choose an option... Pending Applied Excluded (Questions) Excluded (Expired) Exc…" at bounding box center [372, 152] width 78 height 15
select select ""pending""
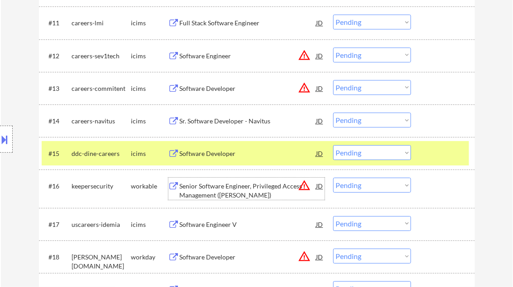
click at [208, 186] on div "Senior Software Engineer, Privileged Access Management (PAM)" at bounding box center [248, 191] width 137 height 18
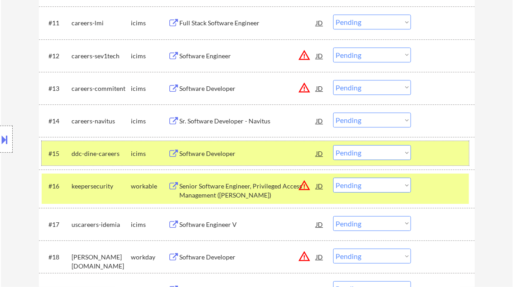
click at [443, 150] on div at bounding box center [444, 153] width 40 height 16
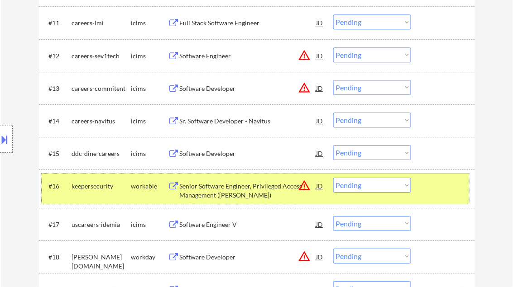
click at [436, 188] on div at bounding box center [444, 186] width 40 height 16
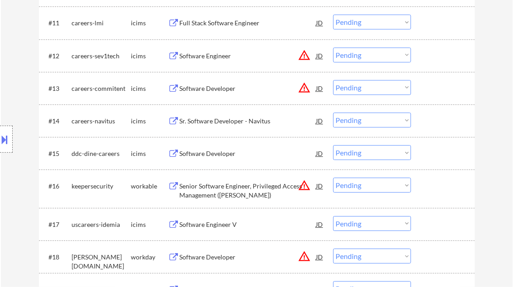
click at [227, 189] on div "Senior Software Engineer, Privileged Access Management (PAM)" at bounding box center [248, 191] width 137 height 18
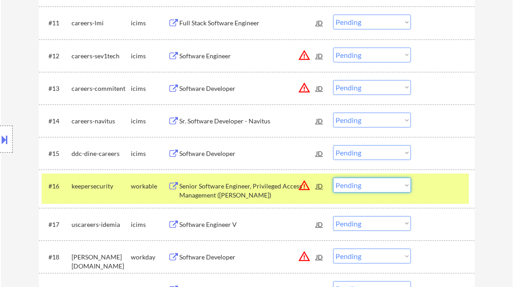
drag, startPoint x: 359, startPoint y: 182, endPoint x: 366, endPoint y: 191, distance: 11.0
click at [359, 182] on select "Choose an option... Pending Applied Excluded (Questions) Excluded (Expired) Exc…" at bounding box center [372, 185] width 78 height 15
click at [333, 178] on select "Choose an option... Pending Applied Excluded (Questions) Excluded (Expired) Exc…" at bounding box center [372, 185] width 78 height 15
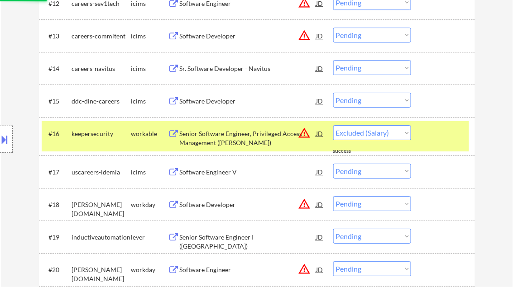
scroll to position [724, 0]
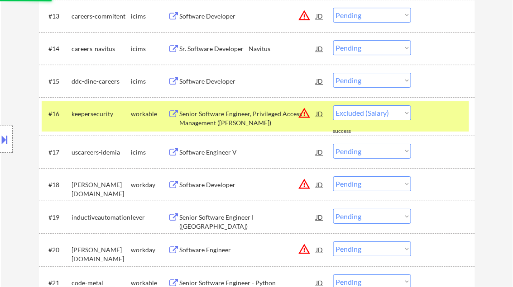
select select ""pending""
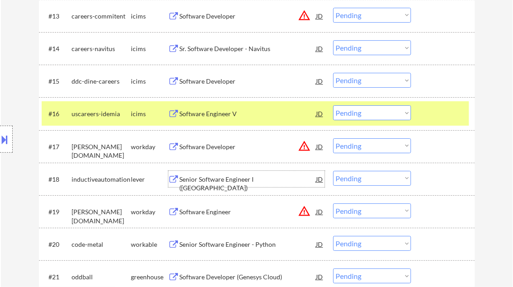
click at [225, 179] on div "Senior Software Engineer I (Java)" at bounding box center [248, 184] width 137 height 18
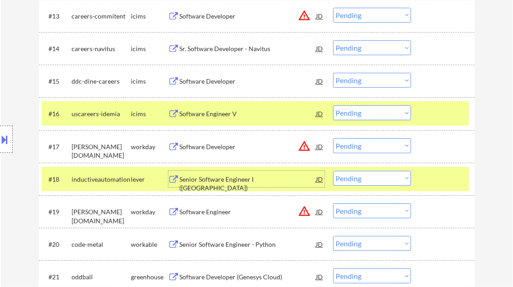
click at [370, 181] on select "Choose an option... Pending Applied Excluded (Questions) Excluded (Expired) Exc…" at bounding box center [372, 178] width 78 height 15
click at [333, 171] on select "Choose an option... Pending Applied Excluded (Questions) Excluded (Expired) Exc…" at bounding box center [372, 178] width 78 height 15
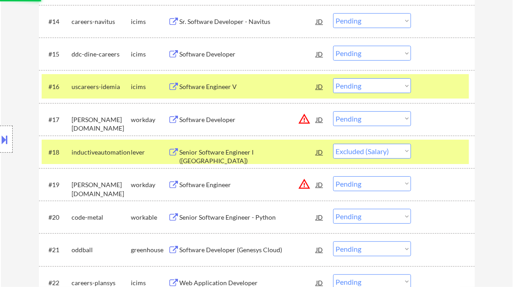
scroll to position [760, 0]
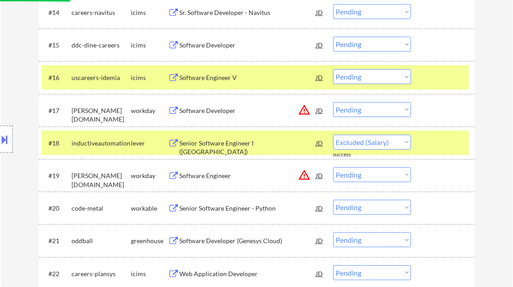
select select ""pending""
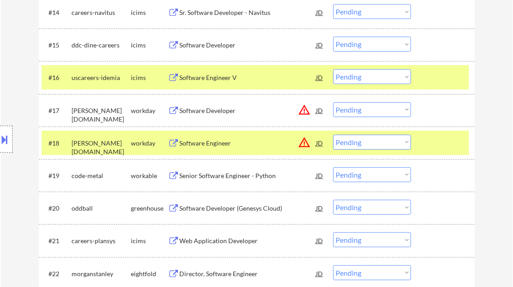
click at [448, 138] on div at bounding box center [444, 143] width 40 height 16
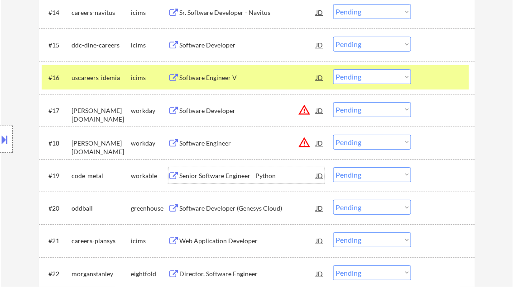
click at [232, 176] on div "Senior Software Engineer - Python" at bounding box center [248, 176] width 137 height 9
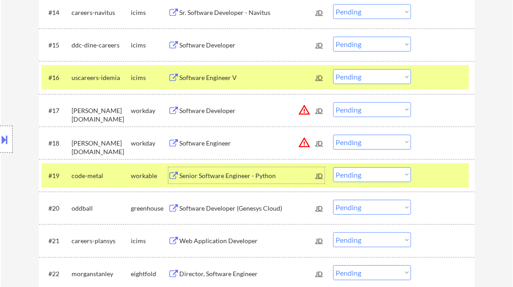
drag, startPoint x: 354, startPoint y: 174, endPoint x: 372, endPoint y: 183, distance: 20.2
click at [354, 174] on select "Choose an option... Pending Applied Excluded (Questions) Excluded (Expired) Exc…" at bounding box center [372, 174] width 78 height 15
click at [333, 167] on select "Choose an option... Pending Applied Excluded (Questions) Excluded (Expired) Exc…" at bounding box center [372, 174] width 78 height 15
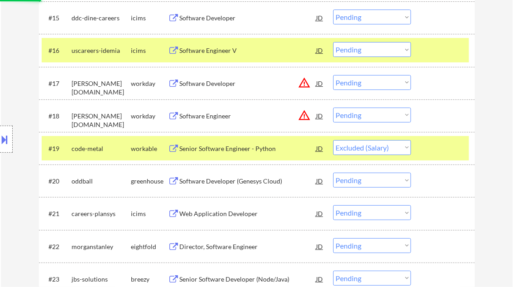
scroll to position [797, 0]
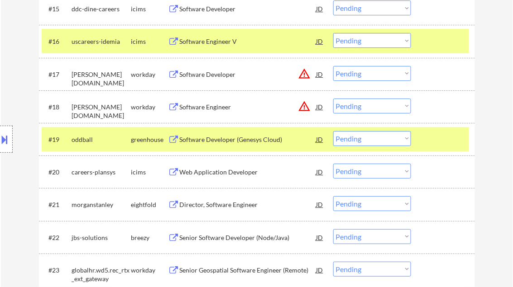
click at [240, 138] on div "Software Developer (Genesys Cloud)" at bounding box center [248, 139] width 137 height 9
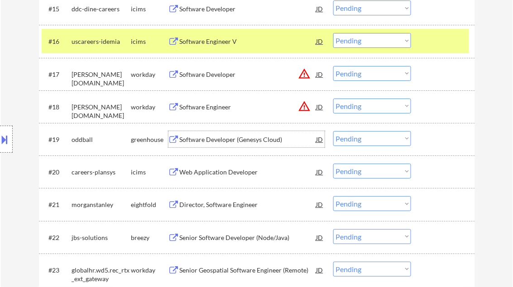
click at [435, 41] on div at bounding box center [444, 41] width 40 height 16
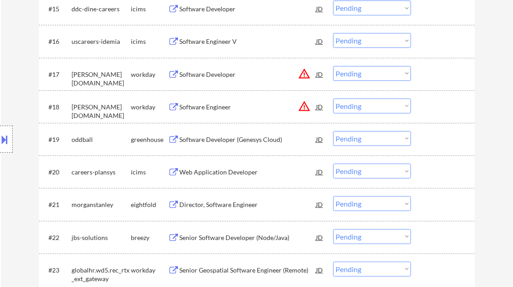
click at [225, 144] on div "Software Developer (Genesys Cloud)" at bounding box center [248, 139] width 137 height 9
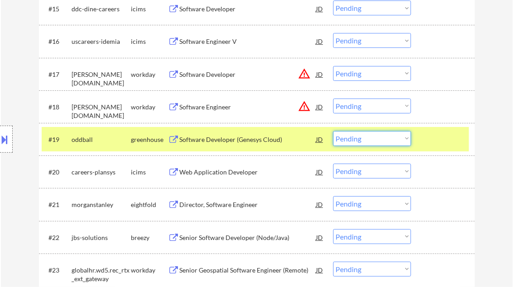
drag, startPoint x: 377, startPoint y: 134, endPoint x: 382, endPoint y: 146, distance: 13.0
click at [377, 134] on select "Choose an option... Pending Applied Excluded (Questions) Excluded (Expired) Exc…" at bounding box center [372, 138] width 78 height 15
click at [333, 131] on select "Choose an option... Pending Applied Excluded (Questions) Excluded (Expired) Exc…" at bounding box center [372, 138] width 78 height 15
select select ""pending""
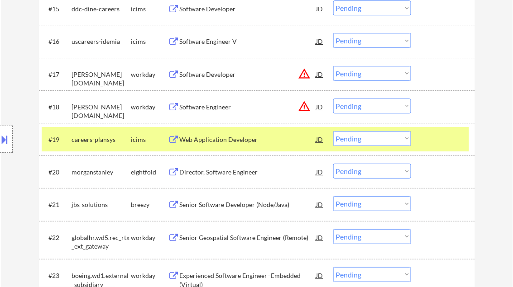
click at [245, 202] on div "Senior Software Developer (Node/Java)" at bounding box center [248, 204] width 137 height 9
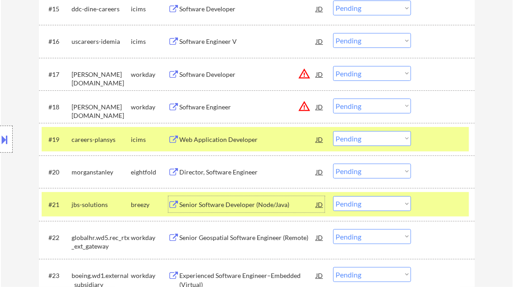
click at [358, 205] on select "Choose an option... Pending Applied Excluded (Questions) Excluded (Expired) Exc…" at bounding box center [372, 203] width 78 height 15
click at [257, 205] on div "Senior Software Developer (Node/Java)" at bounding box center [248, 204] width 137 height 9
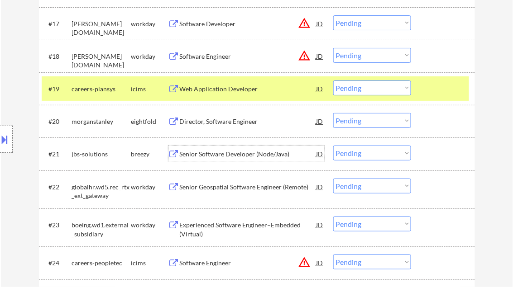
scroll to position [869, 0]
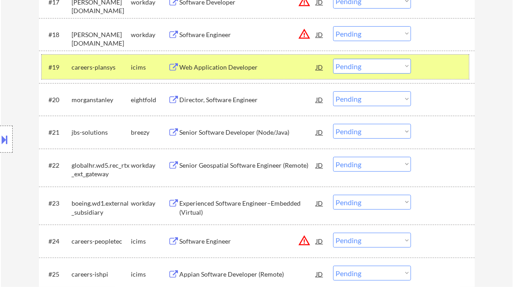
click at [441, 65] on div at bounding box center [444, 67] width 40 height 16
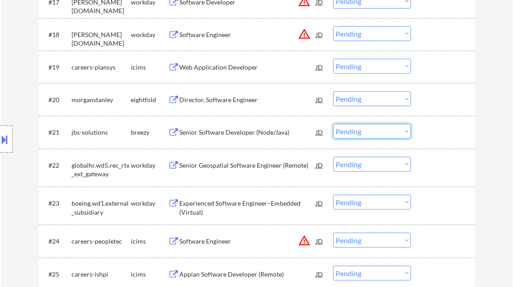
drag, startPoint x: 367, startPoint y: 131, endPoint x: 369, endPoint y: 139, distance: 8.6
click at [367, 131] on select "Choose an option... Pending Applied Excluded (Questions) Excluded (Expired) Exc…" at bounding box center [372, 131] width 78 height 15
click at [333, 124] on select "Choose an option... Pending Applied Excluded (Questions) Excluded (Expired) Exc…" at bounding box center [372, 131] width 78 height 15
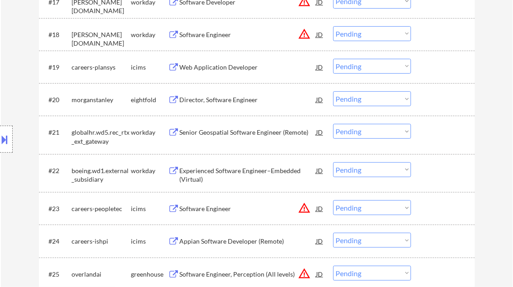
click at [214, 132] on div "Senior Geospatial Software Engineer (Remote)" at bounding box center [248, 132] width 137 height 9
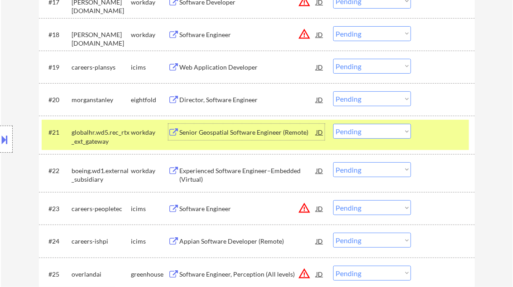
click at [356, 131] on select "Choose an option... Pending Applied Excluded (Questions) Excluded (Expired) Exc…" at bounding box center [372, 131] width 78 height 15
click at [252, 130] on div "Senior Geospatial Software Engineer (Remote)" at bounding box center [248, 132] width 137 height 9
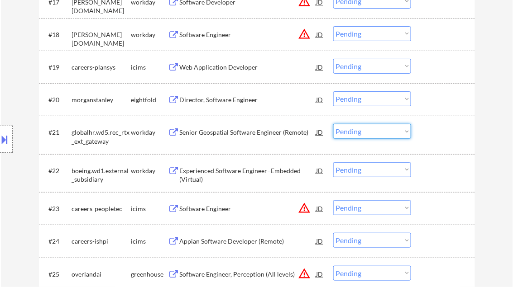
drag, startPoint x: 355, startPoint y: 129, endPoint x: 368, endPoint y: 139, distance: 15.8
click at [356, 129] on select "Choose an option... Pending Applied Excluded (Questions) Excluded (Expired) Exc…" at bounding box center [372, 131] width 78 height 15
click at [230, 130] on div "Senior Geospatial Software Engineer (Remote)" at bounding box center [248, 132] width 137 height 9
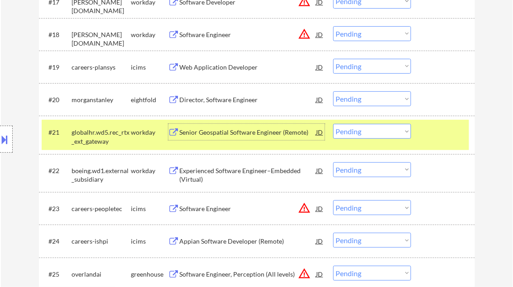
drag, startPoint x: 357, startPoint y: 128, endPoint x: 368, endPoint y: 138, distance: 14.4
click at [357, 128] on select "Choose an option... Pending Applied Excluded (Questions) Excluded (Expired) Exc…" at bounding box center [372, 131] width 78 height 15
click at [333, 124] on select "Choose an option... Pending Applied Excluded (Questions) Excluded (Expired) Exc…" at bounding box center [372, 131] width 78 height 15
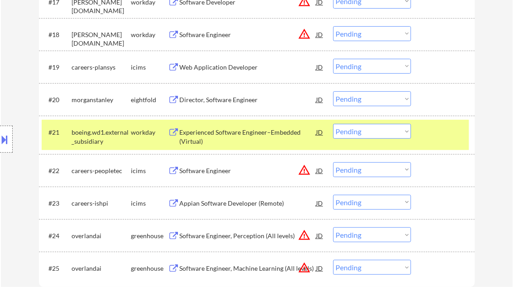
click at [211, 136] on div "Experienced Software Engineer–Embedded (Virtual)" at bounding box center [248, 137] width 137 height 18
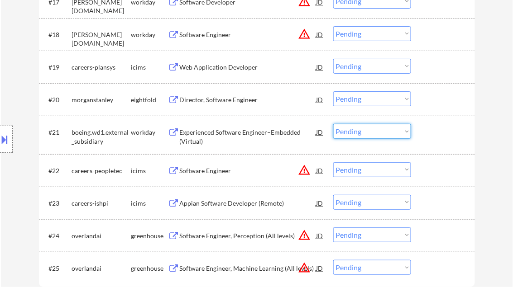
click at [348, 129] on select "Choose an option... Pending Applied Excluded (Questions) Excluded (Expired) Exc…" at bounding box center [372, 131] width 78 height 15
click at [333, 124] on select "Choose an option... Pending Applied Excluded (Questions) Excluded (Expired) Exc…" at bounding box center [372, 131] width 78 height 15
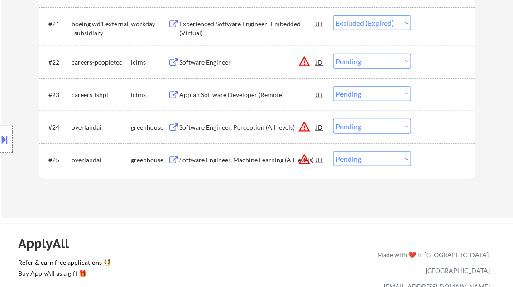
click at [207, 128] on div "Software Engineer, Perception (All levels)" at bounding box center [248, 127] width 137 height 9
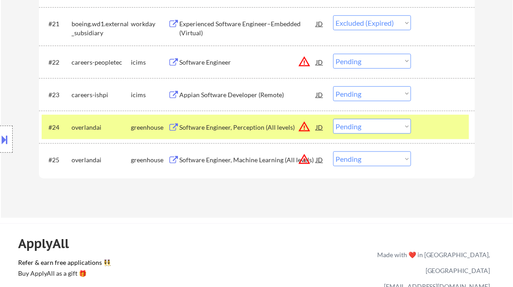
select select ""pending""
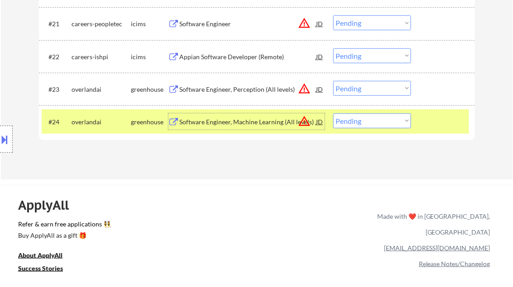
click at [244, 121] on div "Software Engineer, Machine Learning (All levels)" at bounding box center [248, 122] width 137 height 9
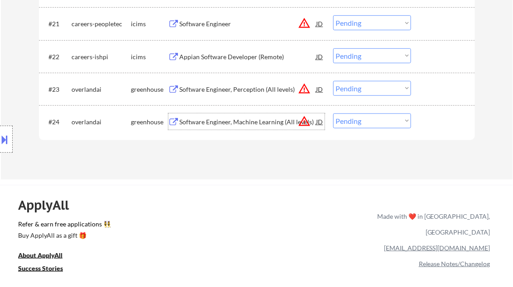
click at [371, 121] on select "Choose an option... Pending Applied Excluded (Questions) Excluded (Expired) Exc…" at bounding box center [372, 121] width 78 height 15
select select ""excluded__bad_match_""
click at [333, 114] on select "Choose an option... Pending Applied Excluded (Questions) Excluded (Expired) Exc…" at bounding box center [372, 121] width 78 height 15
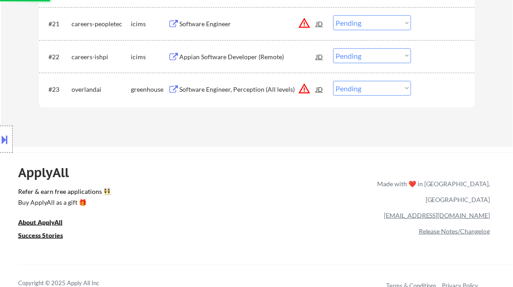
click at [348, 88] on select "Choose an option... Pending Applied Excluded (Questions) Excluded (Expired) Exc…" at bounding box center [372, 88] width 78 height 15
select select ""excluded__bad_match_""
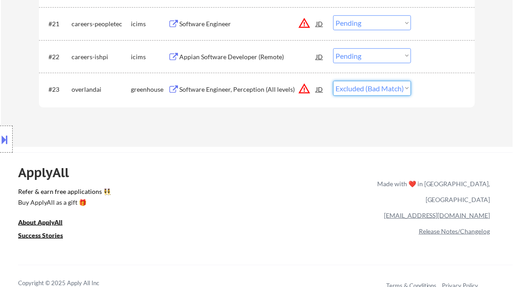
click at [333, 81] on select "Choose an option... Pending Applied Excluded (Questions) Excluded (Expired) Exc…" at bounding box center [372, 88] width 78 height 15
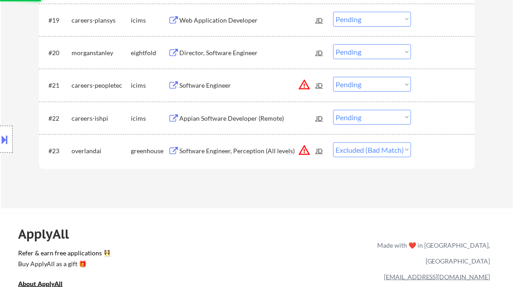
scroll to position [905, 0]
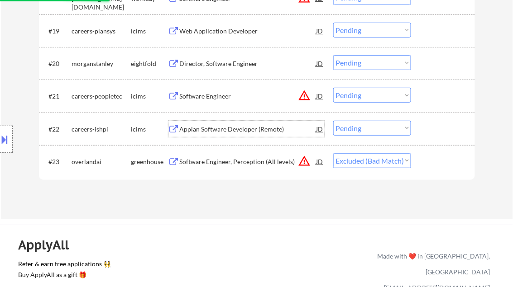
click at [238, 122] on div "Appian Software Developer (Remote)" at bounding box center [248, 129] width 137 height 16
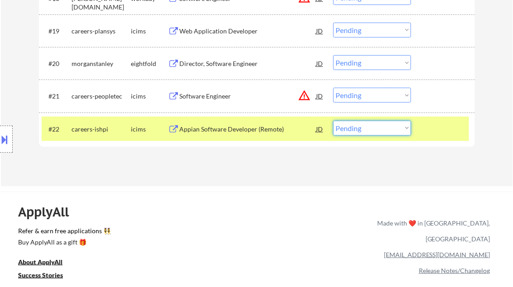
click at [378, 131] on select "Choose an option... Pending Applied Excluded (Questions) Excluded (Expired) Exc…" at bounding box center [372, 128] width 78 height 15
select select ""excluded__salary_""
click at [333, 121] on select "Choose an option... Pending Applied Excluded (Questions) Excluded (Expired) Exc…" at bounding box center [372, 128] width 78 height 15
click at [232, 96] on div "Software Engineer" at bounding box center [248, 96] width 137 height 9
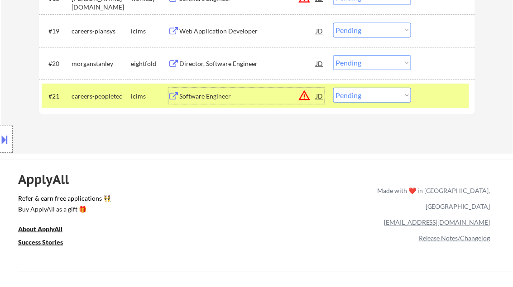
click at [372, 99] on select "Choose an option... Pending Applied Excluded (Questions) Excluded (Expired) Exc…" at bounding box center [372, 95] width 78 height 15
select select ""excluded__location_""
click at [333, 88] on select "Choose an option... Pending Applied Excluded (Questions) Excluded (Expired) Exc…" at bounding box center [372, 95] width 78 height 15
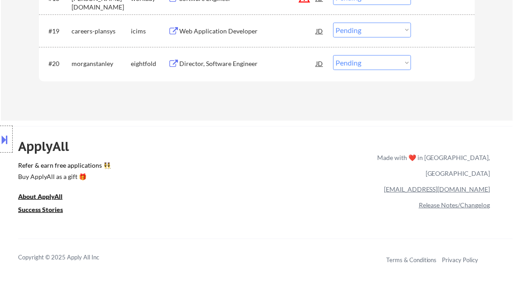
click at [221, 65] on div "Director, Software Engineer" at bounding box center [248, 63] width 137 height 9
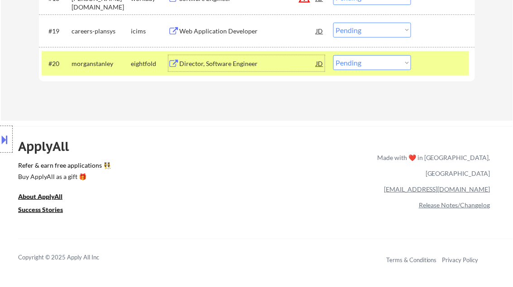
click at [366, 64] on select "Choose an option... Pending Applied Excluded (Questions) Excluded (Expired) Exc…" at bounding box center [372, 62] width 78 height 15
select select ""excluded__bad_match_""
click at [333, 55] on select "Choose an option... Pending Applied Excluded (Questions) Excluded (Expired) Exc…" at bounding box center [372, 62] width 78 height 15
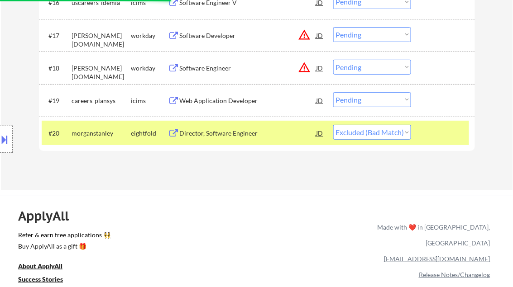
scroll to position [833, 0]
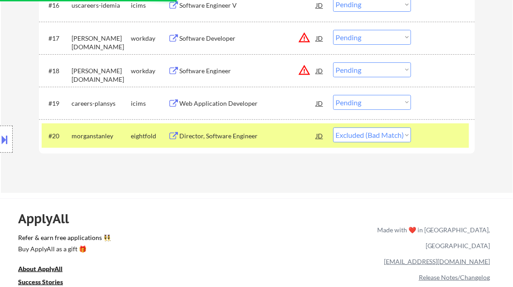
click at [211, 103] on div "Web Application Developer" at bounding box center [248, 103] width 137 height 9
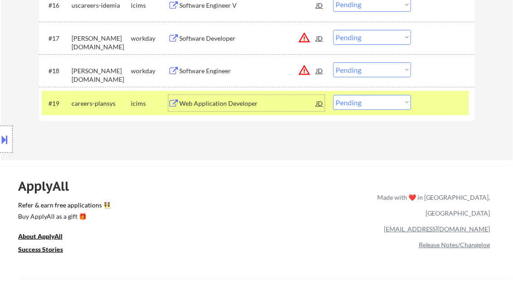
drag, startPoint x: 376, startPoint y: 104, endPoint x: 377, endPoint y: 110, distance: 6.0
click at [376, 104] on select "Choose an option... Pending Applied Excluded (Questions) Excluded (Expired) Exc…" at bounding box center [372, 102] width 78 height 15
select select ""excluded__salary_""
click at [333, 95] on select "Choose an option... Pending Applied Excluded (Questions) Excluded (Expired) Exc…" at bounding box center [372, 102] width 78 height 15
click at [197, 72] on div "Software Engineer" at bounding box center [248, 71] width 137 height 9
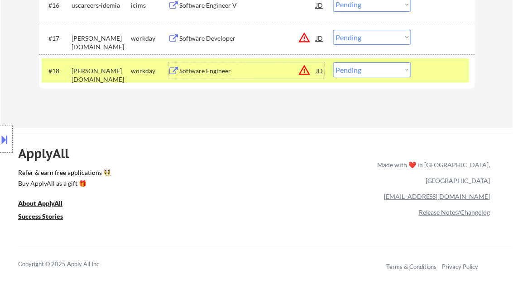
drag, startPoint x: 354, startPoint y: 73, endPoint x: 359, endPoint y: 78, distance: 6.7
click at [354, 73] on select "Choose an option... Pending Applied Excluded (Questions) Excluded (Expired) Exc…" at bounding box center [372, 69] width 78 height 15
select select ""excluded__expired_""
click at [333, 62] on select "Choose an option... Pending Applied Excluded (Questions) Excluded (Expired) Exc…" at bounding box center [372, 69] width 78 height 15
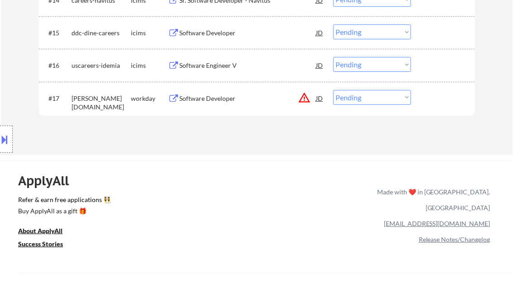
scroll to position [760, 0]
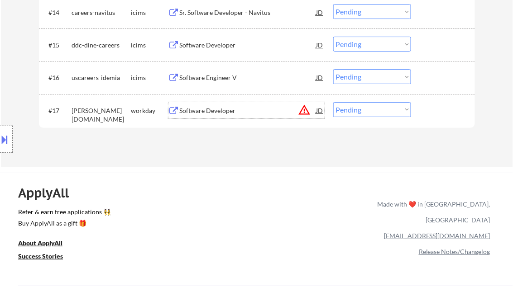
click at [206, 108] on div "Software Developer" at bounding box center [248, 110] width 137 height 9
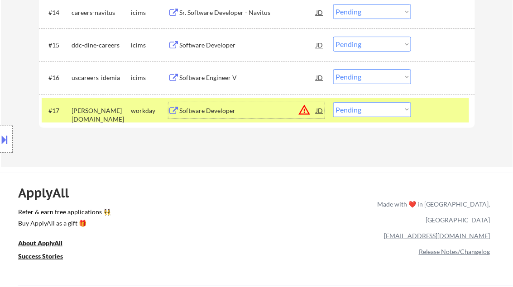
click at [370, 113] on select "Choose an option... Pending Applied Excluded (Questions) Excluded (Expired) Exc…" at bounding box center [372, 109] width 78 height 15
select select ""excluded__salary_""
click at [333, 102] on select "Choose an option... Pending Applied Excluded (Questions) Excluded (Expired) Exc…" at bounding box center [372, 109] width 78 height 15
click at [220, 72] on div "Software Engineer V" at bounding box center [248, 77] width 137 height 16
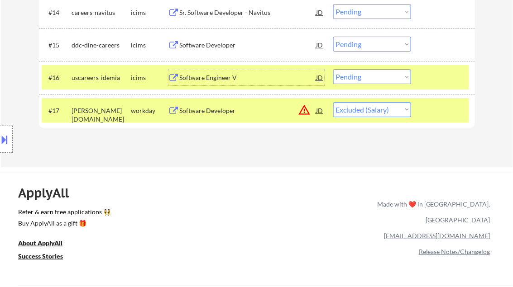
click at [380, 76] on select "Choose an option... Pending Applied Excluded (Questions) Excluded (Expired) Exc…" at bounding box center [372, 76] width 78 height 15
select select ""excluded__expired_""
click at [333, 69] on select "Choose an option... Pending Applied Excluded (Questions) Excluded (Expired) Exc…" at bounding box center [372, 76] width 78 height 15
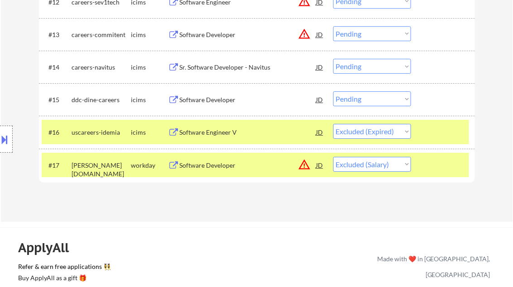
scroll to position [688, 0]
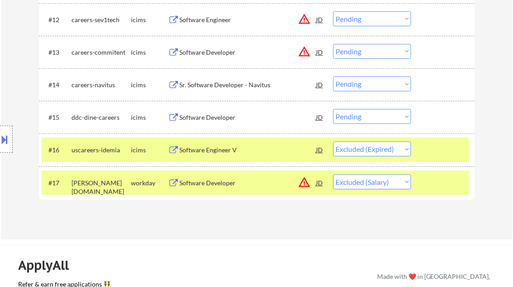
click at [205, 114] on div "Software Developer" at bounding box center [248, 117] width 137 height 9
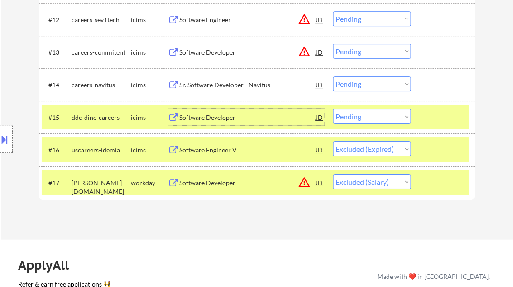
click at [386, 116] on select "Choose an option... Pending Applied Excluded (Questions) Excluded (Expired) Exc…" at bounding box center [372, 116] width 78 height 15
select select ""excluded__expired_""
click at [333, 109] on select "Choose an option... Pending Applied Excluded (Questions) Excluded (Expired) Exc…" at bounding box center [372, 116] width 78 height 15
click at [221, 87] on div "Sr. Software Developer - Navitus" at bounding box center [248, 85] width 137 height 9
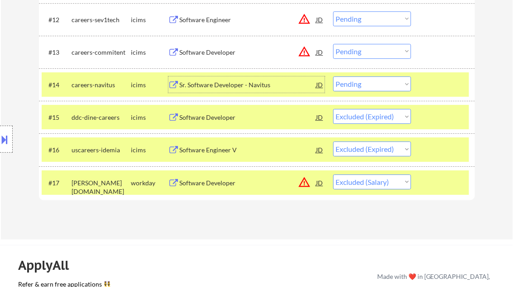
drag, startPoint x: 379, startPoint y: 47, endPoint x: 385, endPoint y: 57, distance: 12.4
click at [379, 47] on select "Choose an option... Pending Applied Excluded (Questions) Excluded (Expired) Exc…" at bounding box center [372, 51] width 78 height 15
click at [453, 86] on div at bounding box center [444, 84] width 40 height 16
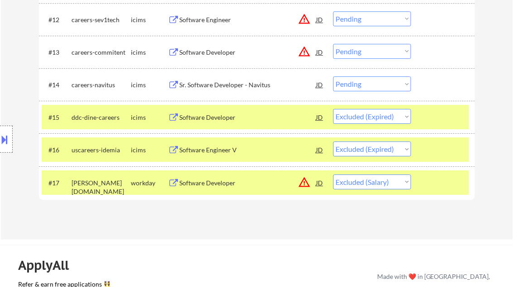
drag, startPoint x: 406, startPoint y: 85, endPoint x: 418, endPoint y: 139, distance: 55.3
click at [406, 85] on select "Choose an option... Pending Applied Excluded (Questions) Excluded (Expired) Exc…" at bounding box center [372, 83] width 78 height 15
select select ""excluded__salary_""
click at [333, 76] on select "Choose an option... Pending Applied Excluded (Questions) Excluded (Expired) Exc…" at bounding box center [372, 83] width 78 height 15
click at [211, 54] on div "Software Developer" at bounding box center [248, 52] width 137 height 9
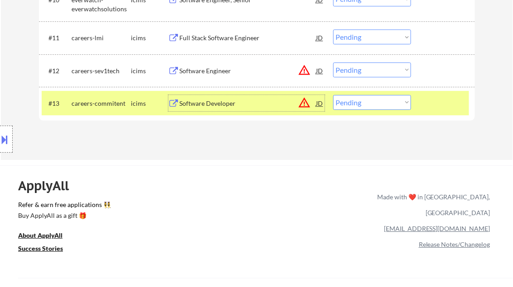
scroll to position [616, 0]
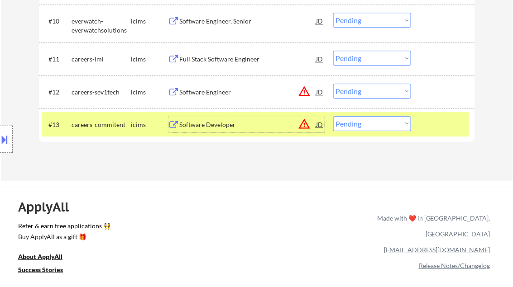
click at [378, 128] on select "Choose an option... Pending Applied Excluded (Questions) Excluded (Expired) Exc…" at bounding box center [372, 123] width 78 height 15
select select ""excluded__bad_match_""
click at [333, 116] on select "Choose an option... Pending Applied Excluded (Questions) Excluded (Expired) Exc…" at bounding box center [372, 123] width 78 height 15
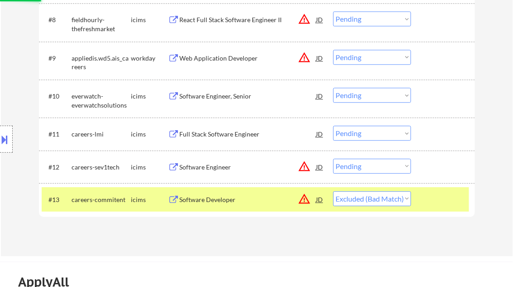
scroll to position [507, 0]
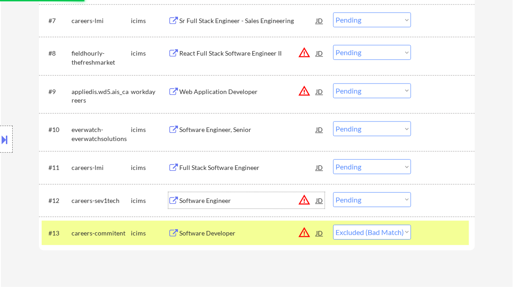
click at [202, 198] on div "Software Engineer" at bounding box center [248, 200] width 137 height 9
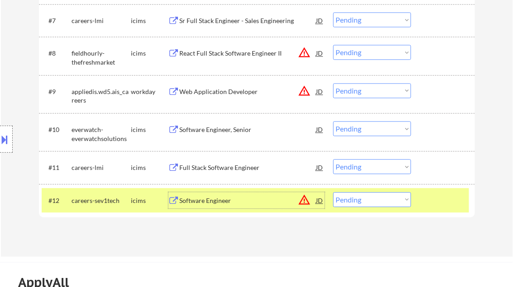
click at [367, 202] on select "Choose an option... Pending Applied Excluded (Questions) Excluded (Expired) Exc…" at bounding box center [372, 199] width 78 height 15
select select ""excluded__salary_""
click at [333, 192] on select "Choose an option... Pending Applied Excluded (Questions) Excluded (Expired) Exc…" at bounding box center [372, 199] width 78 height 15
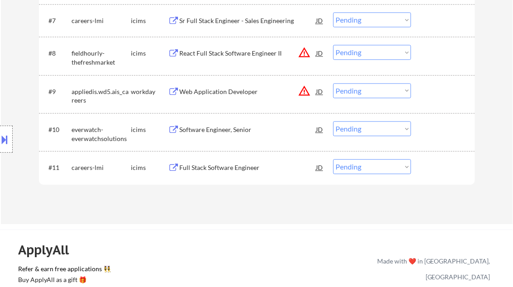
click at [202, 165] on div "Full Stack Software Engineer" at bounding box center [248, 167] width 137 height 9
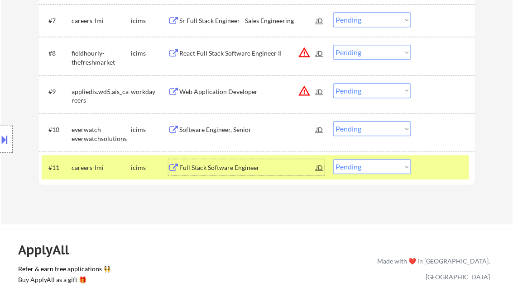
drag, startPoint x: 355, startPoint y: 172, endPoint x: 360, endPoint y: 174, distance: 5.9
click at [355, 172] on select "Choose an option... Pending Applied Excluded (Questions) Excluded (Expired) Exc…" at bounding box center [372, 166] width 78 height 15
select select ""excluded__salary_""
click at [333, 159] on select "Choose an option... Pending Applied Excluded (Questions) Excluded (Expired) Exc…" at bounding box center [372, 166] width 78 height 15
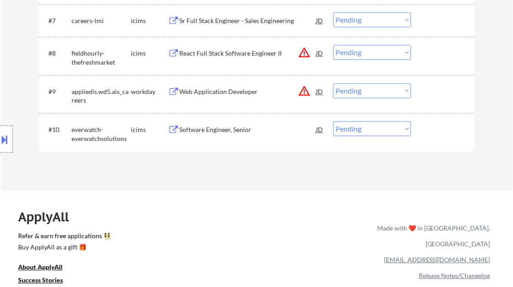
click at [204, 133] on div "Software Engineer, Senior" at bounding box center [248, 129] width 137 height 9
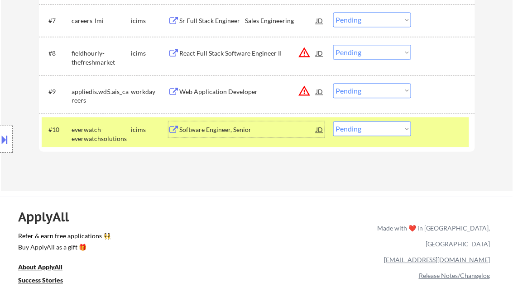
click at [372, 134] on select "Choose an option... Pending Applied Excluded (Questions) Excluded (Expired) Exc…" at bounding box center [372, 128] width 78 height 15
select select ""excluded__expired_""
click at [333, 121] on select "Choose an option... Pending Applied Excluded (Questions) Excluded (Expired) Exc…" at bounding box center [372, 128] width 78 height 15
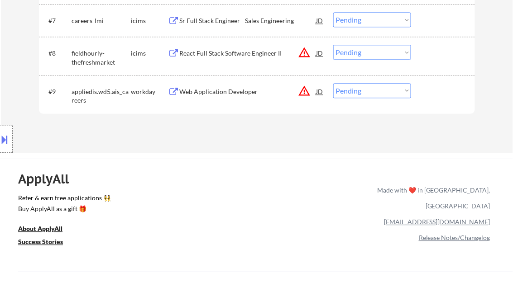
click at [234, 91] on div "Web Application Developer" at bounding box center [248, 91] width 137 height 9
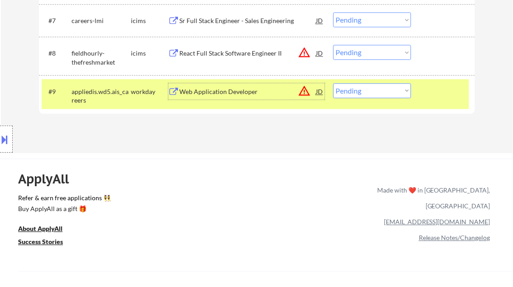
click at [241, 91] on div "Web Application Developer" at bounding box center [248, 91] width 137 height 9
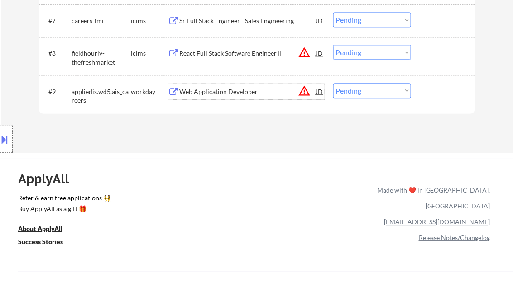
click at [366, 89] on select "Choose an option... Pending Applied Excluded (Questions) Excluded (Expired) Exc…" at bounding box center [372, 90] width 78 height 15
select select ""excluded__salary_""
click at [333, 83] on select "Choose an option... Pending Applied Excluded (Questions) Excluded (Expired) Exc…" at bounding box center [372, 90] width 78 height 15
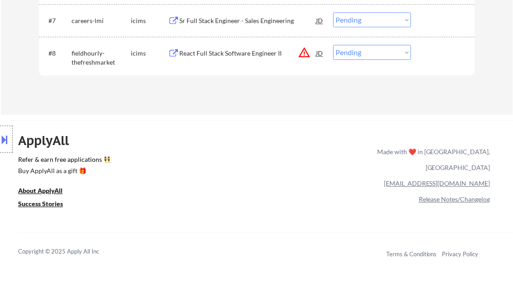
click at [231, 53] on div "React Full Stack Software Engineer II" at bounding box center [248, 53] width 137 height 9
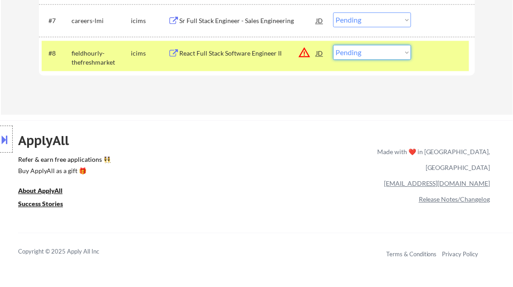
drag, startPoint x: 371, startPoint y: 57, endPoint x: 374, endPoint y: 60, distance: 4.8
click at [371, 57] on select "Choose an option... Pending Applied Excluded (Questions) Excluded (Expired) Exc…" at bounding box center [372, 52] width 78 height 15
select select ""excluded__salary_""
click at [333, 45] on select "Choose an option... Pending Applied Excluded (Questions) Excluded (Expired) Exc…" at bounding box center [372, 52] width 78 height 15
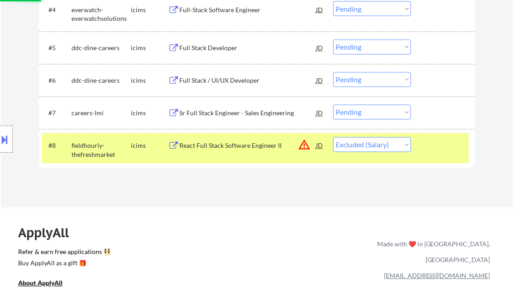
scroll to position [398, 0]
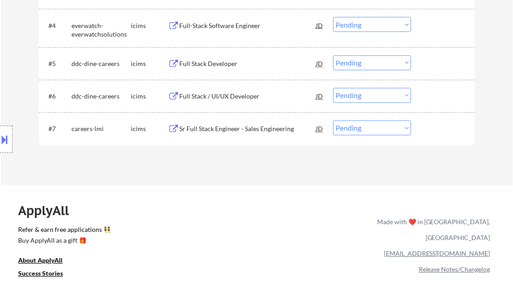
click at [234, 134] on div "Sr Full Stack Engineer - Sales Engineering" at bounding box center [248, 129] width 137 height 16
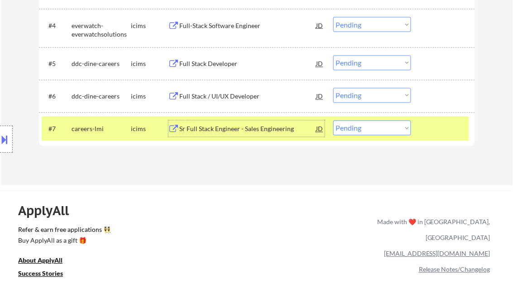
drag, startPoint x: 372, startPoint y: 129, endPoint x: 388, endPoint y: 136, distance: 17.1
click at [372, 130] on select "Choose an option... Pending Applied Excluded (Questions) Excluded (Expired) Exc…" at bounding box center [372, 128] width 78 height 15
select select ""excluded__salary_""
click at [333, 121] on select "Choose an option... Pending Applied Excluded (Questions) Excluded (Expired) Exc…" at bounding box center [372, 128] width 78 height 15
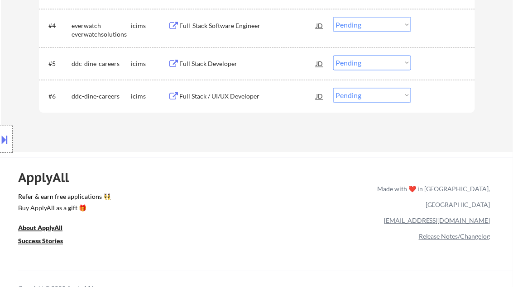
click at [224, 97] on div "Full Stack / UI/UX Developer" at bounding box center [248, 96] width 137 height 9
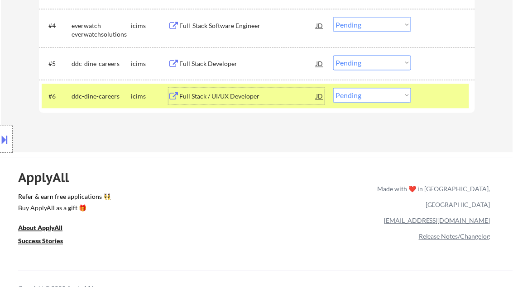
click at [377, 97] on select "Choose an option... Pending Applied Excluded (Questions) Excluded (Expired) Exc…" at bounding box center [372, 95] width 78 height 15
select select ""excluded__salary_""
click at [333, 88] on select "Choose an option... Pending Applied Excluded (Questions) Excluded (Expired) Exc…" at bounding box center [372, 95] width 78 height 15
click at [202, 60] on div "Full Stack Developer" at bounding box center [248, 64] width 137 height 9
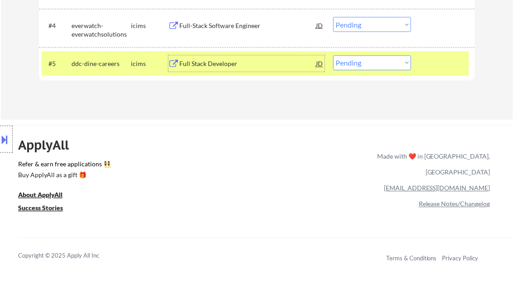
click at [375, 64] on select "Choose an option... Pending Applied Excluded (Questions) Excluded (Expired) Exc…" at bounding box center [372, 63] width 78 height 15
select select ""excluded__expired_""
click at [333, 56] on select "Choose an option... Pending Applied Excluded (Questions) Excluded (Expired) Exc…" at bounding box center [372, 63] width 78 height 15
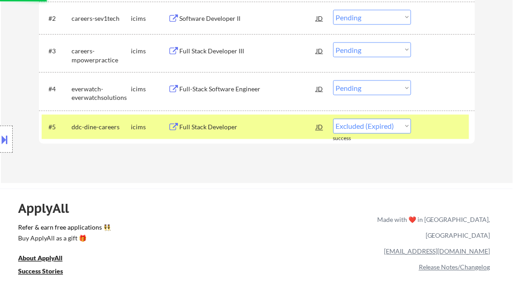
scroll to position [326, 0]
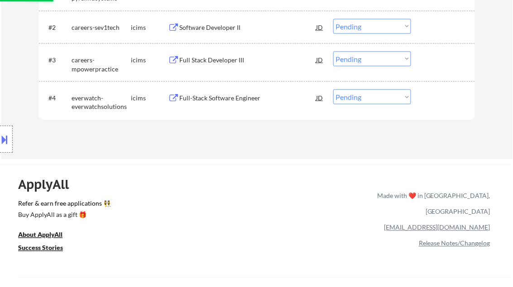
click at [218, 104] on div "Full-Stack Software Engineer" at bounding box center [248, 98] width 137 height 16
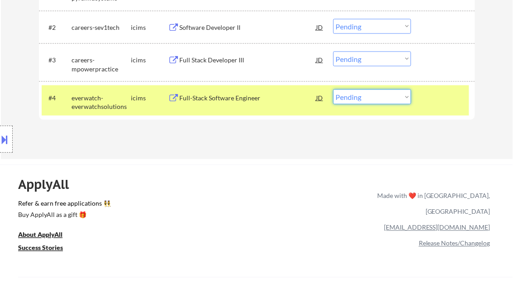
click at [350, 101] on select "Choose an option... Pending Applied Excluded (Questions) Excluded (Expired) Exc…" at bounding box center [372, 97] width 78 height 15
select select ""excluded__salary_""
click at [333, 90] on select "Choose an option... Pending Applied Excluded (Questions) Excluded (Expired) Exc…" at bounding box center [372, 97] width 78 height 15
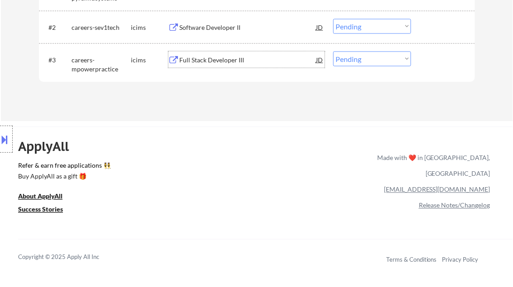
click at [208, 60] on div "Full Stack Developer III" at bounding box center [248, 60] width 137 height 9
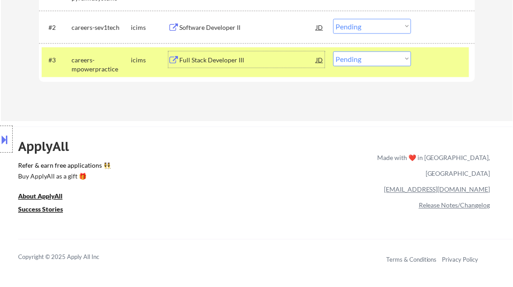
drag, startPoint x: 392, startPoint y: 55, endPoint x: 396, endPoint y: 65, distance: 10.5
click at [392, 55] on select "Choose an option... Pending Applied Excluded (Questions) Excluded (Expired) Exc…" at bounding box center [372, 59] width 78 height 15
select select ""excluded__salary_""
click at [333, 52] on select "Choose an option... Pending Applied Excluded (Questions) Excluded (Expired) Exc…" at bounding box center [372, 59] width 78 height 15
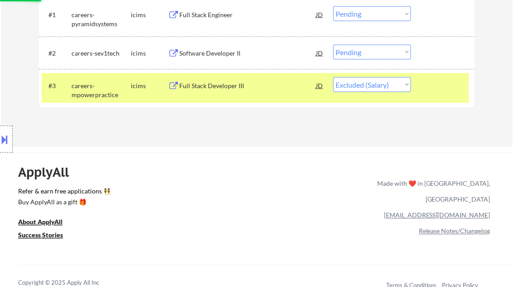
scroll to position [217, 0]
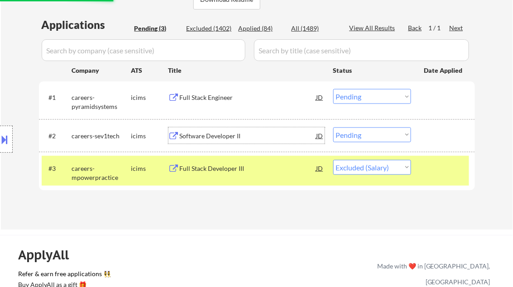
click at [227, 139] on div "Software Developer II" at bounding box center [248, 136] width 137 height 9
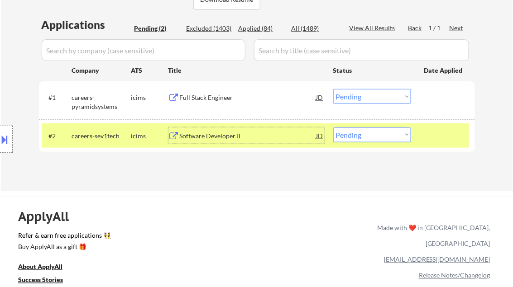
click at [368, 137] on select "Choose an option... Pending Applied Excluded (Questions) Excluded (Expired) Exc…" at bounding box center [372, 135] width 78 height 15
select select ""excluded__expired_""
click at [333, 128] on select "Choose an option... Pending Applied Excluded (Questions) Excluded (Expired) Exc…" at bounding box center [372, 135] width 78 height 15
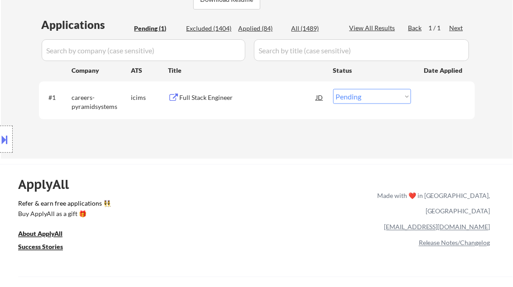
click at [221, 97] on div "Full Stack Engineer" at bounding box center [248, 97] width 137 height 9
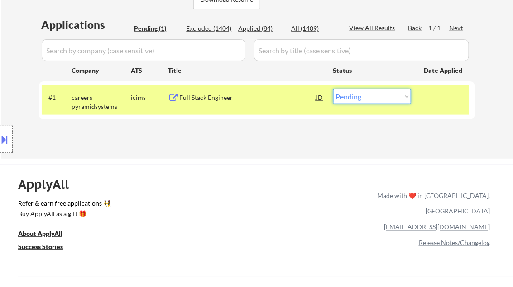
click at [355, 94] on select "Choose an option... Pending Applied Excluded (Questions) Excluded (Expired) Exc…" at bounding box center [372, 96] width 78 height 15
select select ""excluded__expired_""
click at [333, 89] on select "Choose an option... Pending Applied Excluded (Questions) Excluded (Expired) Exc…" at bounding box center [372, 96] width 78 height 15
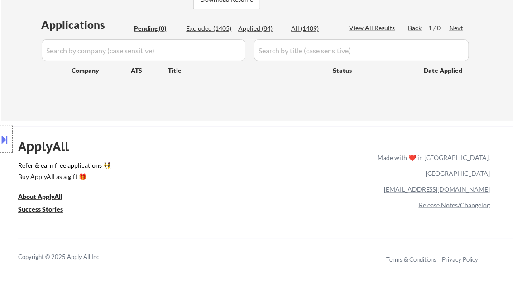
click at [259, 101] on div "Applications Pending (0) Excluded (1405) Applied (84) All (1489) View All Resul…" at bounding box center [257, 60] width 436 height 86
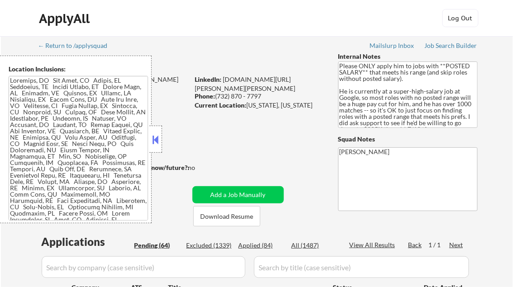
click at [155, 138] on button at bounding box center [156, 140] width 10 height 14
click at [261, 245] on div "Applied (84)" at bounding box center [261, 245] width 45 height 9
select select ""pending""
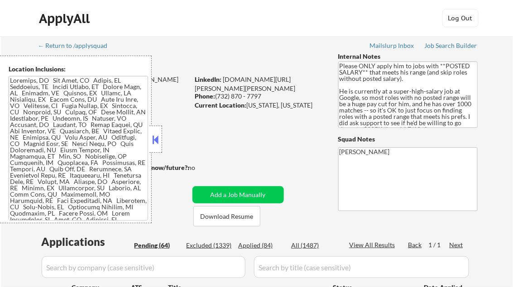
select select ""pending""
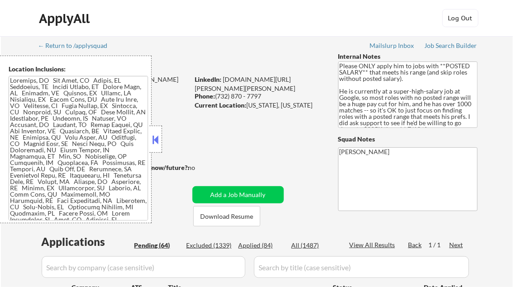
select select ""pending""
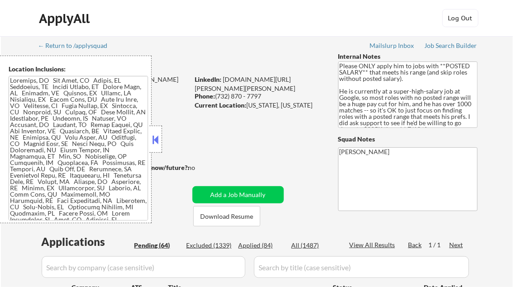
select select ""pending""
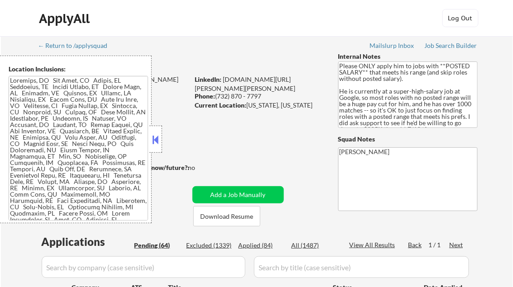
select select ""pending""
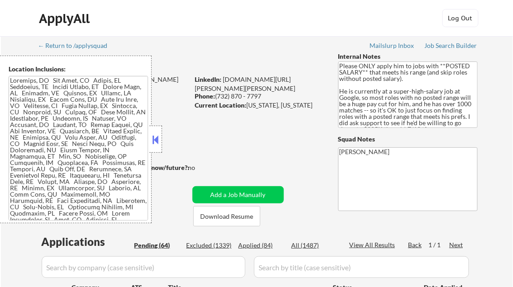
select select ""pending""
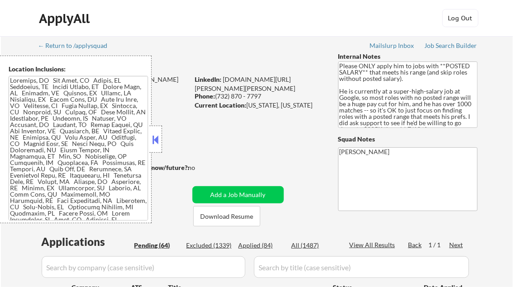
select select ""pending""
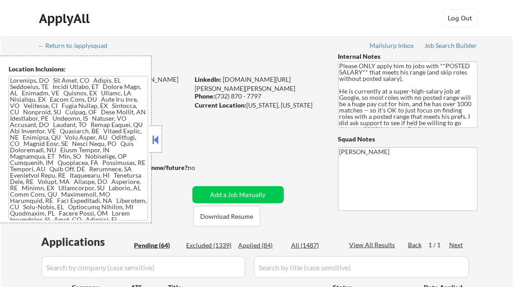
select select ""pending""
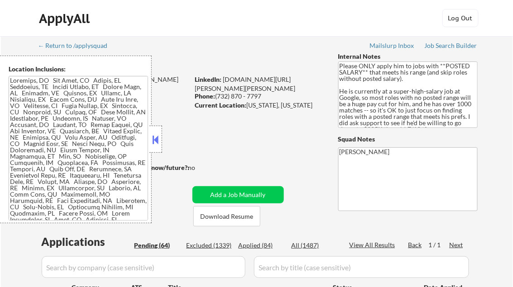
select select ""pending""
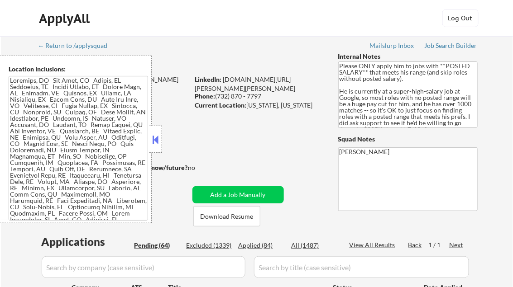
select select ""pending""
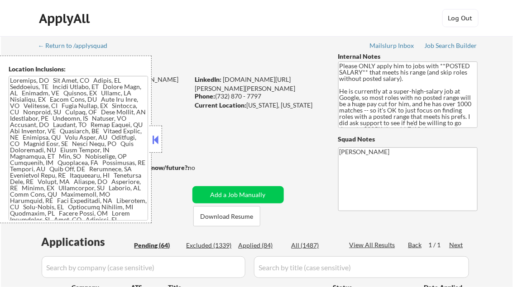
select select ""pending""
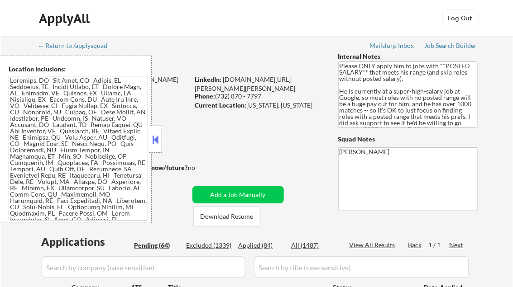
select select ""pending""
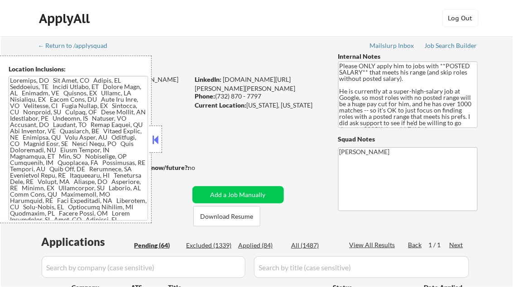
select select ""pending""
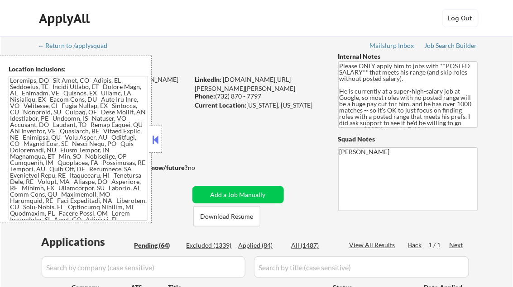
select select ""pending""
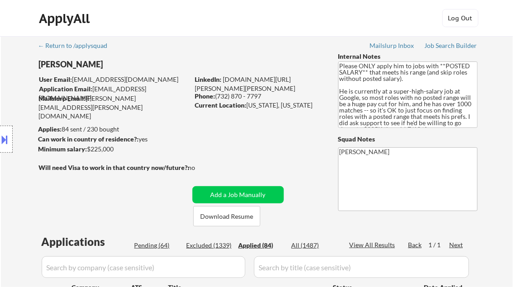
select select ""applied""
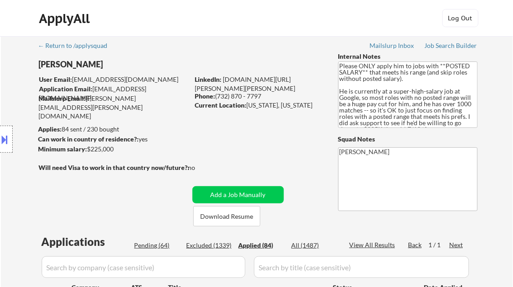
select select ""applied""
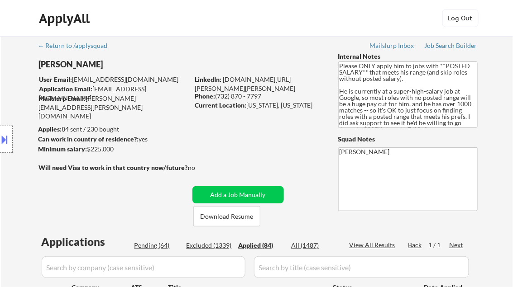
select select ""applied""
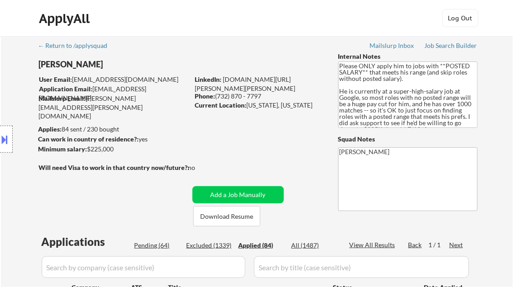
select select ""applied""
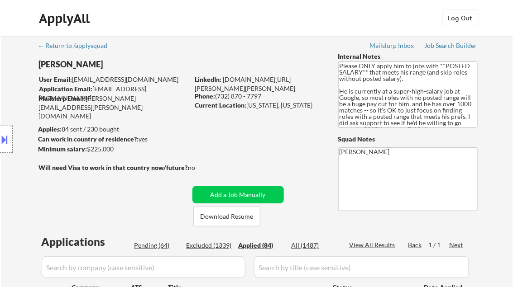
select select ""applied""
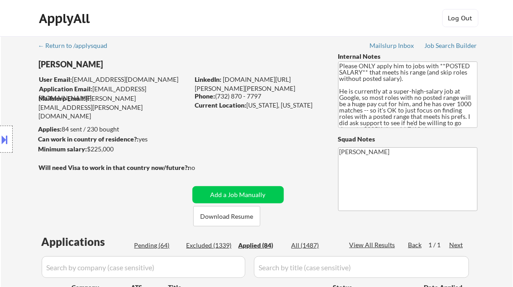
select select ""applied""
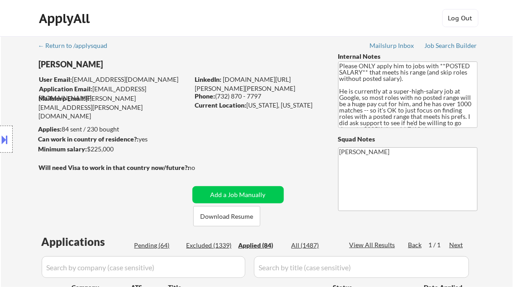
select select ""applied""
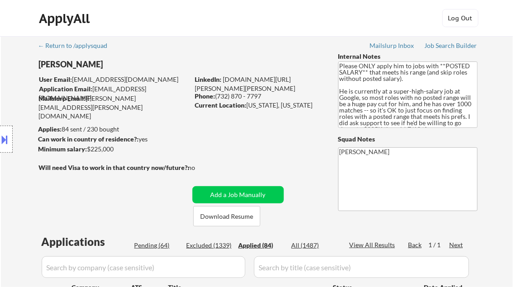
select select ""applied""
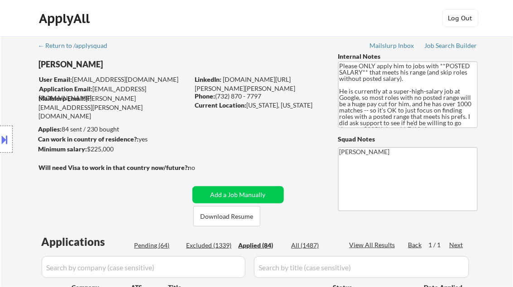
select select ""applied""
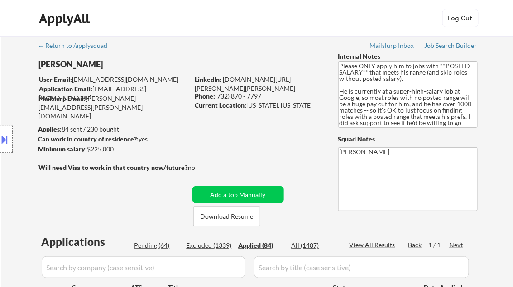
select select ""applied""
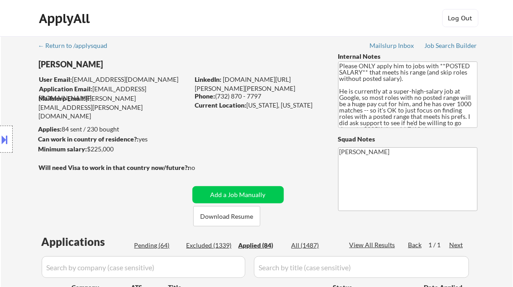
select select ""applied""
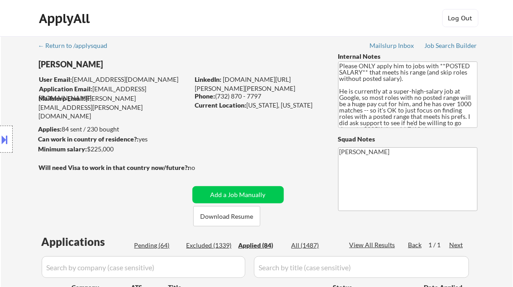
select select ""applied""
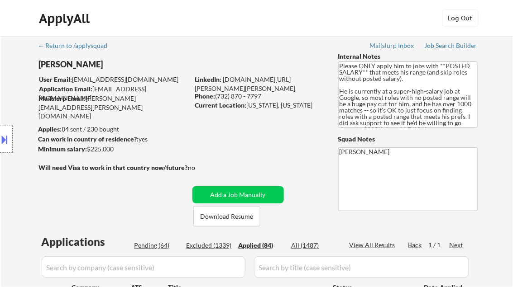
select select ""applied""
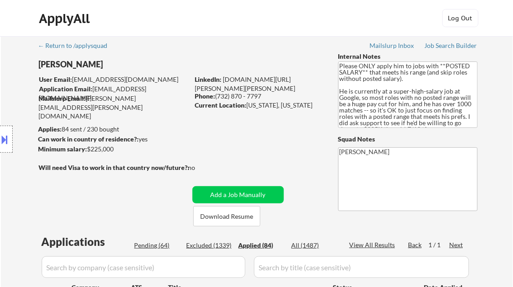
select select ""applied""
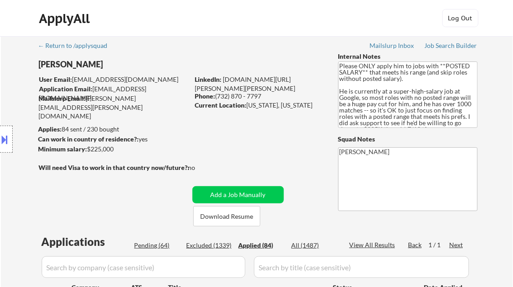
select select ""applied""
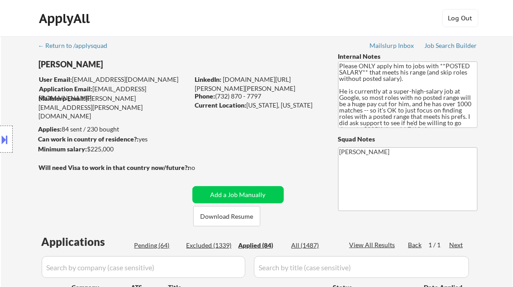
select select ""applied""
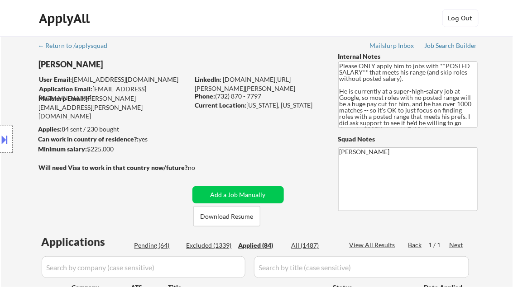
select select ""applied""
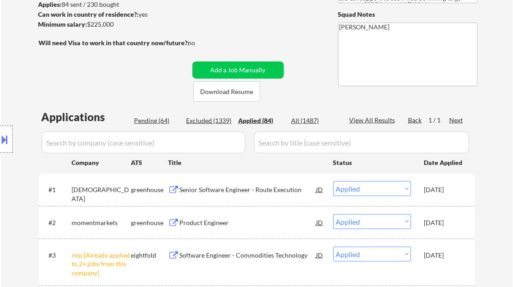
scroll to position [145, 0]
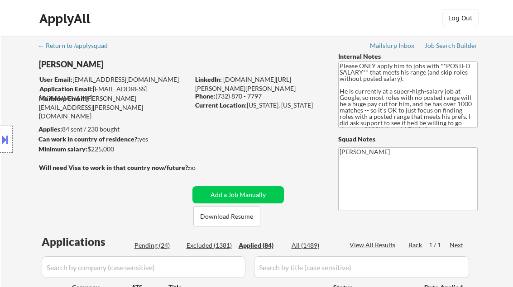
select select ""applied""
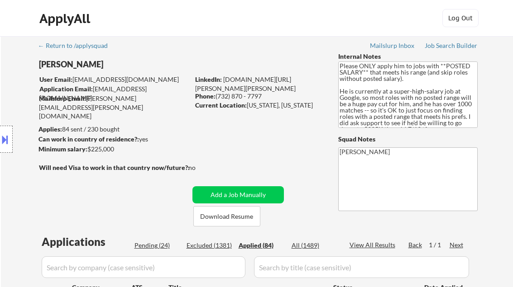
select select ""applied""
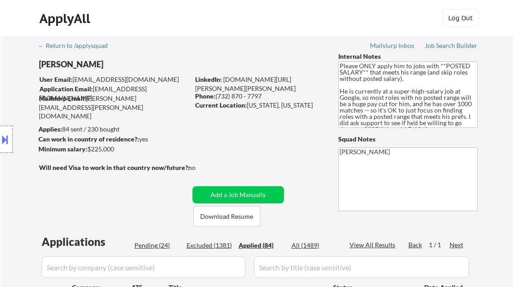
select select ""applied""
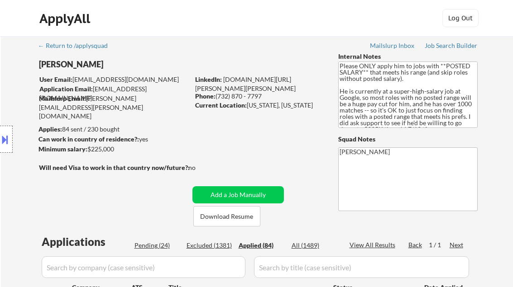
select select ""applied""
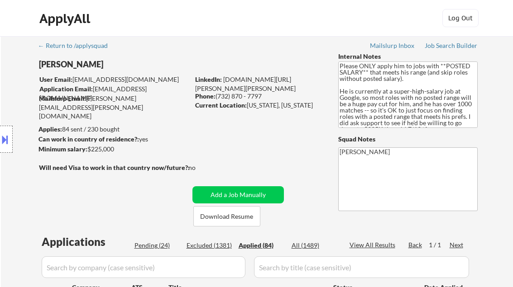
select select ""applied""
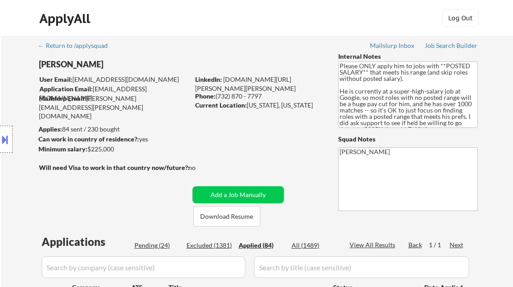
select select ""applied""
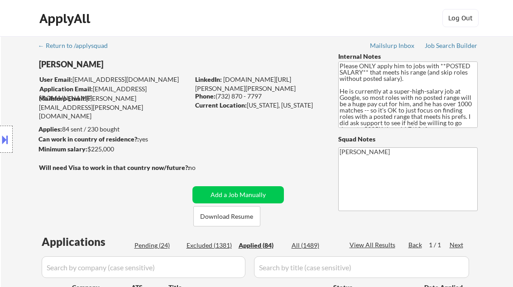
select select ""applied""
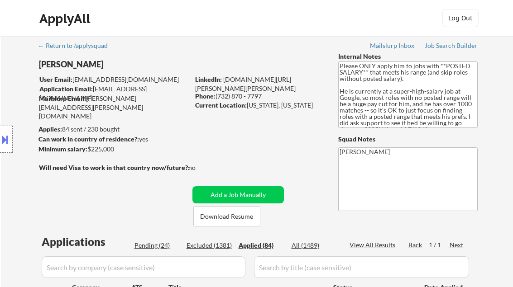
select select ""applied""
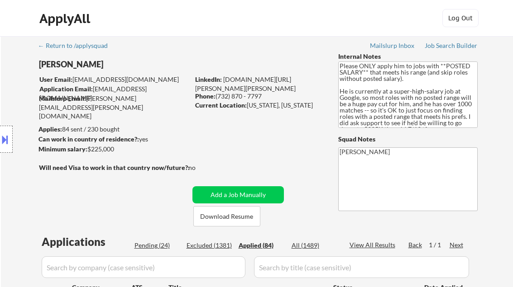
select select ""applied""
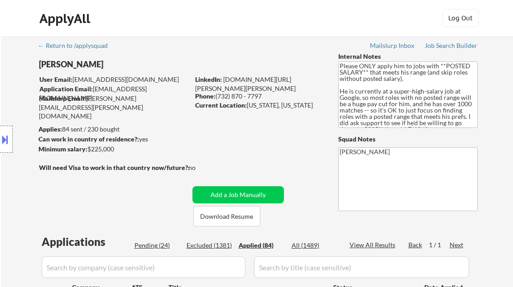
select select ""applied""
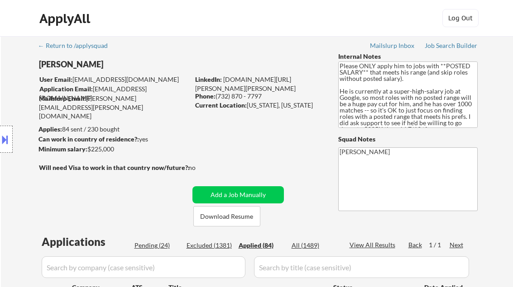
select select ""applied""
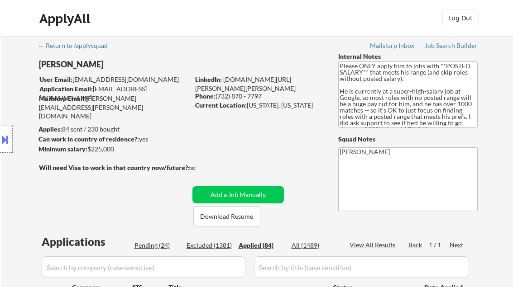
select select ""applied""
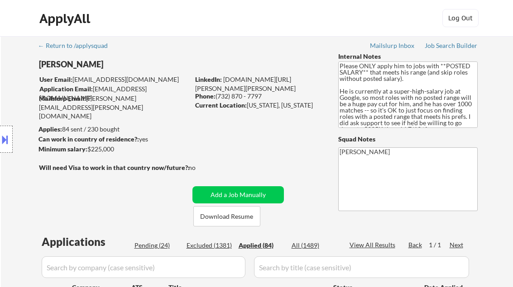
select select ""applied""
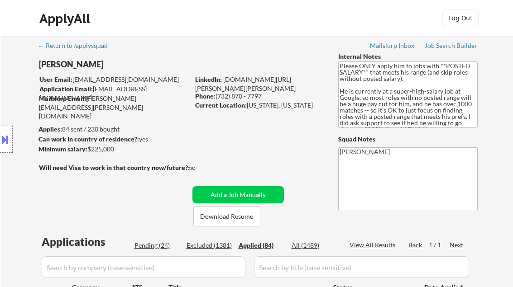
select select ""applied""
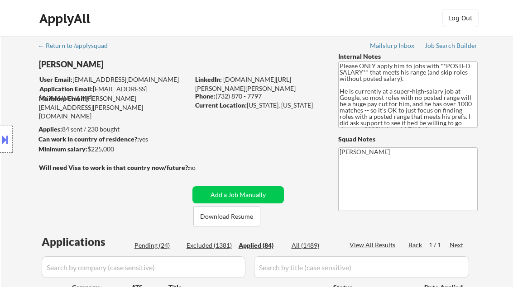
select select ""applied""
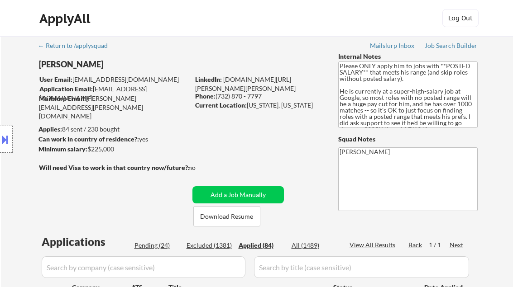
select select ""applied""
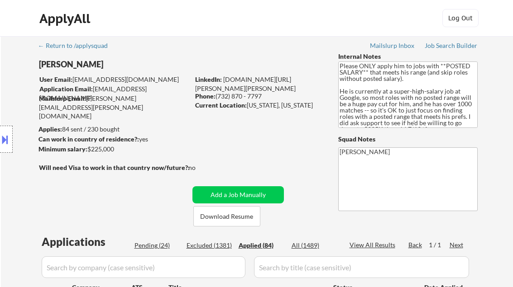
select select ""applied""
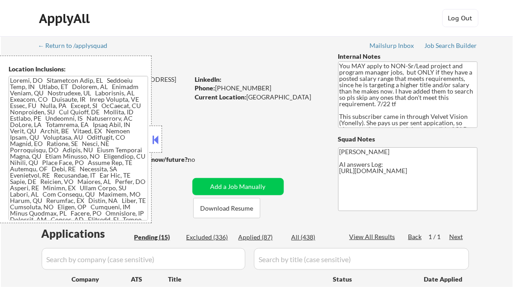
select select ""pending""
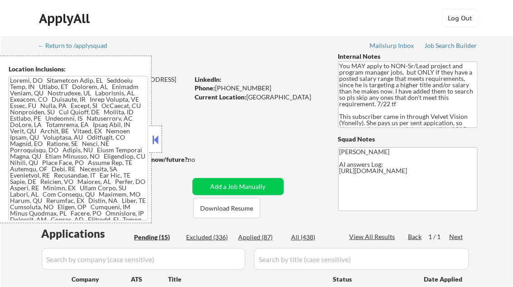
select select ""pending""
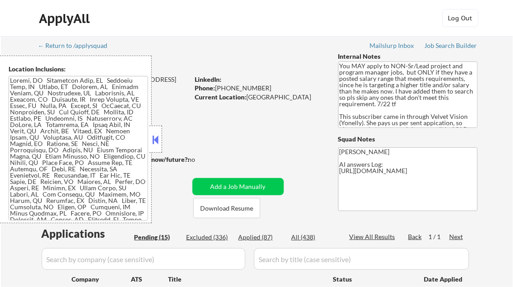
select select ""pending""
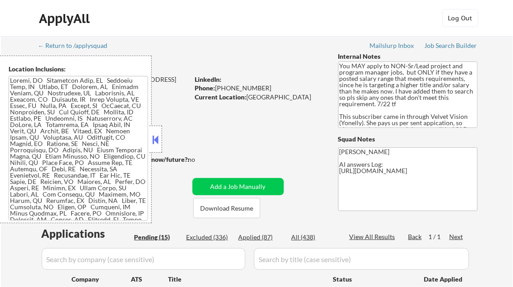
click at [154, 138] on button at bounding box center [156, 140] width 10 height 14
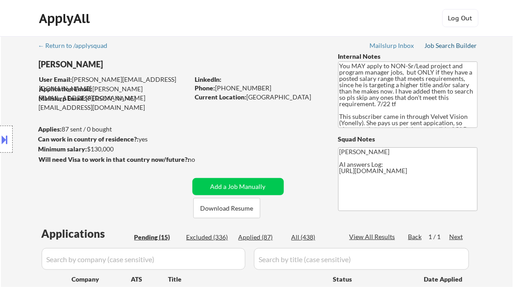
click at [439, 47] on div "Job Search Builder" at bounding box center [451, 46] width 53 height 6
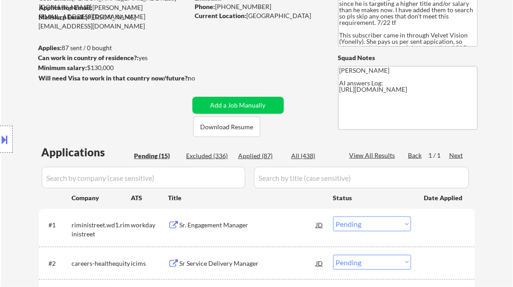
scroll to position [109, 0]
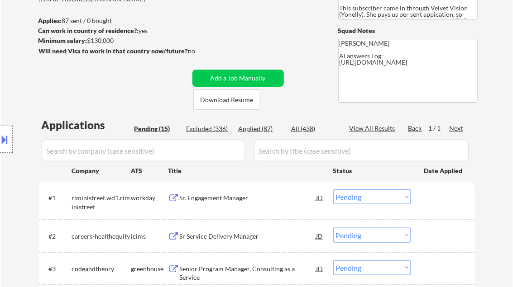
click at [213, 198] on div "Sr. Engagement Manager" at bounding box center [248, 198] width 137 height 9
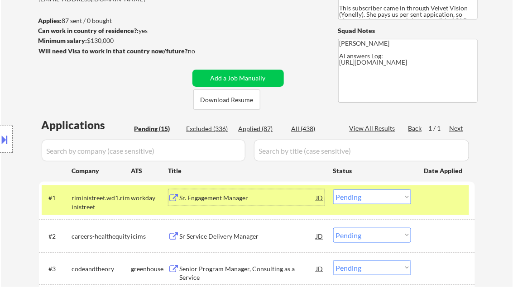
scroll to position [181, 0]
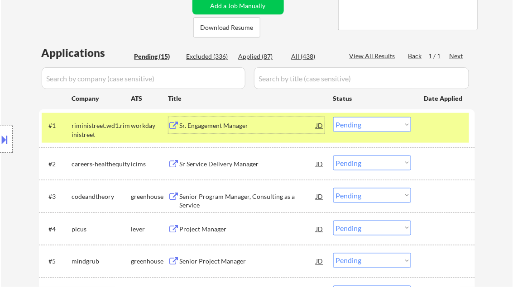
drag, startPoint x: 373, startPoint y: 124, endPoint x: 378, endPoint y: 127, distance: 5.5
click at [373, 124] on select "Choose an option... Pending Applied Excluded (Questions) Excluded (Expired) Exc…" at bounding box center [372, 124] width 78 height 15
click at [333, 117] on select "Choose an option... Pending Applied Excluded (Questions) Excluded (Expired) Exc…" at bounding box center [372, 124] width 78 height 15
click at [219, 162] on div "Sr Service Delivery Manager" at bounding box center [248, 164] width 137 height 9
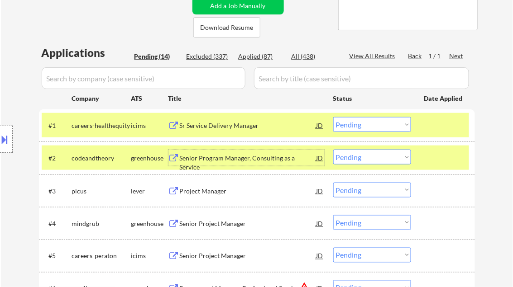
click at [367, 127] on select "Choose an option... Pending Applied Excluded (Questions) Excluded (Expired) Exc…" at bounding box center [372, 124] width 78 height 15
click at [333, 117] on select "Choose an option... Pending Applied Excluded (Questions) Excluded (Expired) Exc…" at bounding box center [372, 124] width 78 height 15
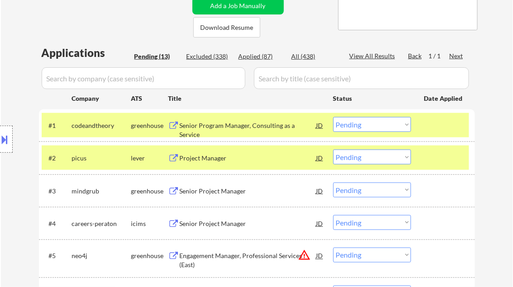
click at [437, 156] on div at bounding box center [444, 158] width 40 height 16
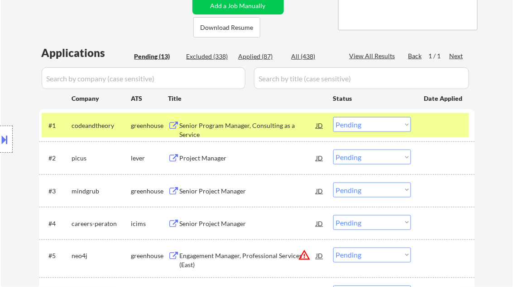
drag, startPoint x: 435, startPoint y: 134, endPoint x: 416, endPoint y: 139, distance: 19.5
click at [435, 134] on div "#1 codeandtheory greenhouse Senior Program Manager, Consulting as a Service JD …" at bounding box center [255, 125] width 427 height 24
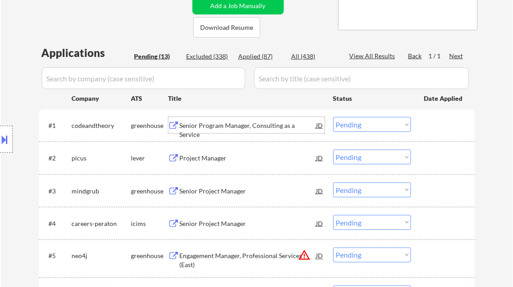
click at [222, 124] on div "Senior Program Manager, Consulting as a Service" at bounding box center [248, 130] width 137 height 18
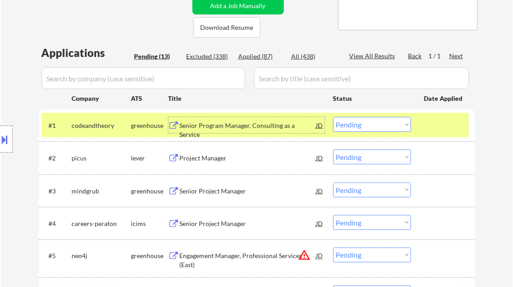
click at [366, 129] on select "Choose an option... Pending Applied Excluded (Questions) Excluded (Expired) Exc…" at bounding box center [372, 124] width 78 height 15
click at [333, 117] on select "Choose an option... Pending Applied Excluded (Questions) Excluded (Expired) Exc…" at bounding box center [372, 124] width 78 height 15
click at [201, 159] on div "Project Manager" at bounding box center [248, 158] width 137 height 9
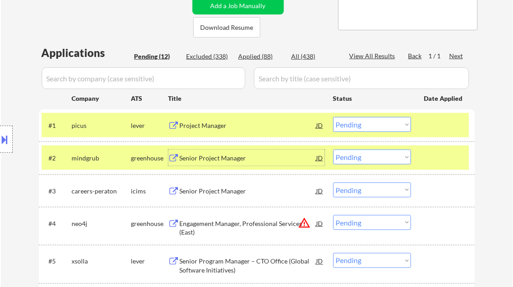
click at [10, 138] on button at bounding box center [5, 139] width 10 height 15
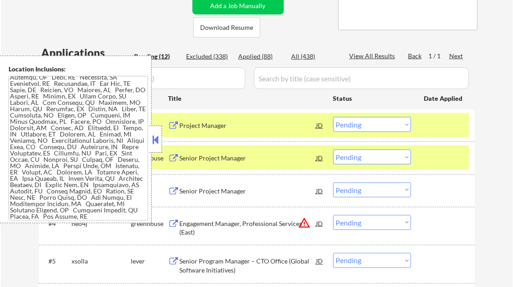
click at [154, 136] on button at bounding box center [156, 140] width 10 height 14
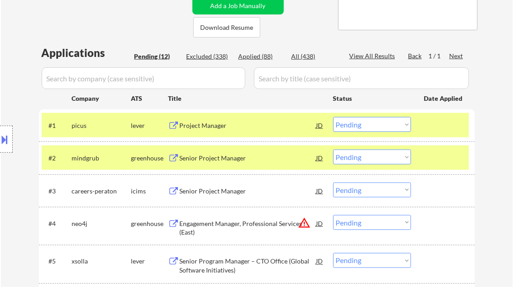
click at [382, 129] on select "Choose an option... Pending Applied Excluded (Questions) Excluded (Expired) Exc…" at bounding box center [372, 124] width 78 height 15
click at [333, 117] on select "Choose an option... Pending Applied Excluded (Questions) Excluded (Expired) Exc…" at bounding box center [372, 124] width 78 height 15
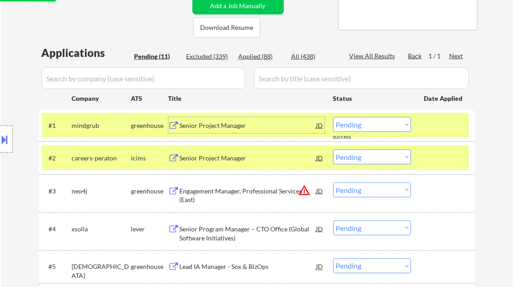
click at [219, 129] on div "Senior Project Manager" at bounding box center [248, 125] width 137 height 9
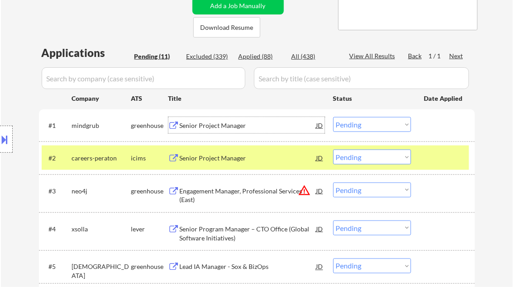
click at [10, 139] on div at bounding box center [6, 139] width 13 height 27
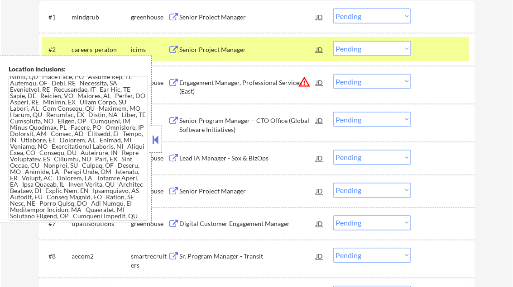
scroll to position [92, 0]
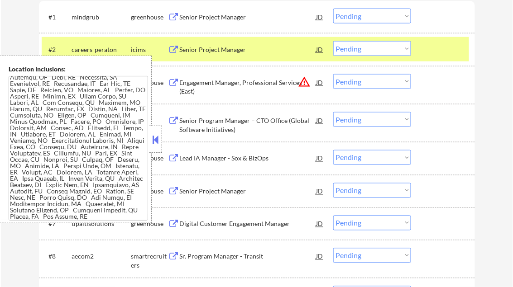
click at [154, 141] on button at bounding box center [156, 140] width 10 height 14
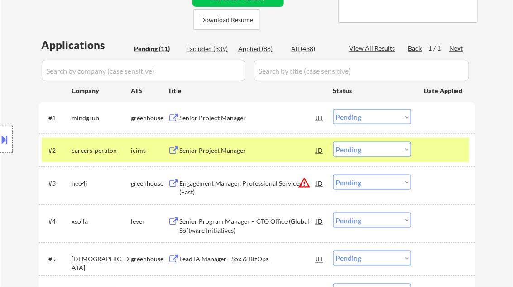
scroll to position [181, 0]
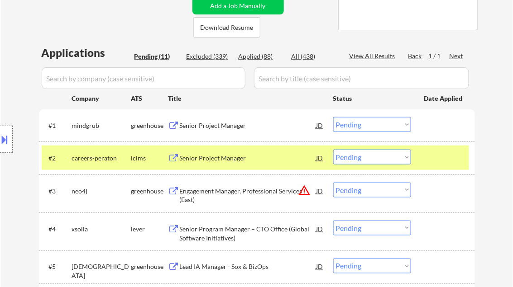
click at [349, 124] on select "Choose an option... Pending Applied Excluded (Questions) Excluded (Expired) Exc…" at bounding box center [372, 124] width 78 height 15
click at [333, 117] on select "Choose an option... Pending Applied Excluded (Questions) Excluded (Expired) Exc…" at bounding box center [372, 124] width 78 height 15
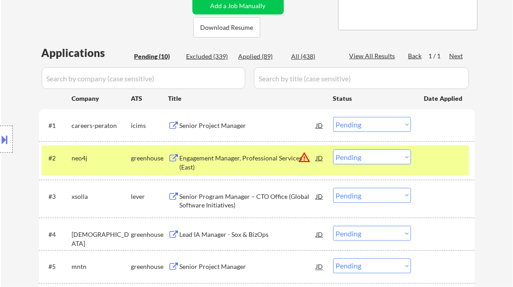
click at [442, 160] on div at bounding box center [444, 158] width 40 height 16
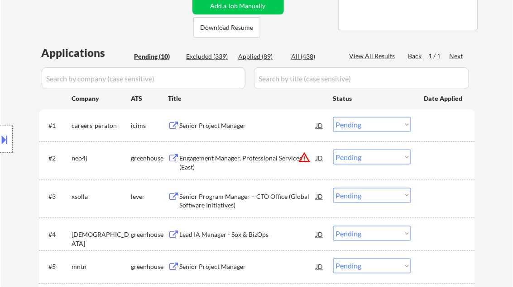
click at [237, 125] on div "Senior Project Manager" at bounding box center [248, 125] width 137 height 9
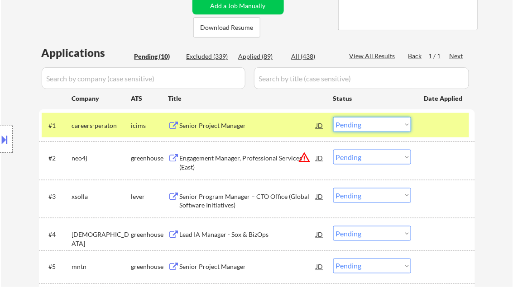
click at [369, 128] on select "Choose an option... Pending Applied Excluded (Questions) Excluded (Expired) Exc…" at bounding box center [372, 124] width 78 height 15
click at [333, 117] on select "Choose an option... Pending Applied Excluded (Questions) Excluded (Expired) Exc…" at bounding box center [372, 124] width 78 height 15
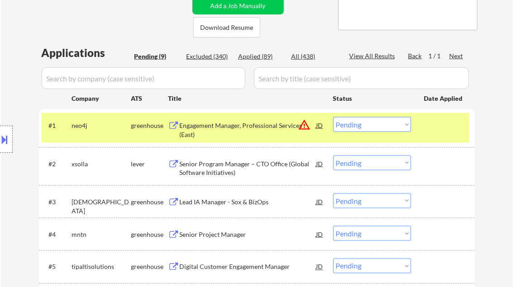
click at [235, 127] on div "Engagement Manager, Professional Services (East)" at bounding box center [248, 130] width 137 height 18
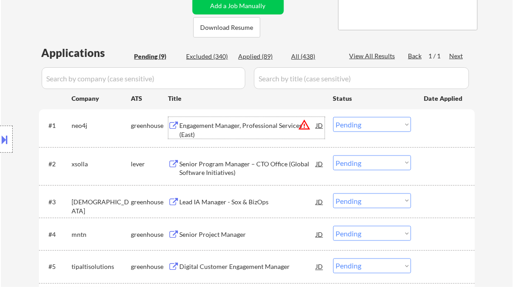
drag, startPoint x: 357, startPoint y: 127, endPoint x: 361, endPoint y: 130, distance: 5.2
click at [357, 127] on select "Choose an option... Pending Applied Excluded (Questions) Excluded (Expired) Exc…" at bounding box center [372, 124] width 78 height 15
click at [333, 117] on select "Choose an option... Pending Applied Excluded (Questions) Excluded (Expired) Exc…" at bounding box center [372, 124] width 78 height 15
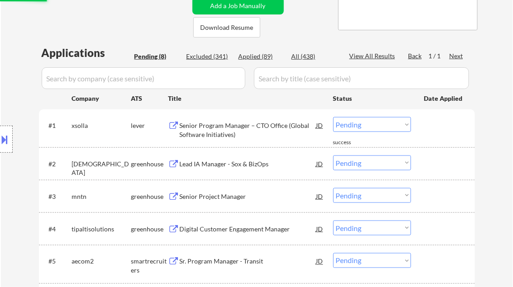
click at [235, 130] on div "Senior Program Manager – CTO Office (Global Software Initiatives)" at bounding box center [248, 130] width 137 height 18
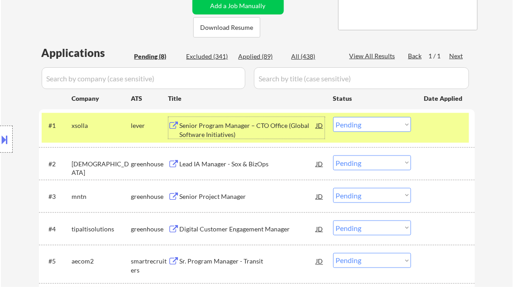
click at [320, 126] on div "JD" at bounding box center [319, 125] width 9 height 16
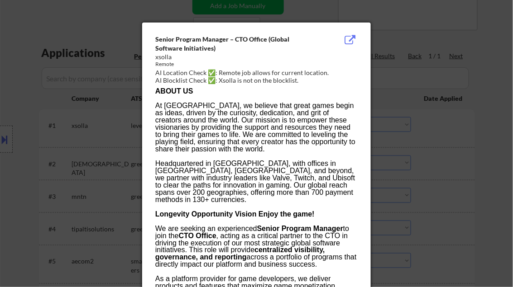
click at [483, 132] on div at bounding box center [256, 143] width 513 height 287
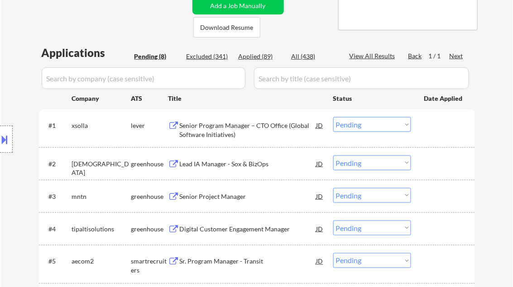
click at [372, 127] on select "Choose an option... Pending Applied Excluded (Questions) Excluded (Expired) Exc…" at bounding box center [372, 124] width 78 height 15
click at [333, 117] on select "Choose an option... Pending Applied Excluded (Questions) Excluded (Expired) Exc…" at bounding box center [372, 124] width 78 height 15
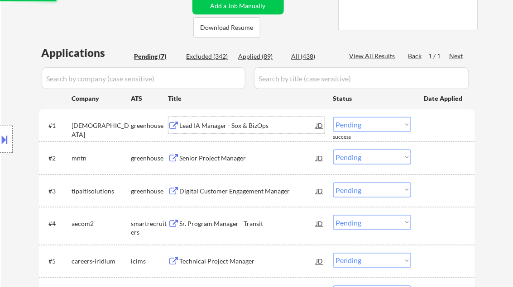
click at [220, 128] on div "Lead IA Manager - Sox & BizOps" at bounding box center [248, 125] width 137 height 9
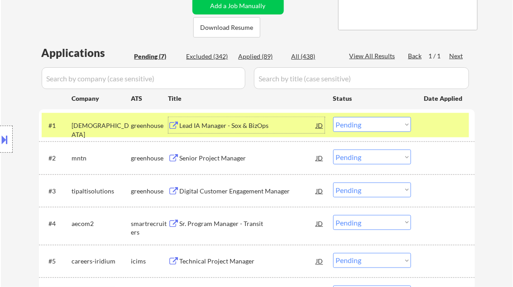
click at [377, 130] on select "Choose an option... Pending Applied Excluded (Questions) Excluded (Expired) Exc…" at bounding box center [372, 124] width 78 height 15
click at [333, 117] on select "Choose an option... Pending Applied Excluded (Questions) Excluded (Expired) Exc…" at bounding box center [372, 124] width 78 height 15
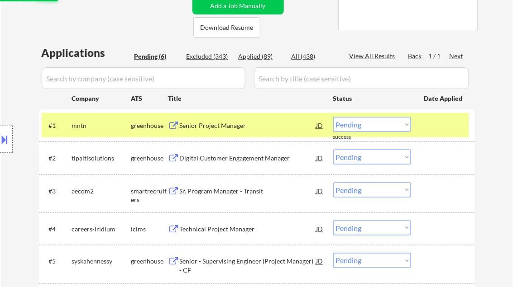
click at [221, 129] on div "Senior Project Manager" at bounding box center [248, 125] width 137 height 9
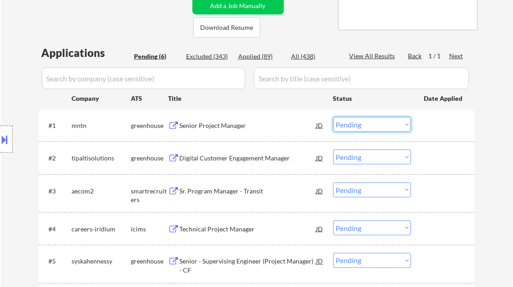
drag, startPoint x: 353, startPoint y: 125, endPoint x: 358, endPoint y: 133, distance: 9.2
click at [353, 125] on select "Choose an option... Pending Applied Excluded (Questions) Excluded (Expired) Exc…" at bounding box center [372, 124] width 78 height 15
click at [333, 117] on select "Choose an option... Pending Applied Excluded (Questions) Excluded (Expired) Exc…" at bounding box center [372, 124] width 78 height 15
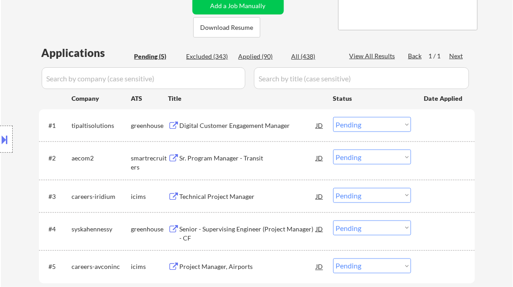
click at [236, 126] on div "Digital Customer Engagement Manager" at bounding box center [248, 125] width 137 height 9
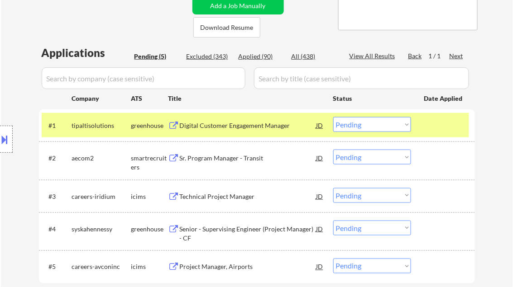
click at [7, 138] on button at bounding box center [5, 139] width 10 height 15
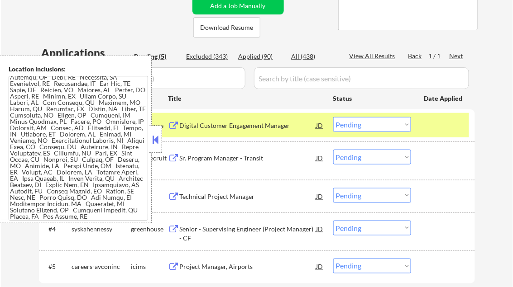
scroll to position [0, 0]
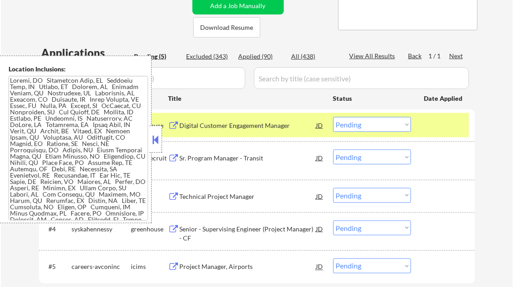
click at [152, 140] on button at bounding box center [156, 140] width 10 height 14
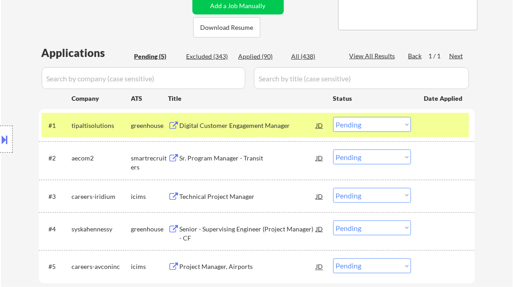
click at [351, 125] on select "Choose an option... Pending Applied Excluded (Questions) Excluded (Expired) Exc…" at bounding box center [372, 124] width 78 height 15
click at [333, 117] on select "Choose an option... Pending Applied Excluded (Questions) Excluded (Expired) Exc…" at bounding box center [372, 124] width 78 height 15
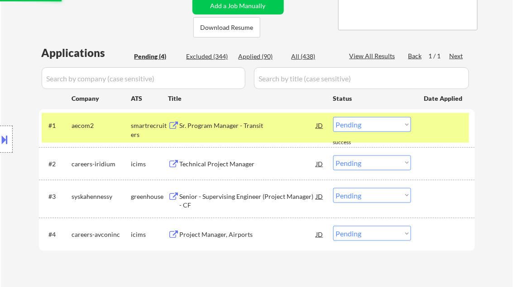
click at [233, 125] on div "Sr. Program Manager - Transit" at bounding box center [248, 125] width 137 height 9
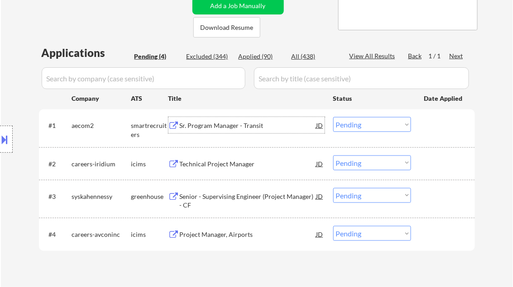
click at [375, 125] on select "Choose an option... Pending Applied Excluded (Questions) Excluded (Expired) Exc…" at bounding box center [372, 124] width 78 height 15
click at [333, 117] on select "Choose an option... Pending Applied Excluded (Questions) Excluded (Expired) Exc…" at bounding box center [372, 124] width 78 height 15
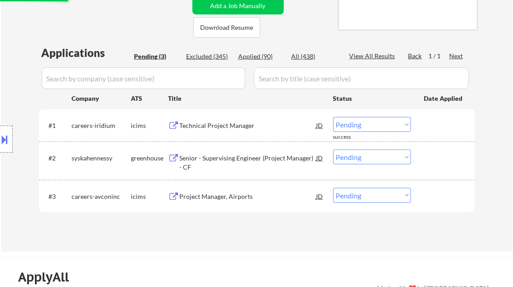
click at [224, 130] on div "Technical Project Manager" at bounding box center [248, 125] width 137 height 16
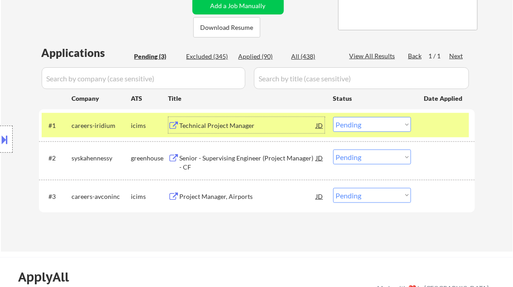
click at [375, 127] on select "Choose an option... Pending Applied Excluded (Questions) Excluded (Expired) Exc…" at bounding box center [372, 124] width 78 height 15
click at [333, 117] on select "Choose an option... Pending Applied Excluded (Questions) Excluded (Expired) Exc…" at bounding box center [372, 124] width 78 height 15
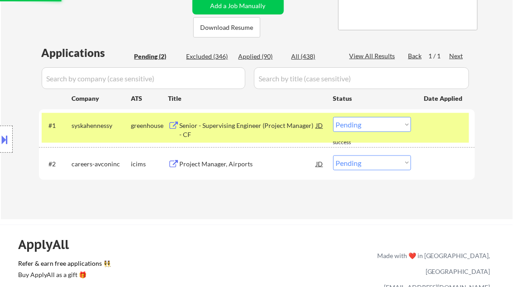
click at [240, 123] on div "Senior - Supervising Engineer (Project Manager) - CF" at bounding box center [248, 130] width 137 height 18
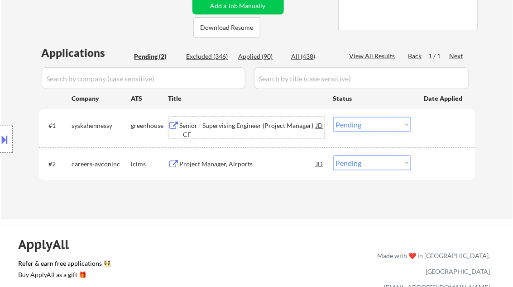
click at [363, 127] on select "Choose an option... Pending Applied Excluded (Questions) Excluded (Expired) Exc…" at bounding box center [372, 124] width 78 height 15
click at [333, 117] on select "Choose an option... Pending Applied Excluded (Questions) Excluded (Expired) Exc…" at bounding box center [372, 124] width 78 height 15
click at [235, 167] on div "Project Manager, Airports" at bounding box center [248, 164] width 137 height 9
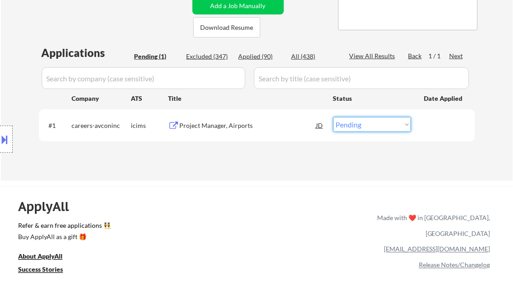
drag, startPoint x: 346, startPoint y: 122, endPoint x: 363, endPoint y: 131, distance: 19.8
click at [347, 122] on select "Choose an option... Pending Applied Excluded (Questions) Excluded (Expired) Exc…" at bounding box center [372, 124] width 78 height 15
select select ""excluded__salary_""
click at [333, 117] on select "Choose an option... Pending Applied Excluded (Questions) Excluded (Expired) Exc…" at bounding box center [372, 124] width 78 height 15
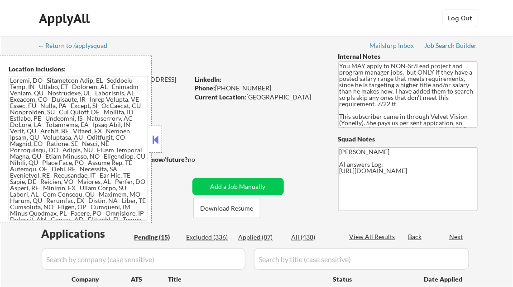
select select ""pending""
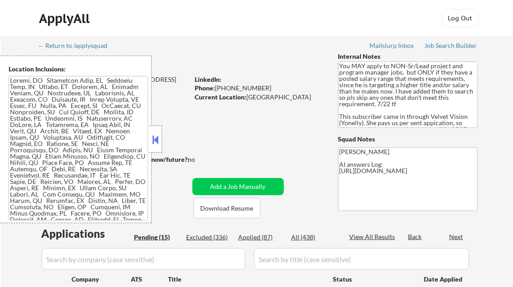
select select ""pending""
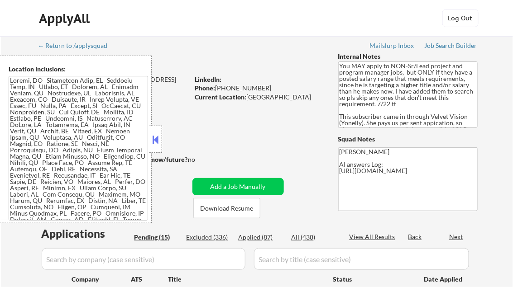
select select ""pending""
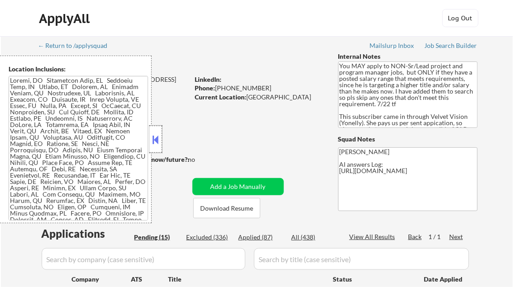
click at [159, 131] on div at bounding box center [155, 139] width 13 height 27
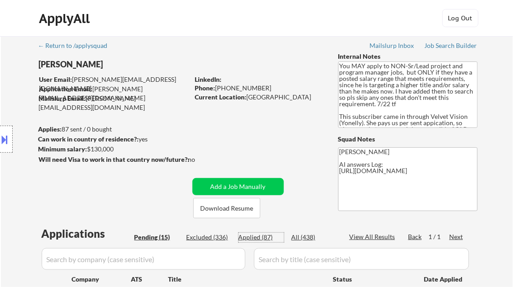
click at [257, 239] on div "Applied (87)" at bounding box center [261, 237] width 45 height 9
select select ""applied""
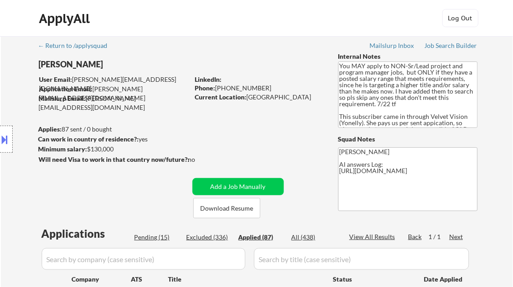
select select ""applied""
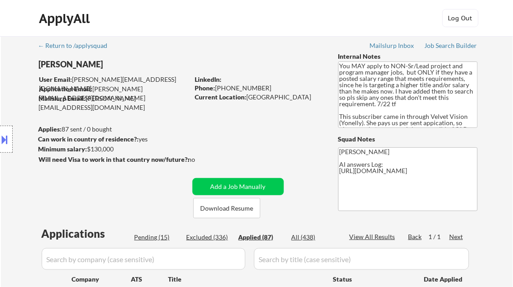
select select ""applied""
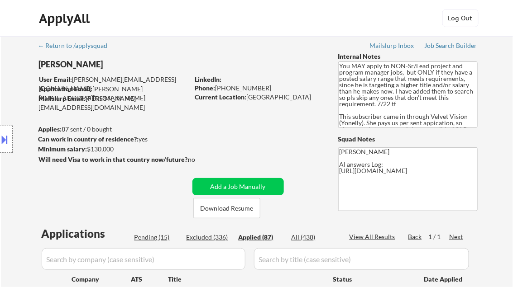
select select ""applied""
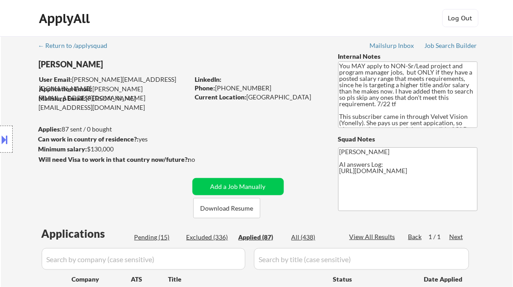
select select ""applied""
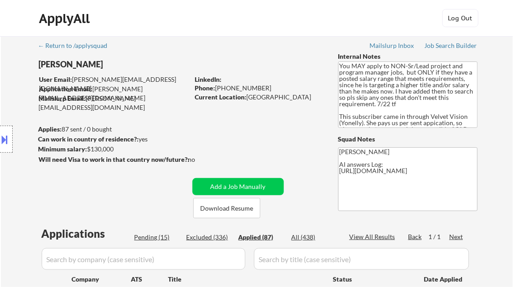
select select ""applied""
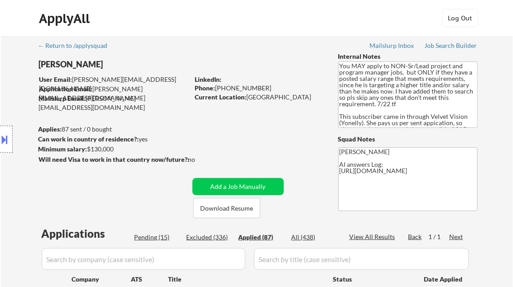
select select ""applied""
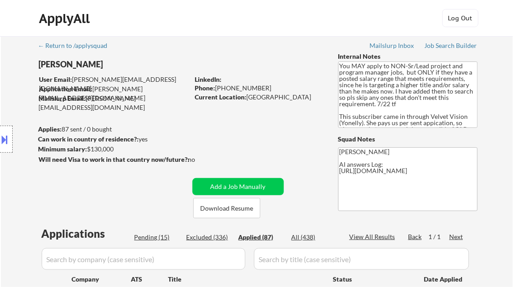
select select ""applied""
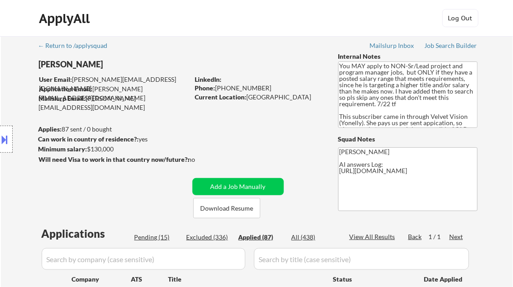
select select ""applied""
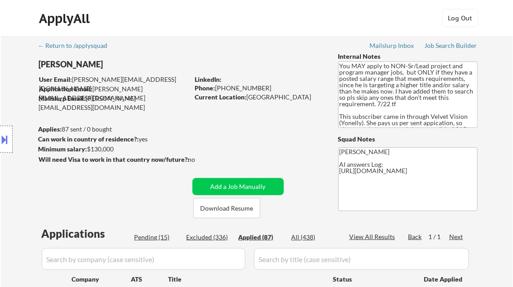
select select ""applied""
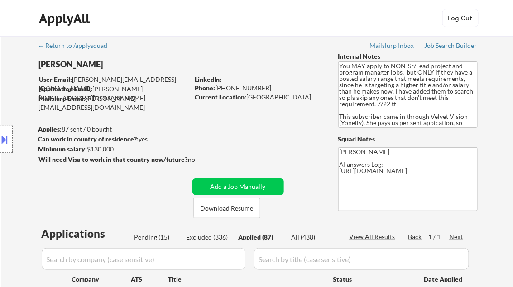
select select ""applied""
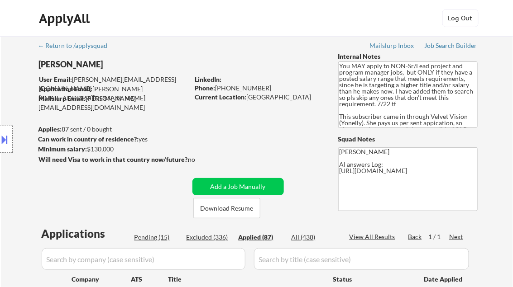
select select ""applied""
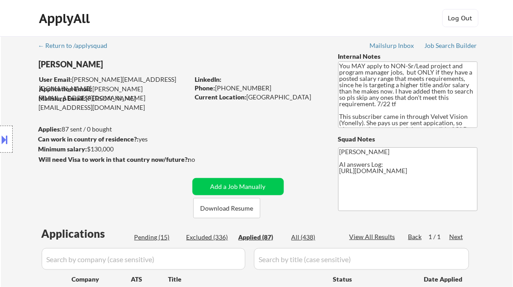
select select ""applied""
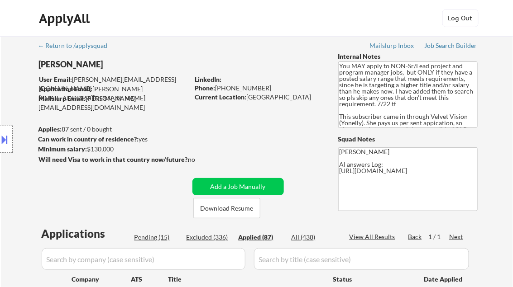
select select ""applied""
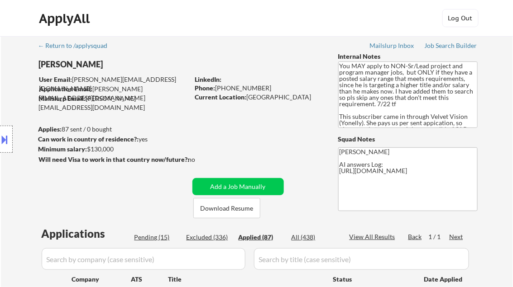
select select ""applied""
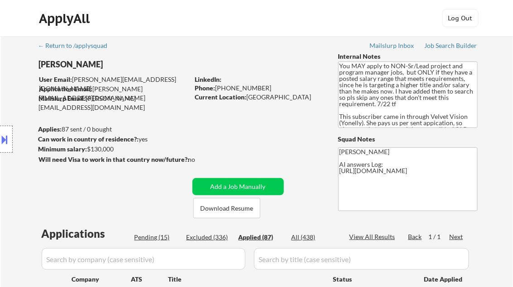
select select ""applied""
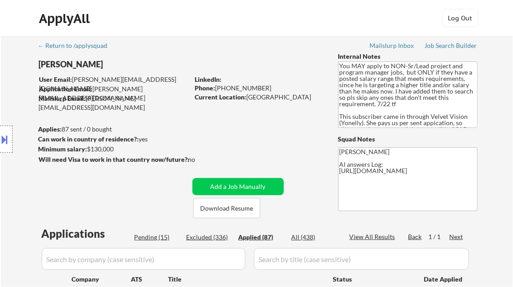
select select ""applied""
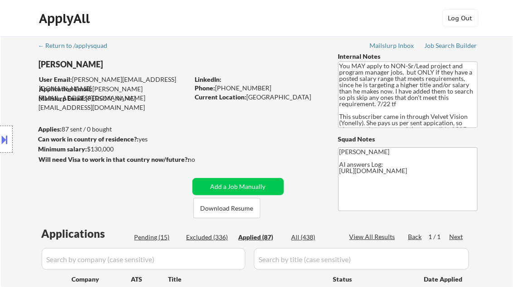
select select ""applied""
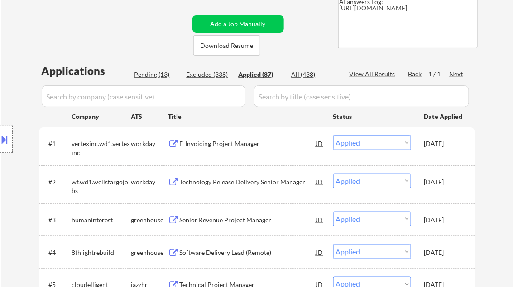
select select ""applied""
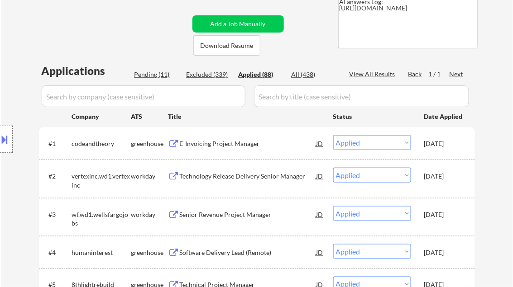
select select ""applied""
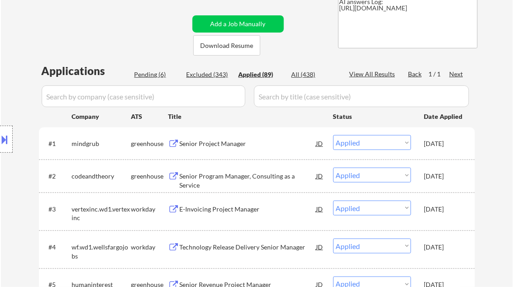
select select ""applied""
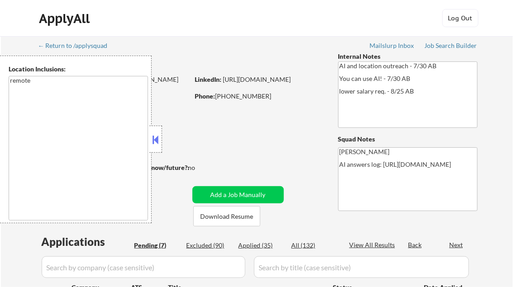
click at [155, 140] on button at bounding box center [156, 140] width 10 height 14
select select ""pending""
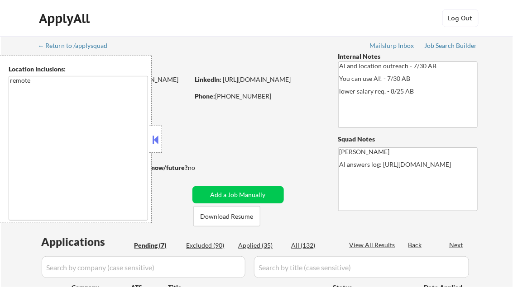
select select ""pending""
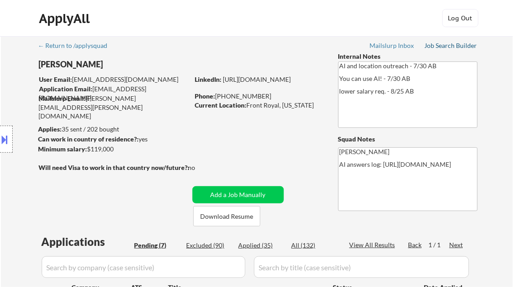
drag, startPoint x: 444, startPoint y: 46, endPoint x: 426, endPoint y: 2, distance: 47.9
click at [444, 46] on div "Job Search Builder" at bounding box center [451, 46] width 53 height 6
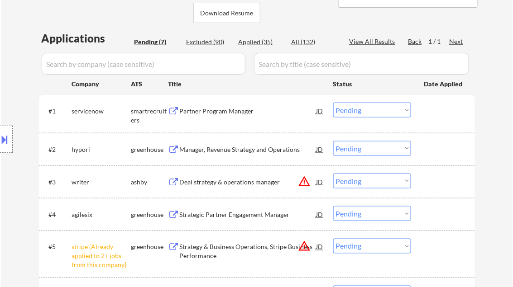
scroll to position [217, 0]
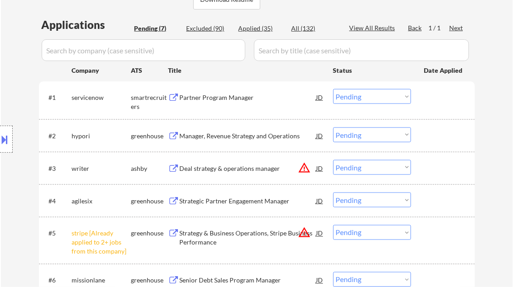
click at [216, 100] on div "Partner Program Manager" at bounding box center [248, 97] width 137 height 9
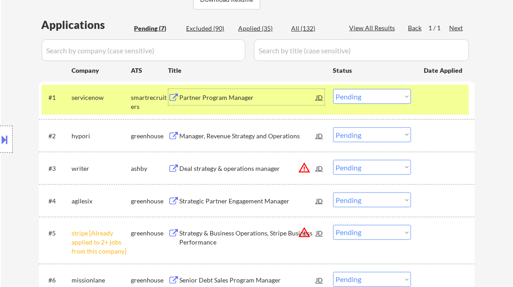
click at [359, 97] on select "Choose an option... Pending Applied Excluded (Questions) Excluded (Expired) Exc…" at bounding box center [372, 96] width 78 height 15
click at [333, 89] on select "Choose an option... Pending Applied Excluded (Questions) Excluded (Expired) Exc…" at bounding box center [372, 96] width 78 height 15
select select ""pending""
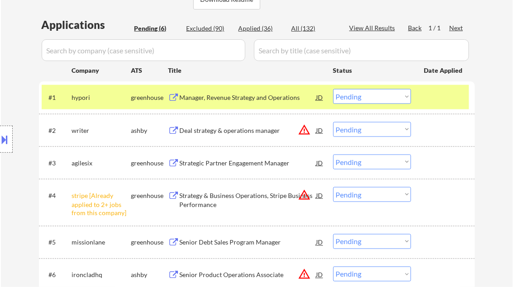
click at [369, 199] on select "Choose an option... Pending Applied Excluded (Questions) Excluded (Expired) Exc…" at bounding box center [372, 194] width 78 height 15
click at [333, 187] on select "Choose an option... Pending Applied Excluded (Questions) Excluded (Expired) Exc…" at bounding box center [372, 194] width 78 height 15
select select ""pending""
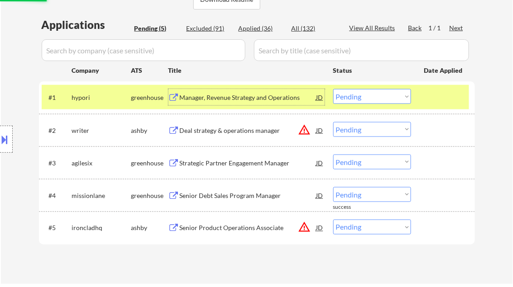
click at [238, 95] on div "Manager, Revenue Strategy and Operations" at bounding box center [248, 97] width 137 height 9
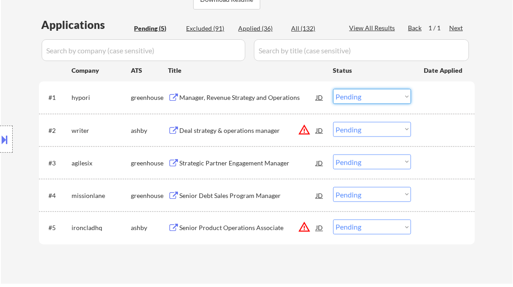
drag, startPoint x: 363, startPoint y: 95, endPoint x: 414, endPoint y: 157, distance: 80.0
click at [363, 95] on select "Choose an option... Pending Applied Excluded (Questions) Excluded (Expired) Exc…" at bounding box center [372, 96] width 78 height 15
click at [333, 89] on select "Choose an option... Pending Applied Excluded (Questions) Excluded (Expired) Exc…" at bounding box center [372, 96] width 78 height 15
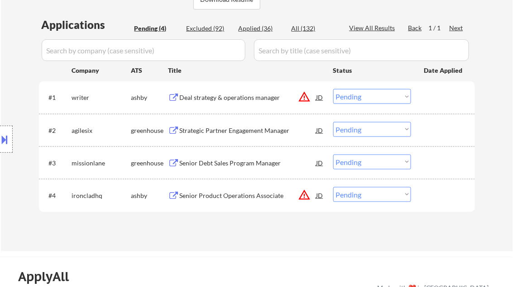
click at [234, 97] on div "Deal strategy & operations manager" at bounding box center [248, 97] width 137 height 9
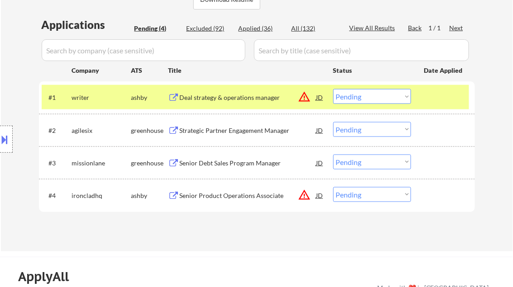
click at [4, 135] on button at bounding box center [5, 139] width 10 height 15
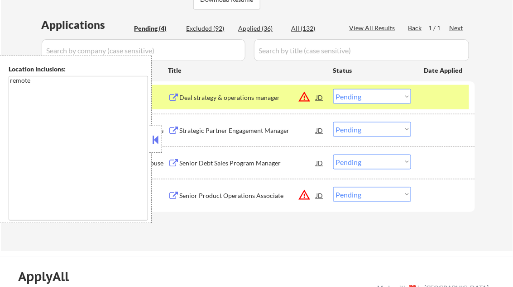
click at [152, 140] on button at bounding box center [156, 140] width 10 height 14
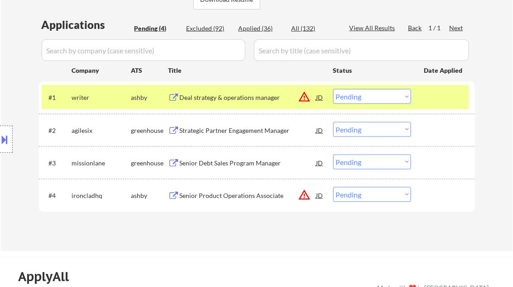
drag, startPoint x: 358, startPoint y: 96, endPoint x: 364, endPoint y: 104, distance: 10.0
click at [358, 96] on select "Choose an option... Pending Applied Excluded (Questions) Excluded (Expired) Exc…" at bounding box center [372, 96] width 78 height 15
click at [333, 89] on select "Choose an option... Pending Applied Excluded (Questions) Excluded (Expired) Exc…" at bounding box center [372, 96] width 78 height 15
click at [220, 130] on div "Strategic Partner Engagement Manager" at bounding box center [248, 130] width 137 height 9
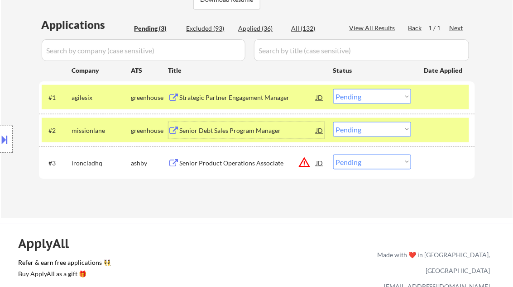
click at [218, 98] on div "Strategic Partner Engagement Manager" at bounding box center [248, 97] width 137 height 9
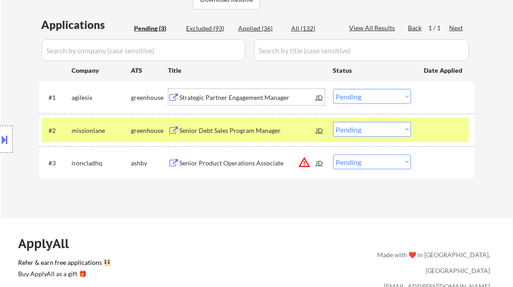
drag, startPoint x: 365, startPoint y: 93, endPoint x: 369, endPoint y: 103, distance: 10.9
click at [365, 93] on select "Choose an option... Pending Applied Excluded (Questions) Excluded (Expired) Exc…" at bounding box center [372, 96] width 78 height 15
click at [333, 89] on select "Choose an option... Pending Applied Excluded (Questions) Excluded (Expired) Exc…" at bounding box center [372, 96] width 78 height 15
click at [244, 130] on div "Senior Debt Sales Program Manager" at bounding box center [248, 130] width 137 height 9
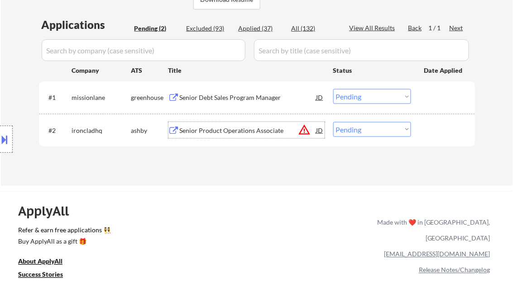
drag, startPoint x: 359, startPoint y: 95, endPoint x: 382, endPoint y: 103, distance: 24.1
click at [360, 95] on select "Choose an option... Pending Applied Excluded (Questions) Excluded (Expired) Exc…" at bounding box center [372, 96] width 78 height 15
click at [333, 89] on select "Choose an option... Pending Applied Excluded (Questions) Excluded (Expired) Exc…" at bounding box center [372, 96] width 78 height 15
click at [258, 129] on div "Senior Product Operations Associate" at bounding box center [248, 130] width 137 height 9
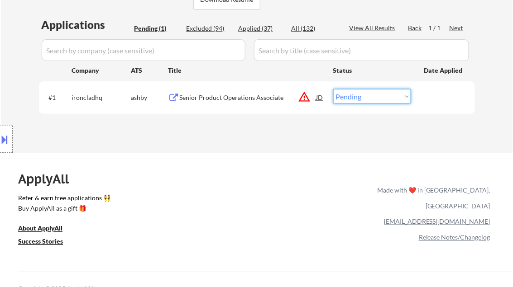
drag, startPoint x: 349, startPoint y: 102, endPoint x: 357, endPoint y: 105, distance: 8.3
click at [349, 102] on select "Choose an option... Pending Applied Excluded (Questions) Excluded (Expired) Exc…" at bounding box center [372, 96] width 78 height 15
select select ""excluded__location_""
click at [333, 89] on select "Choose an option... Pending Applied Excluded (Questions) Excluded (Expired) Exc…" at bounding box center [372, 96] width 78 height 15
click at [246, 132] on div "Applications Pending (1) Excluded (94) Applied (37) All (132) View All Results …" at bounding box center [257, 76] width 436 height 119
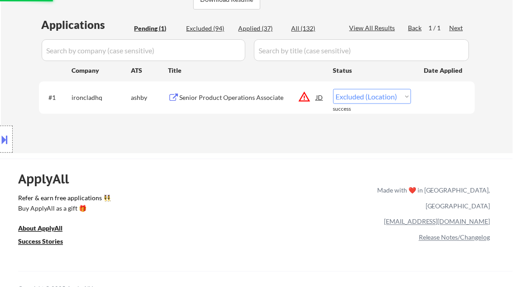
click at [5, 134] on button at bounding box center [5, 139] width 10 height 15
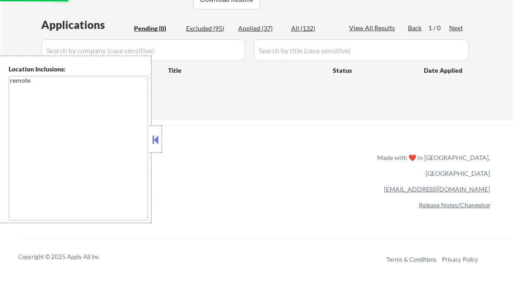
click at [152, 145] on button at bounding box center [156, 140] width 10 height 14
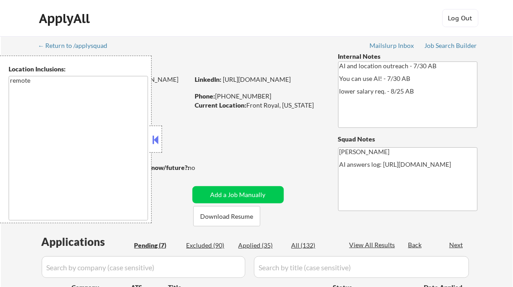
select select ""pending""
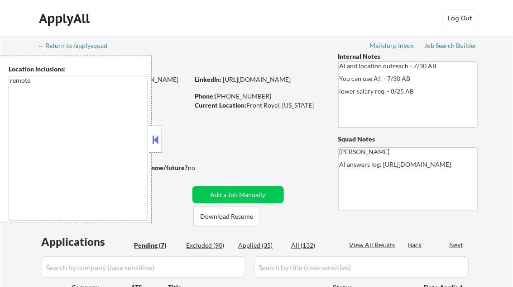
select select ""pending""
click at [153, 133] on button at bounding box center [156, 140] width 10 height 14
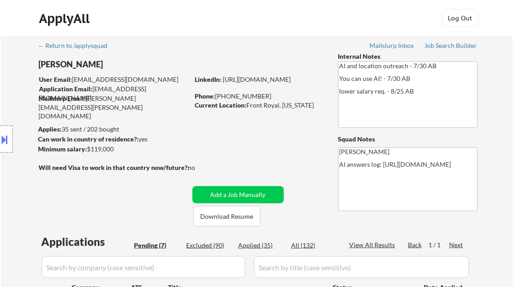
click at [258, 248] on div "Applied (35)" at bounding box center [261, 245] width 45 height 9
select select ""applied""
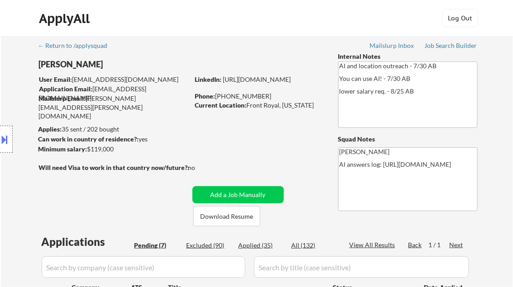
select select ""applied""
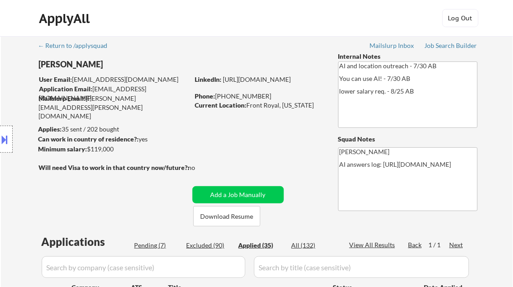
select select ""applied""
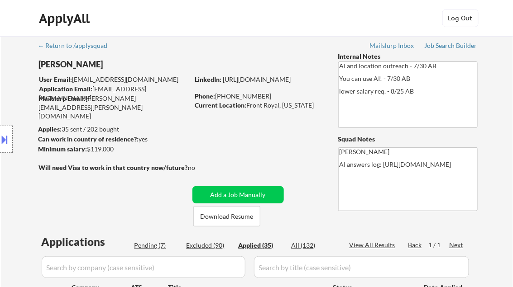
select select ""applied""
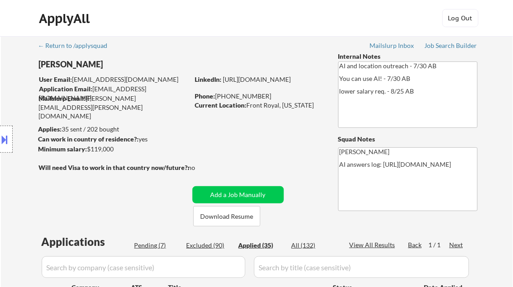
select select ""applied""
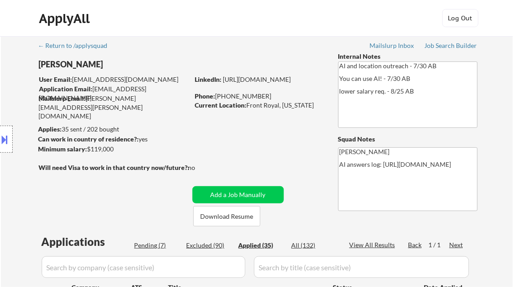
select select ""applied""
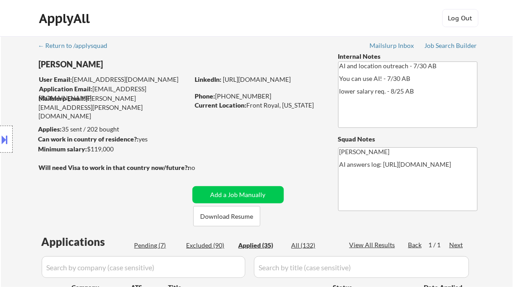
select select ""applied""
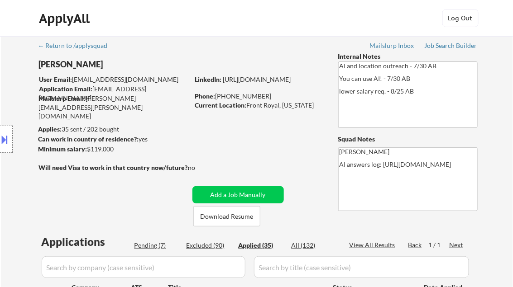
select select ""applied""
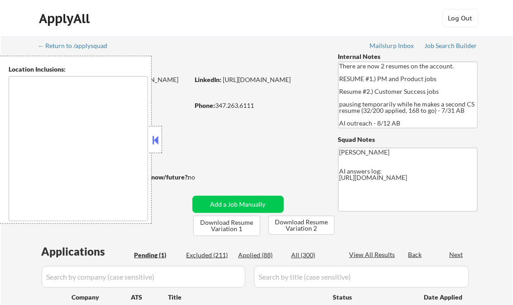
click at [153, 139] on button at bounding box center [156, 140] width 10 height 14
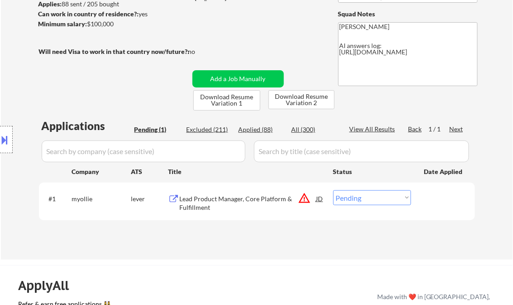
scroll to position [145, 0]
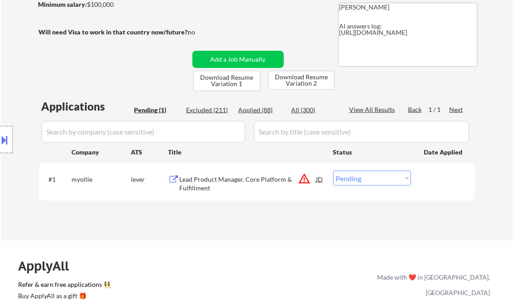
click at [225, 183] on div "Lead Product Manager, Core Platform & Fulfillment" at bounding box center [248, 184] width 137 height 18
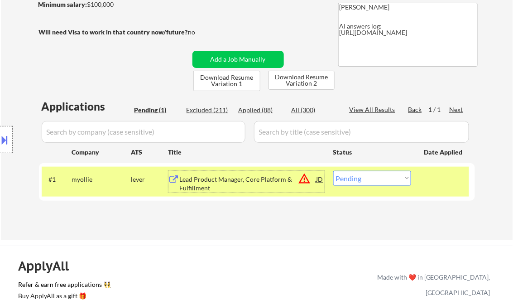
click at [363, 181] on select "Choose an option... Pending Applied Excluded (Questions) Excluded (Expired) Exc…" at bounding box center [372, 178] width 78 height 15
select select ""excluded__bad_match_""
click at [333, 171] on select "Choose an option... Pending Applied Excluded (Questions) Excluded (Expired) Exc…" at bounding box center [372, 178] width 78 height 15
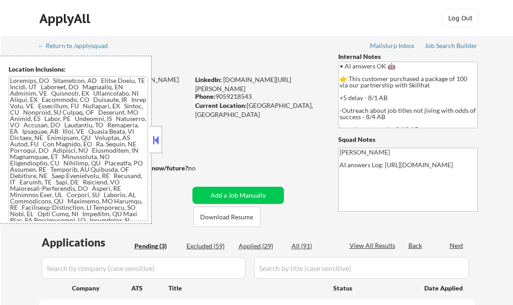
select select ""pending""
click at [155, 141] on button at bounding box center [156, 140] width 10 height 14
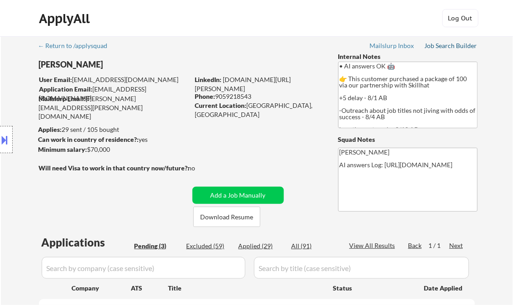
click at [451, 44] on div "Job Search Builder" at bounding box center [451, 46] width 53 height 6
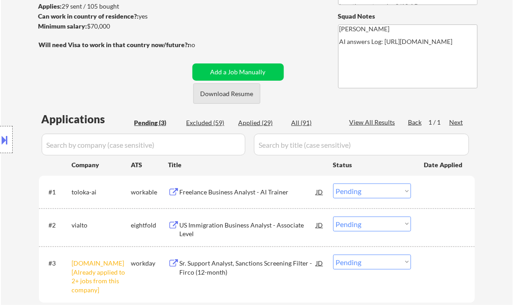
scroll to position [145, 0]
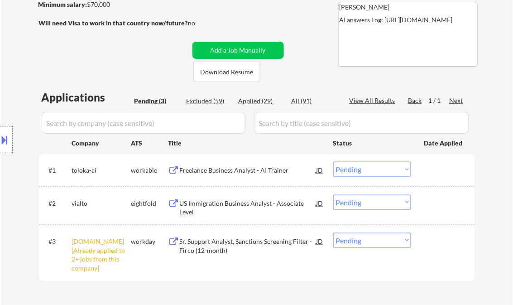
click at [357, 167] on select "Choose an option... Pending Applied Excluded (Questions) Excluded (Expired) Exc…" at bounding box center [372, 169] width 78 height 15
click at [333, 162] on select "Choose an option... Pending Applied Excluded (Questions) Excluded (Expired) Exc…" at bounding box center [372, 169] width 78 height 15
click at [364, 251] on div "#3 cibc.wd3.search [Already applied to 2+ jobs from this company] workday Sr. S…" at bounding box center [255, 253] width 427 height 48
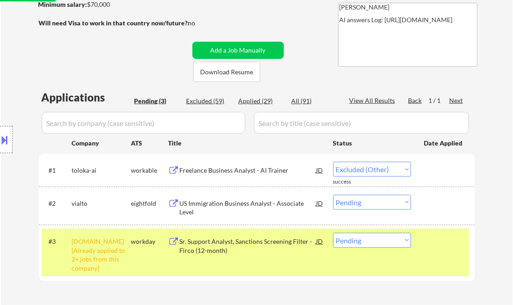
select select ""pending""
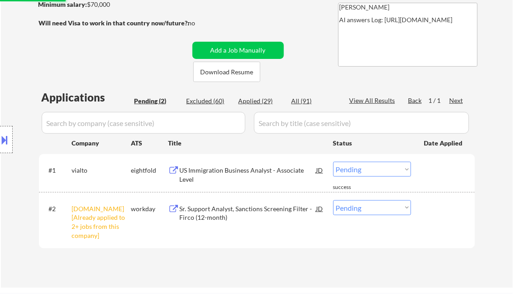
click at [372, 206] on select "Choose an option... Pending Applied Excluded (Questions) Excluded (Expired) Exc…" at bounding box center [372, 207] width 78 height 15
select select ""excluded__other_""
click at [333, 200] on select "Choose an option... Pending Applied Excluded (Questions) Excluded (Expired) Exc…" at bounding box center [372, 207] width 78 height 15
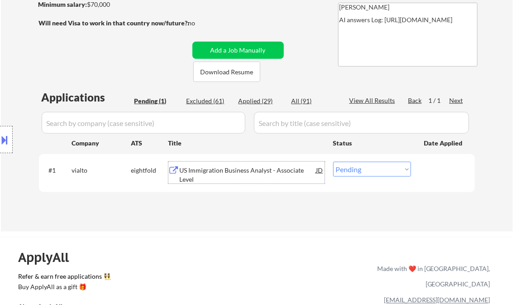
click at [211, 168] on div "US Immigration Business Analyst - Associate Level" at bounding box center [248, 175] width 137 height 18
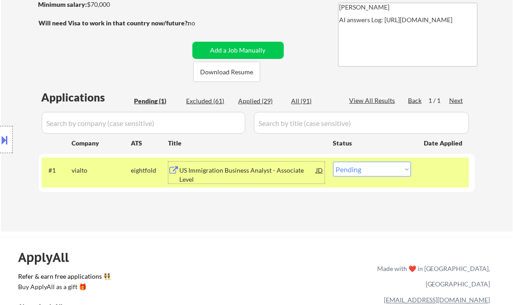
click at [373, 168] on select "Choose an option... Pending Applied Excluded (Questions) Excluded (Expired) Exc…" at bounding box center [372, 169] width 78 height 15
select select ""excluded__salary_""
click at [333, 162] on select "Choose an option... Pending Applied Excluded (Questions) Excluded (Expired) Exc…" at bounding box center [372, 169] width 78 height 15
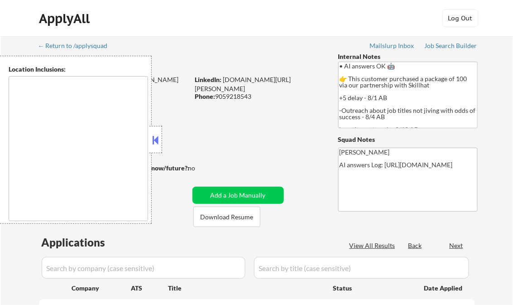
type textarea "[GEOGRAPHIC_DATA], ON [GEOGRAPHIC_DATA], ON [GEOGRAPHIC_DATA], ON [GEOGRAPHIC_D…"
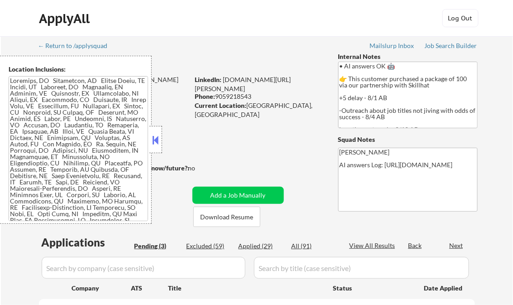
select select ""pending""
click at [157, 138] on button at bounding box center [156, 140] width 10 height 14
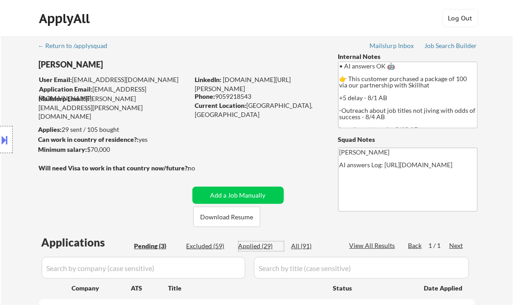
click at [265, 248] on div "Applied (29)" at bounding box center [261, 245] width 45 height 9
select select ""applied""
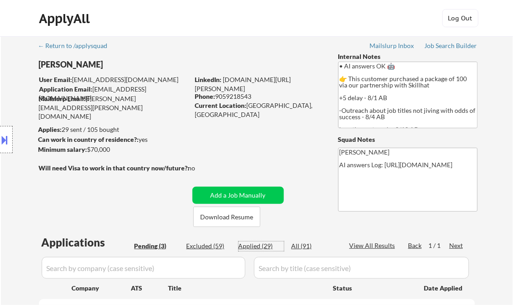
select select ""applied""
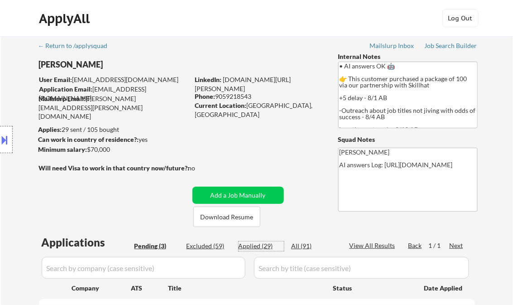
select select ""applied""
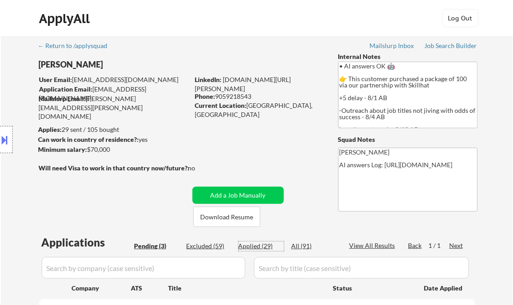
select select ""applied""
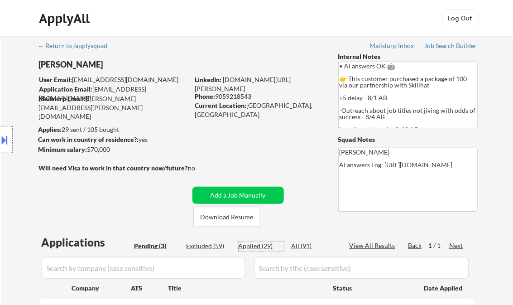
select select ""applied""
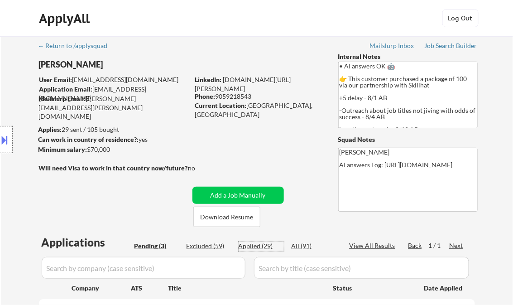
select select ""applied""
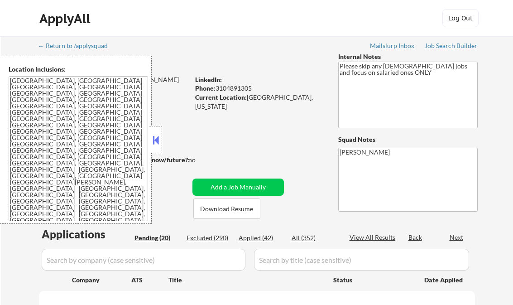
select select ""pending""
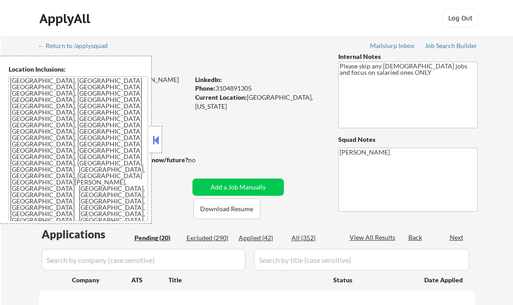
select select ""pending""
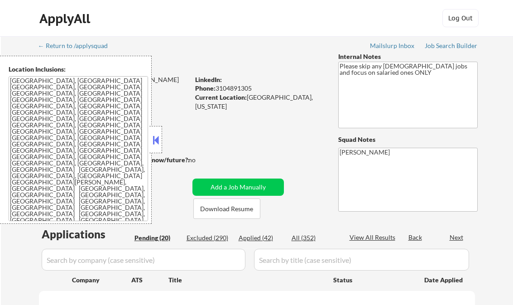
select select ""pending""
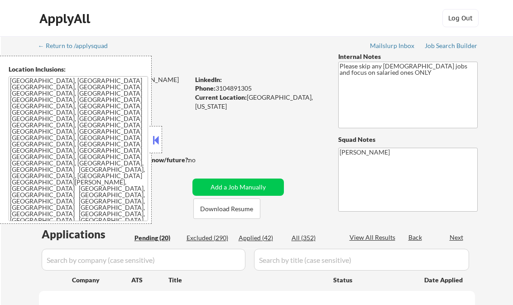
select select ""pending""
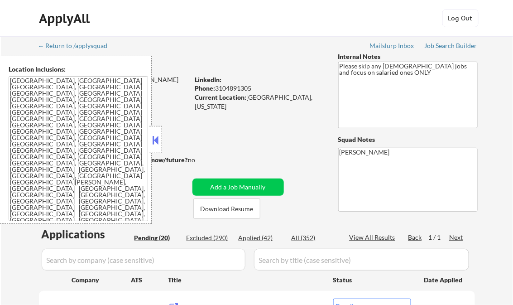
click at [157, 138] on button at bounding box center [156, 140] width 10 height 14
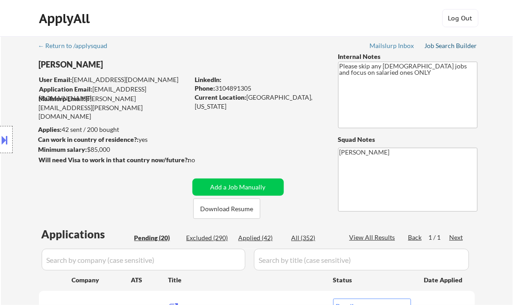
click at [453, 46] on div "Job Search Builder" at bounding box center [451, 46] width 53 height 6
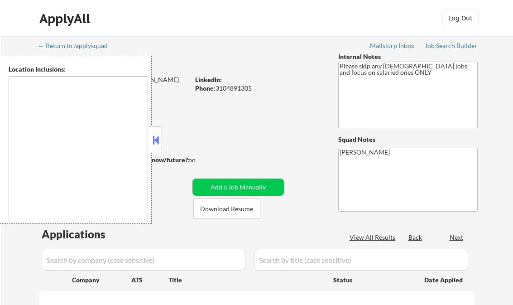
type textarea "[GEOGRAPHIC_DATA], [GEOGRAPHIC_DATA] [GEOGRAPHIC_DATA], [GEOGRAPHIC_DATA] [GEOG…"
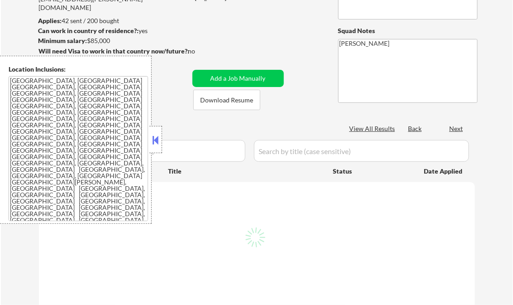
scroll to position [109, 0]
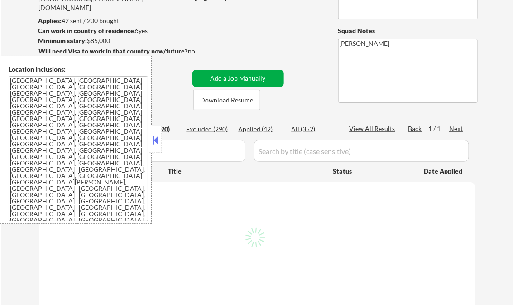
select select ""pending""
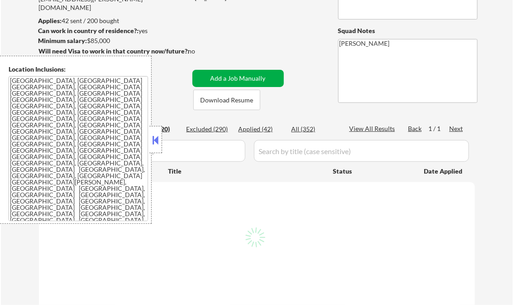
select select ""pending""
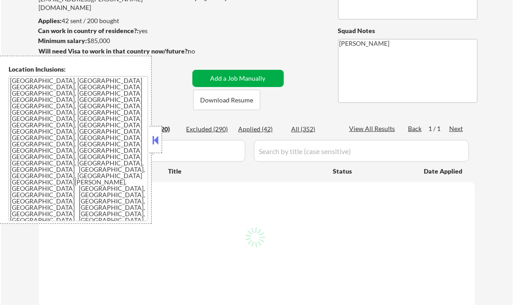
select select ""pending""
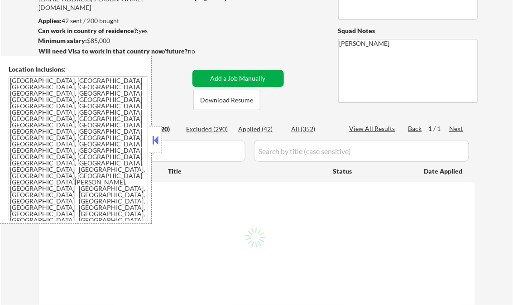
select select ""pending""
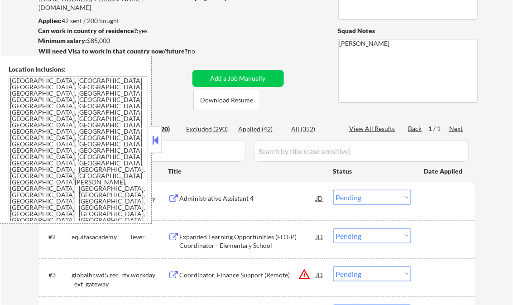
click at [157, 140] on button at bounding box center [156, 140] width 10 height 14
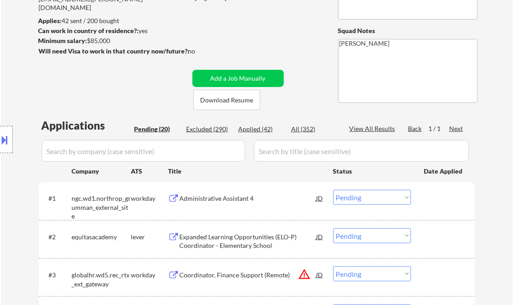
drag, startPoint x: 252, startPoint y: 129, endPoint x: 277, endPoint y: 141, distance: 27.5
click at [252, 129] on div "Applied (42)" at bounding box center [261, 128] width 45 height 9
select select ""applied""
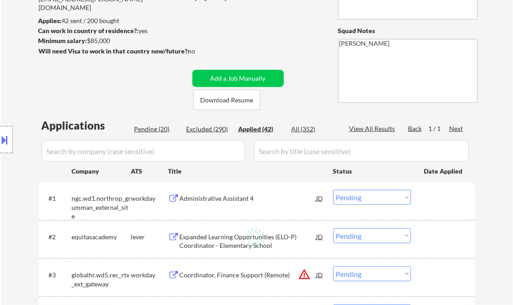
select select ""applied""
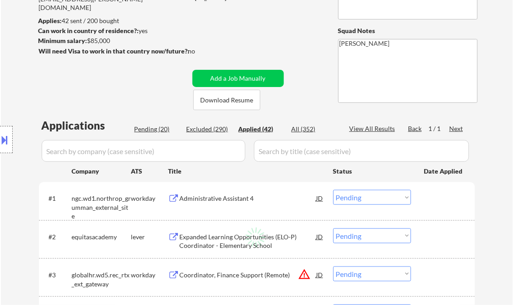
select select ""applied""
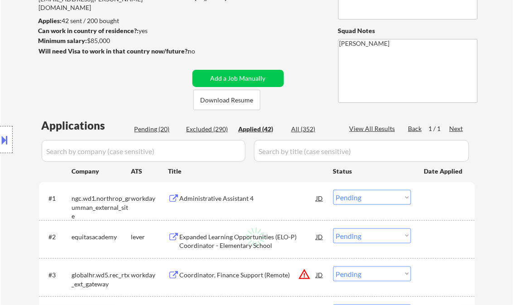
select select ""applied""
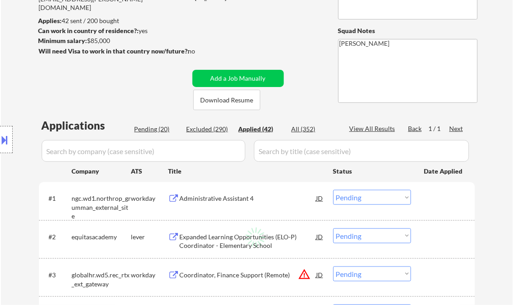
select select ""applied""
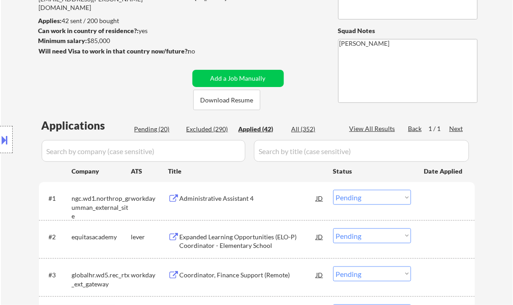
select select ""applied""
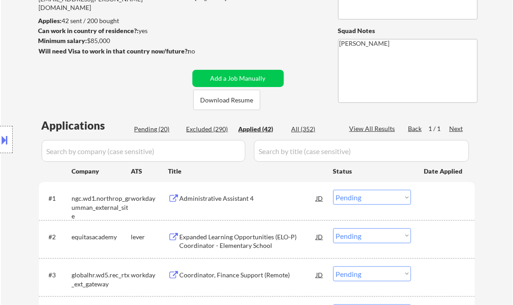
select select ""applied""
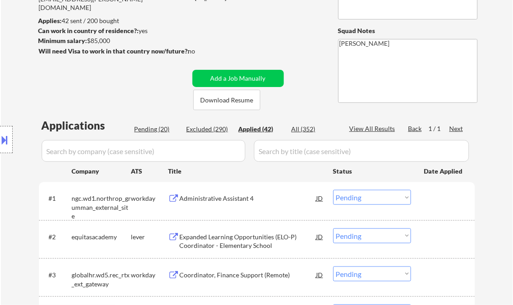
select select ""applied""
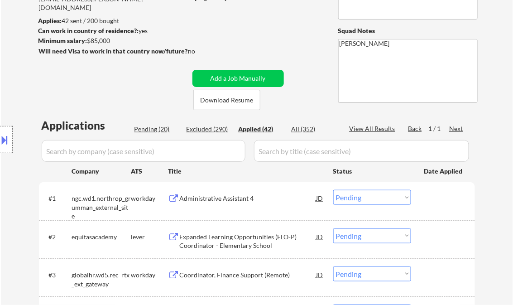
select select ""applied""
